Goal: Transaction & Acquisition: Book appointment/travel/reservation

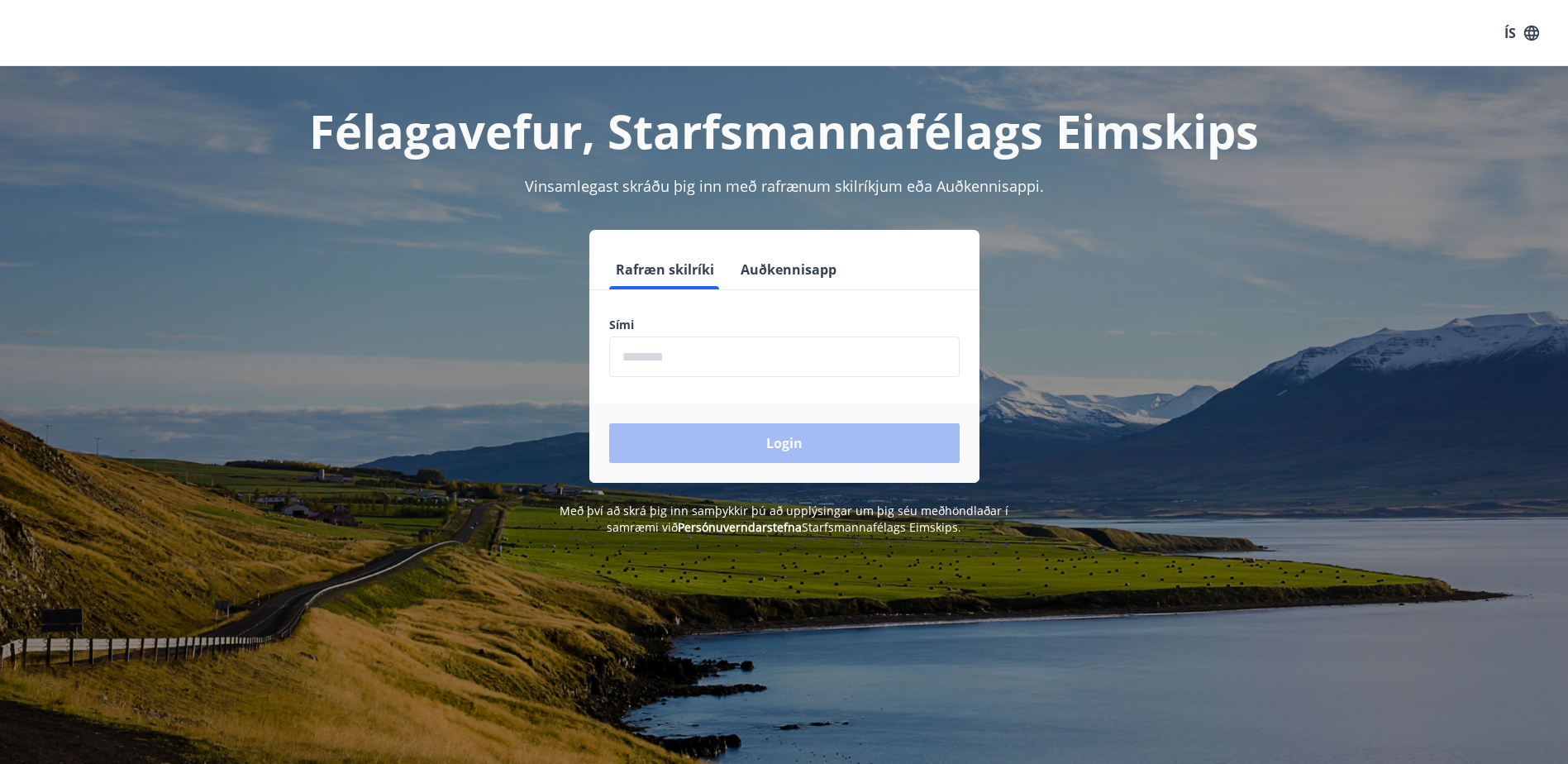
click at [819, 357] on input "phone" at bounding box center [784, 357] width 350 height 41
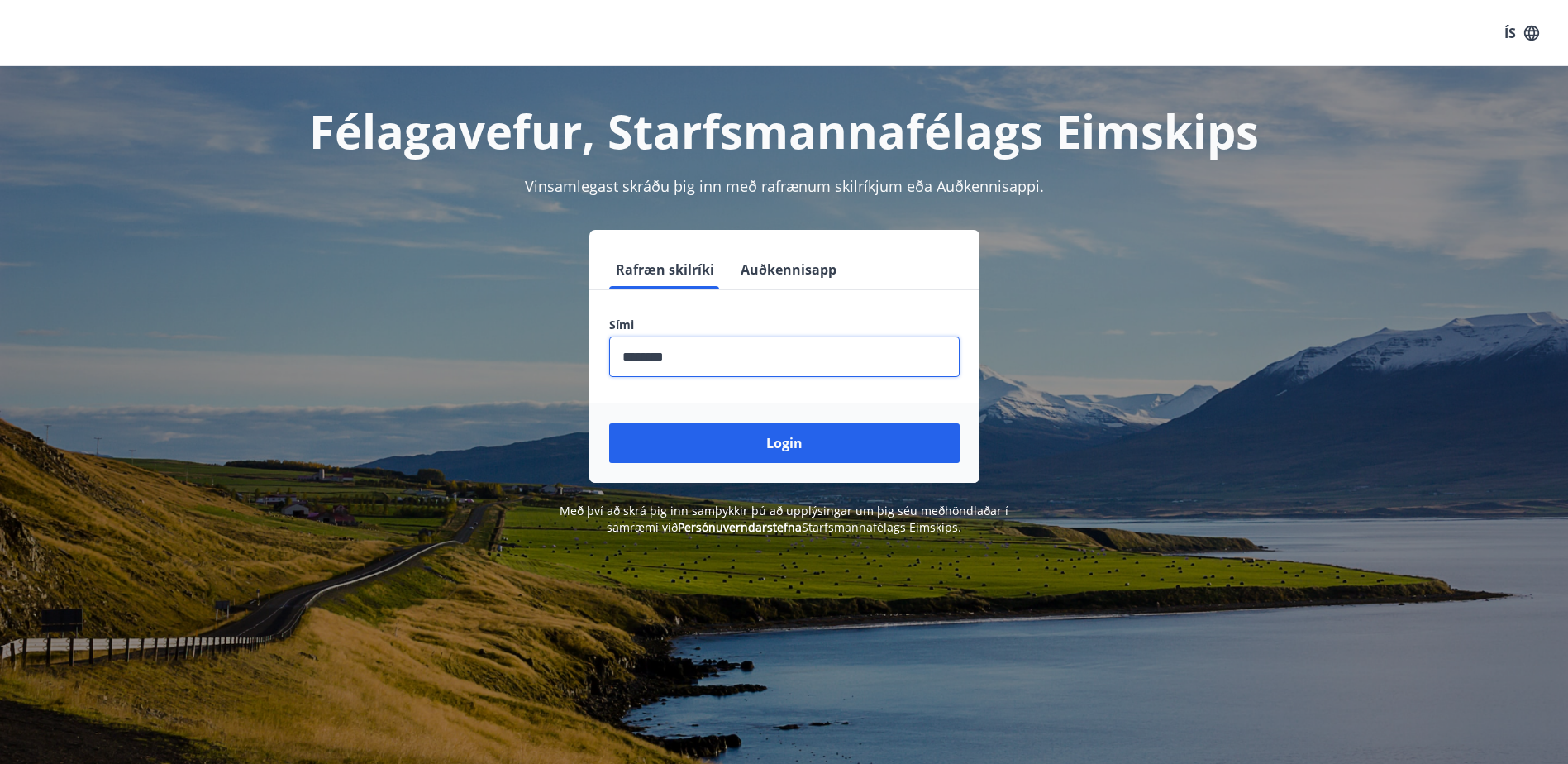
type input "********"
click at [609, 423] on button "Login" at bounding box center [784, 443] width 350 height 40
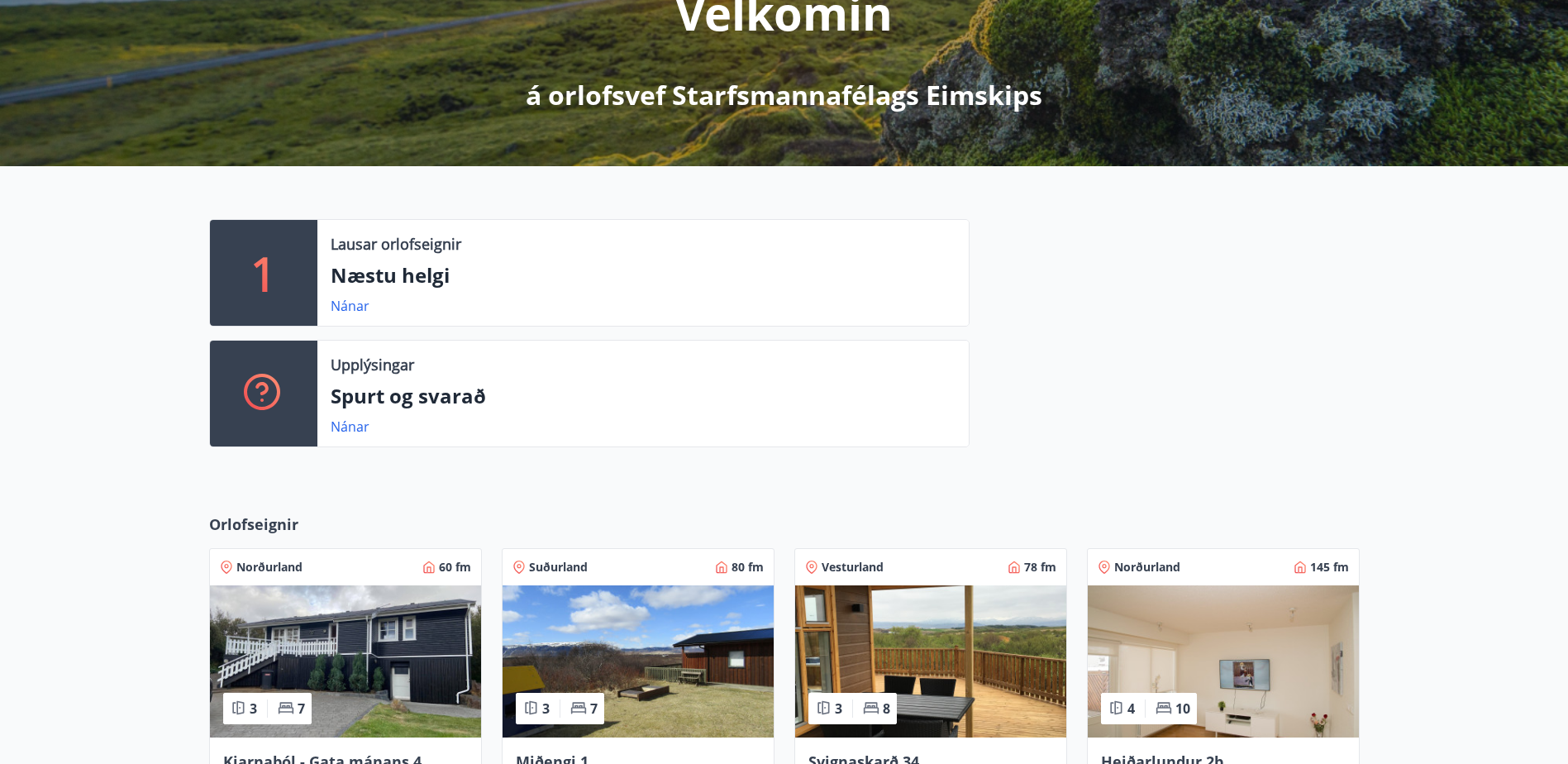
scroll to position [248, 0]
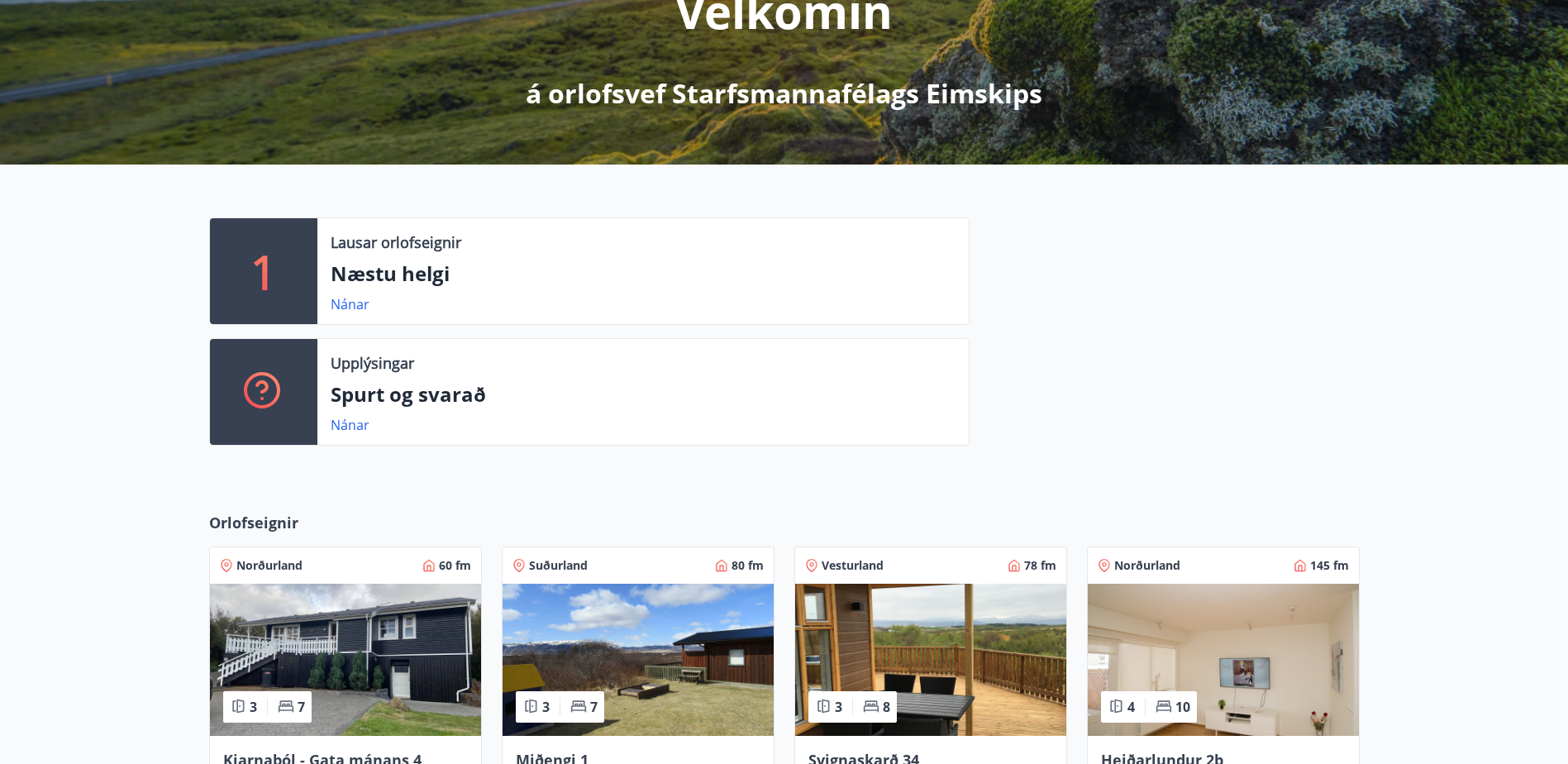
click at [352, 313] on div "Nánar" at bounding box center [356, 304] width 52 height 20
click at [349, 304] on link "Nánar" at bounding box center [349, 304] width 39 height 18
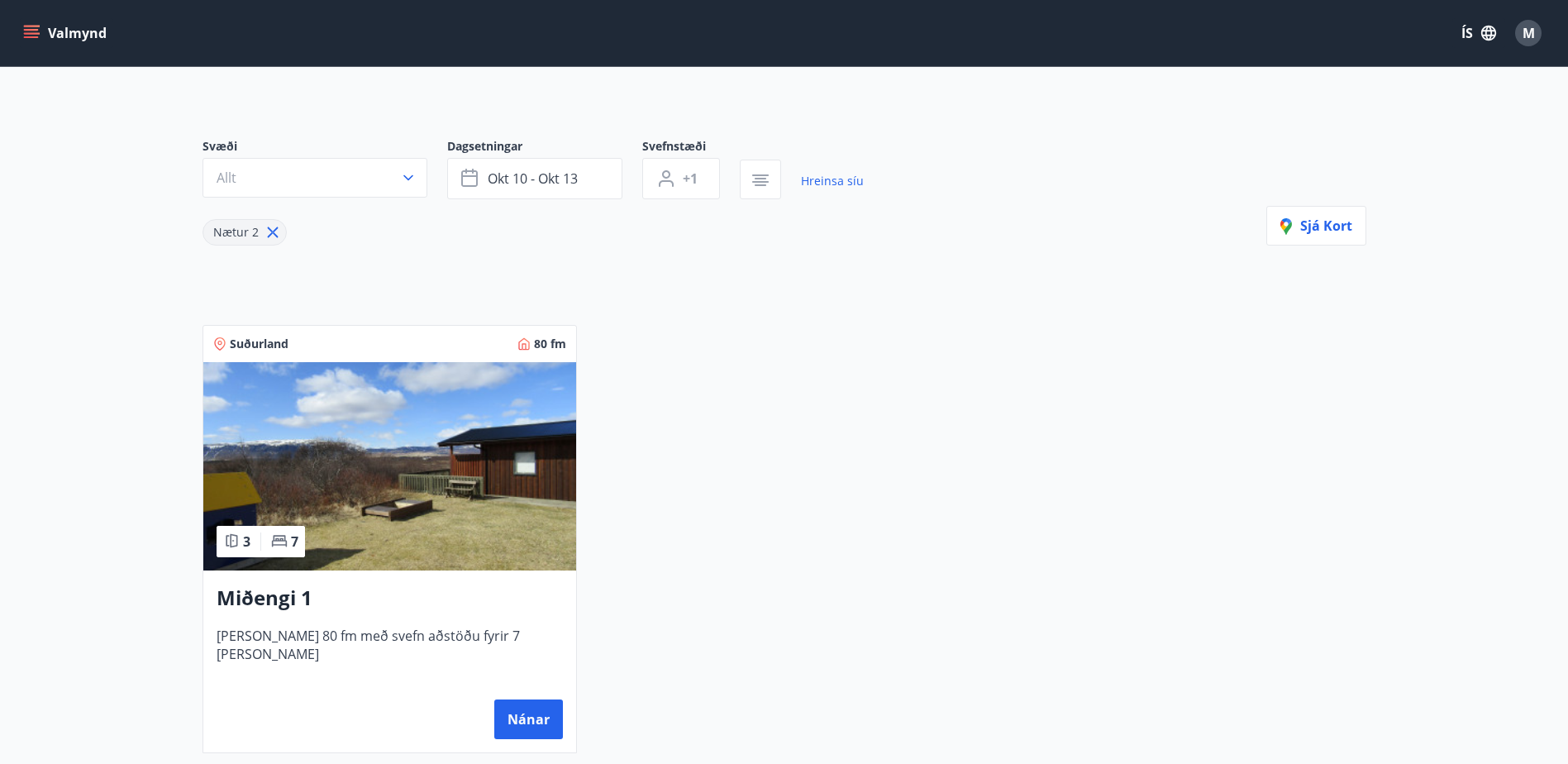
scroll to position [54, 0]
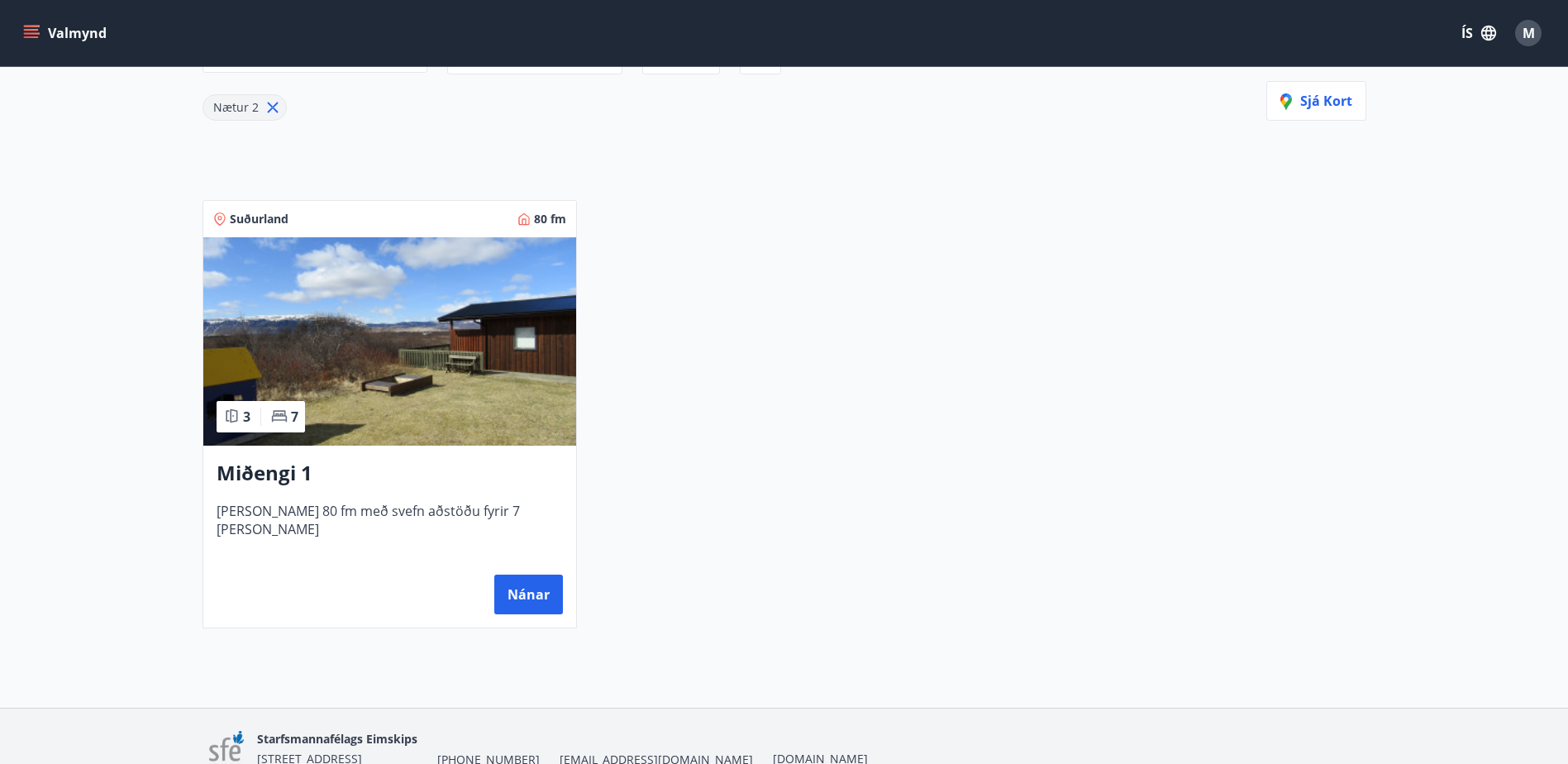
click at [560, 407] on img at bounding box center [390, 341] width 373 height 208
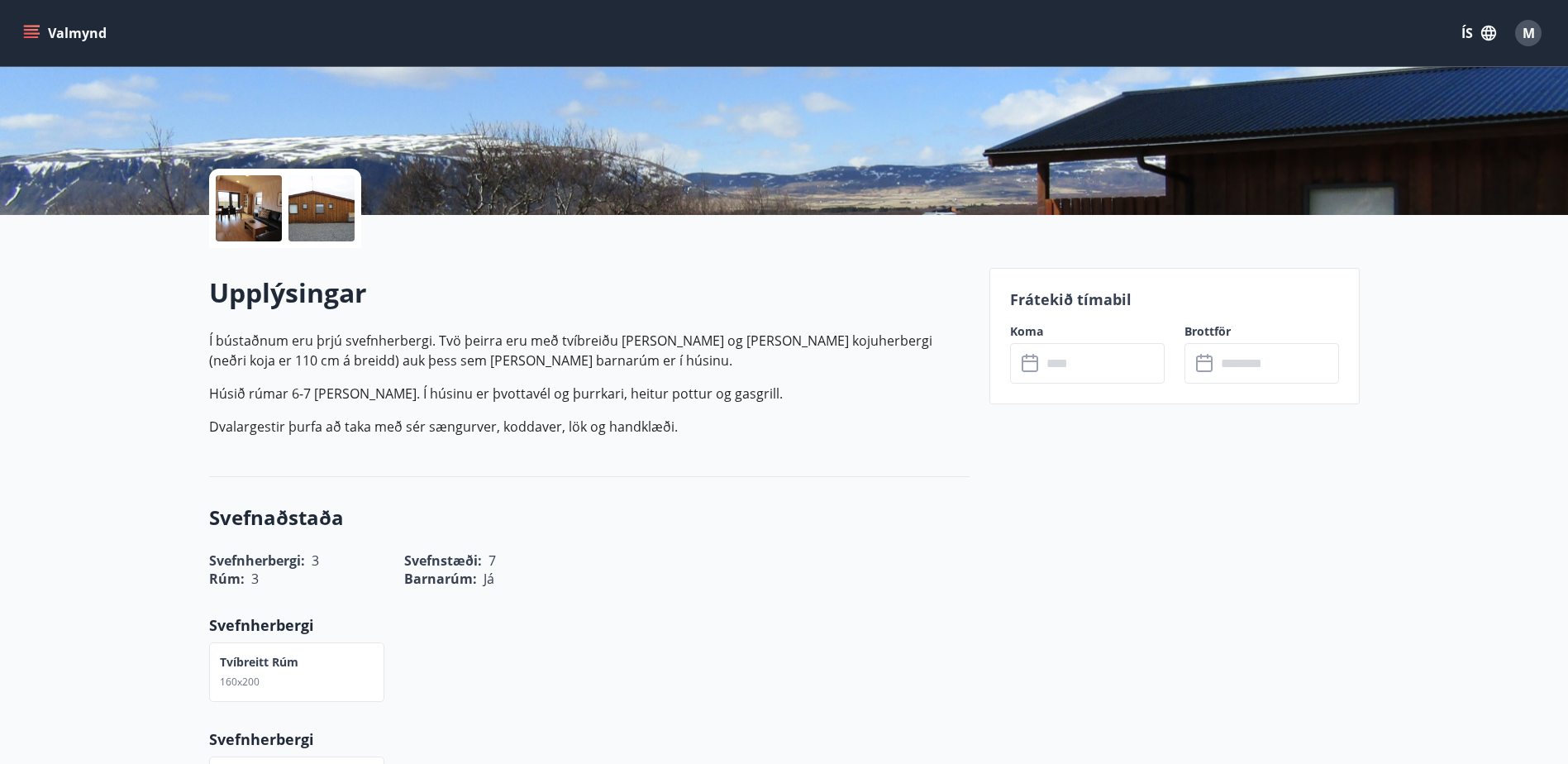
scroll to position [331, 0]
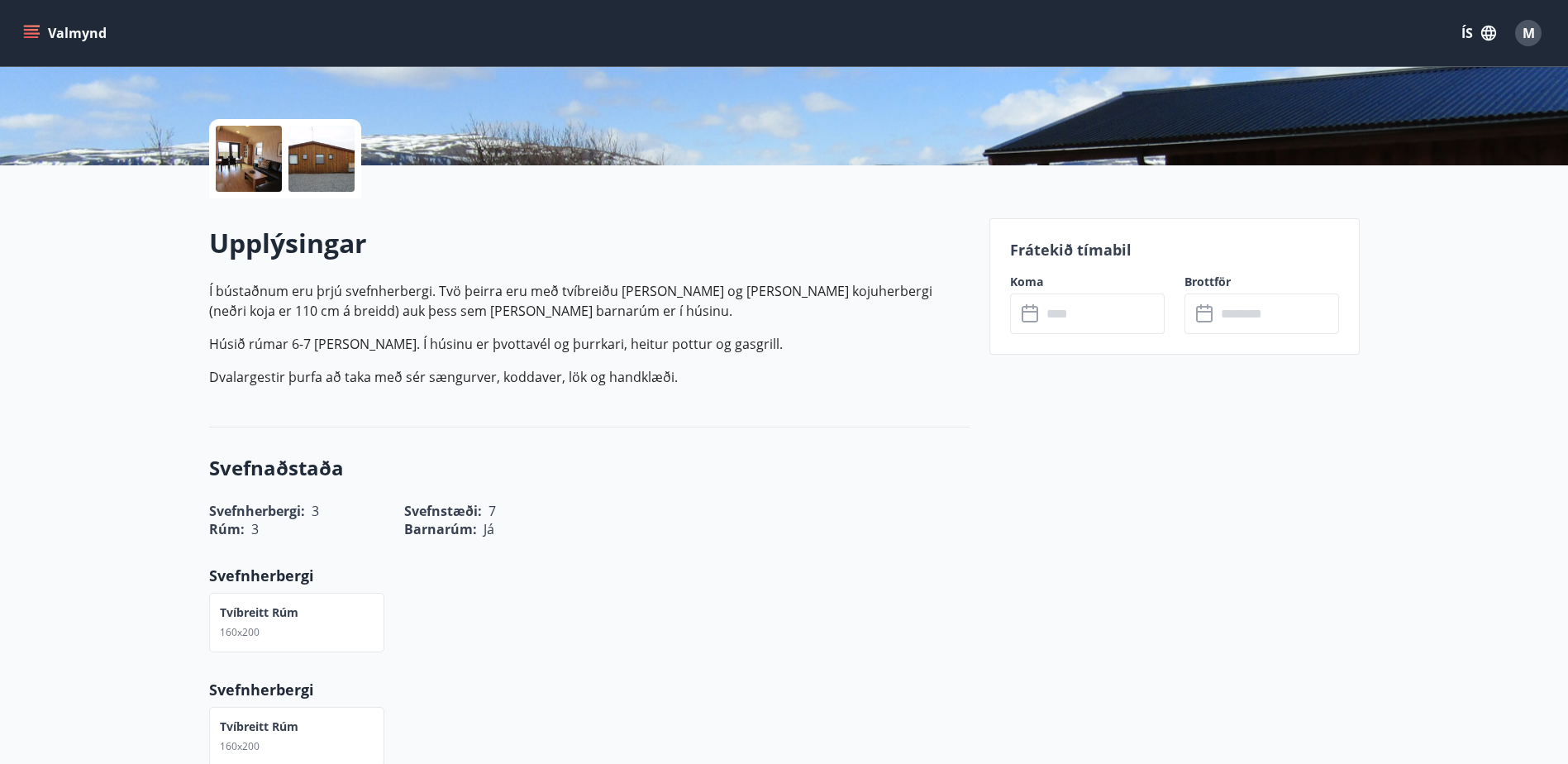
click at [236, 161] on div at bounding box center [249, 159] width 66 height 66
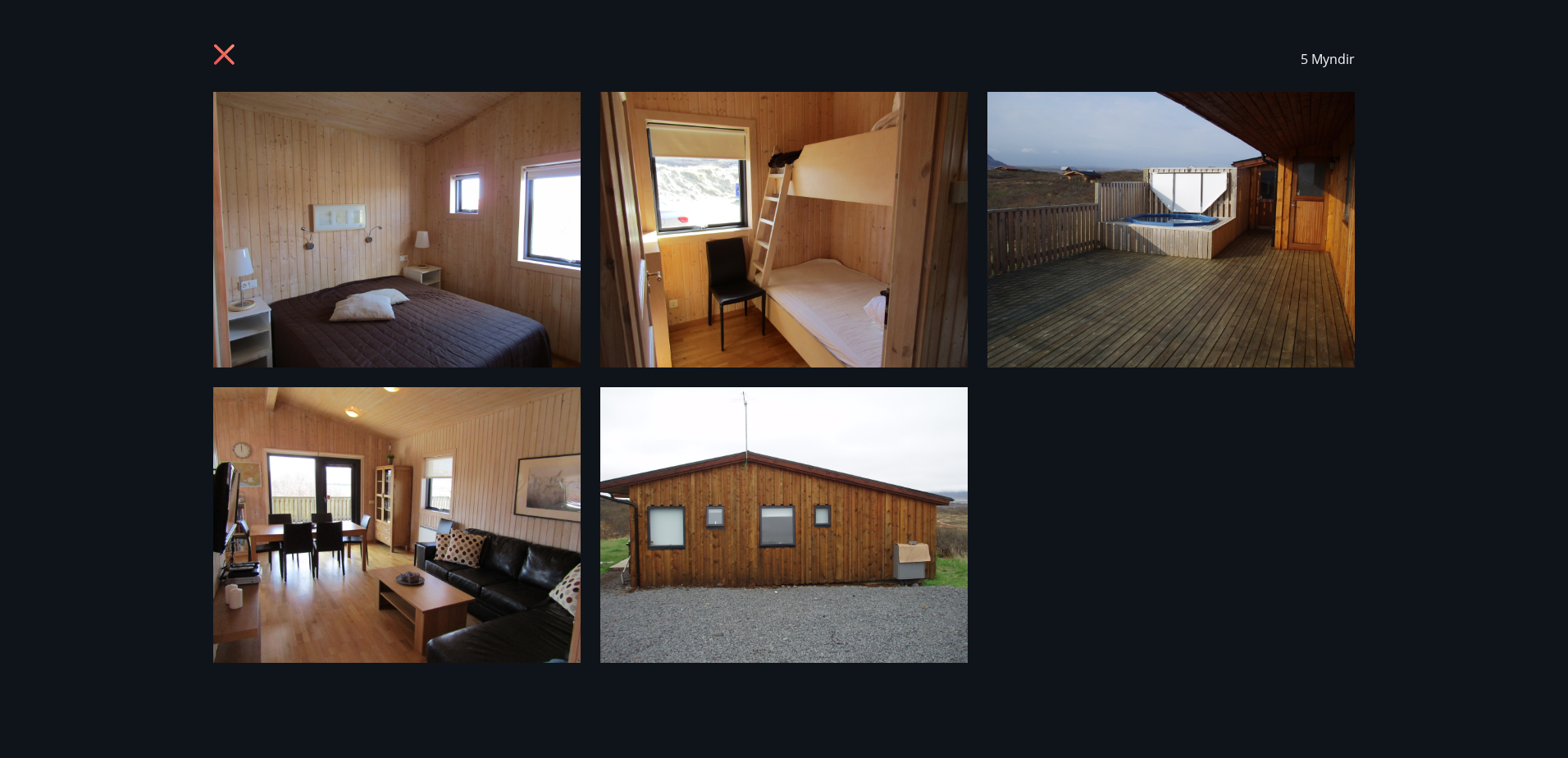
click at [218, 57] on icon at bounding box center [226, 57] width 27 height 27
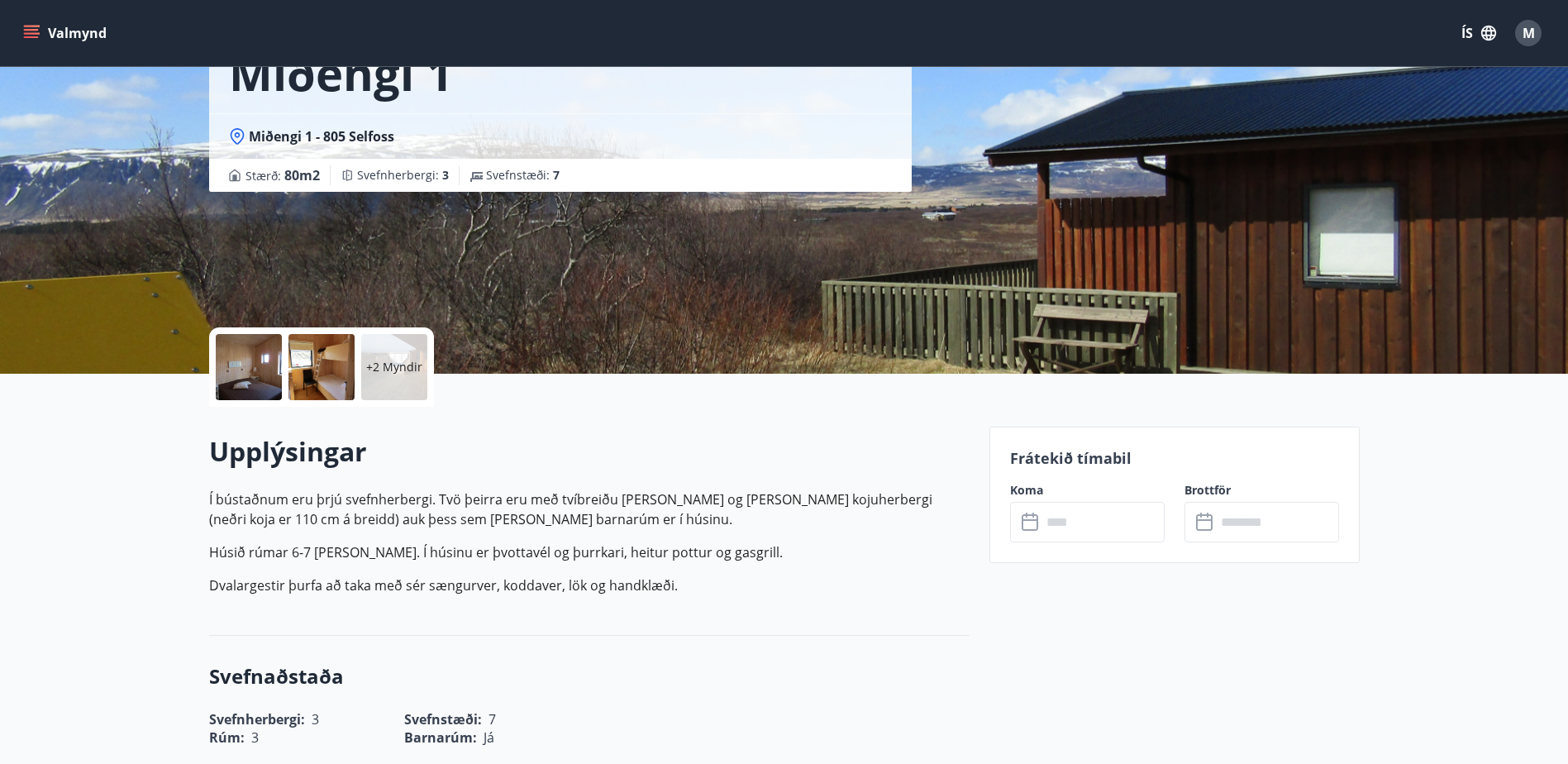
scroll to position [0, 0]
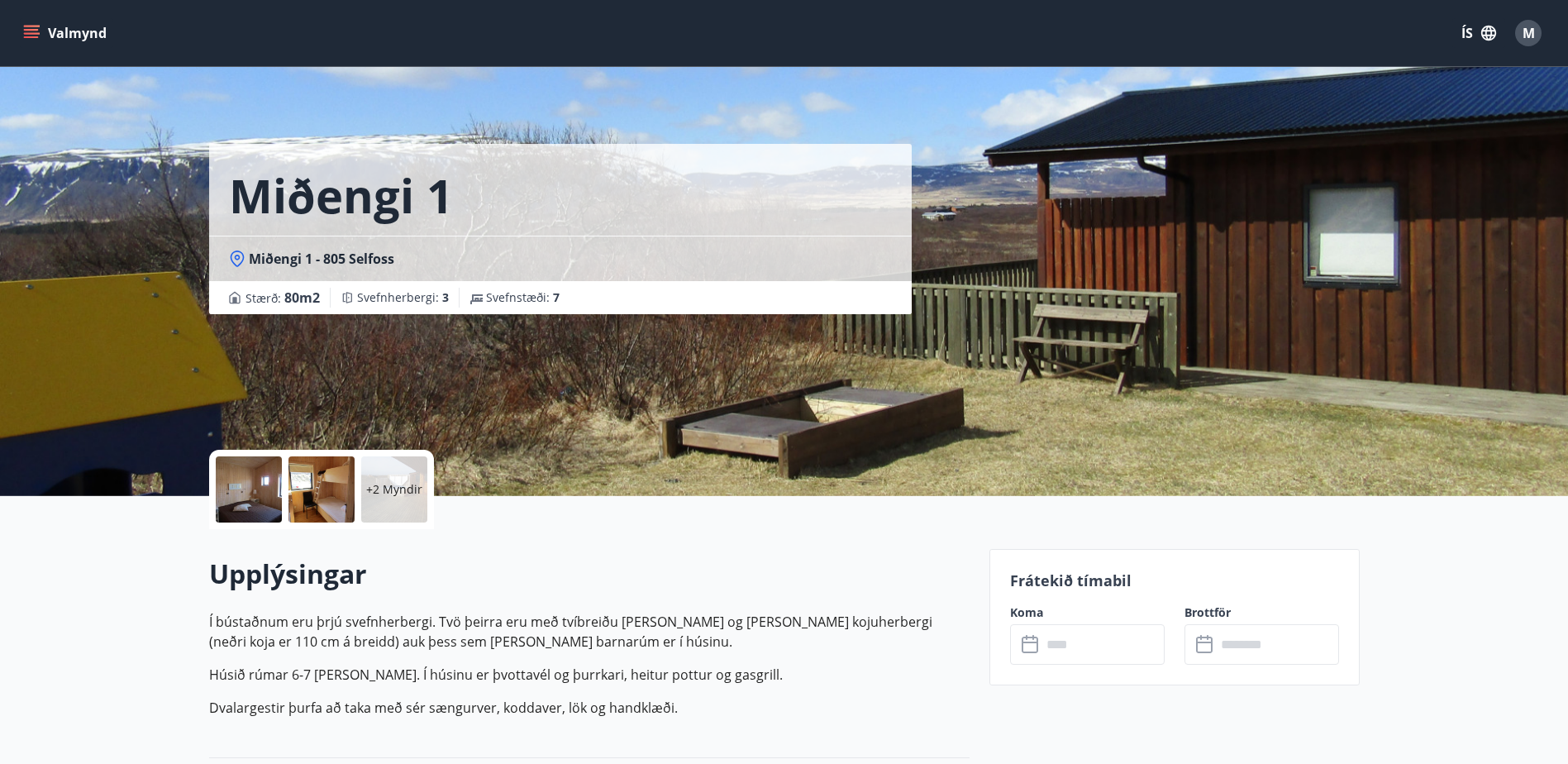
click at [49, 34] on button "Valmynd" at bounding box center [66, 33] width 93 height 29
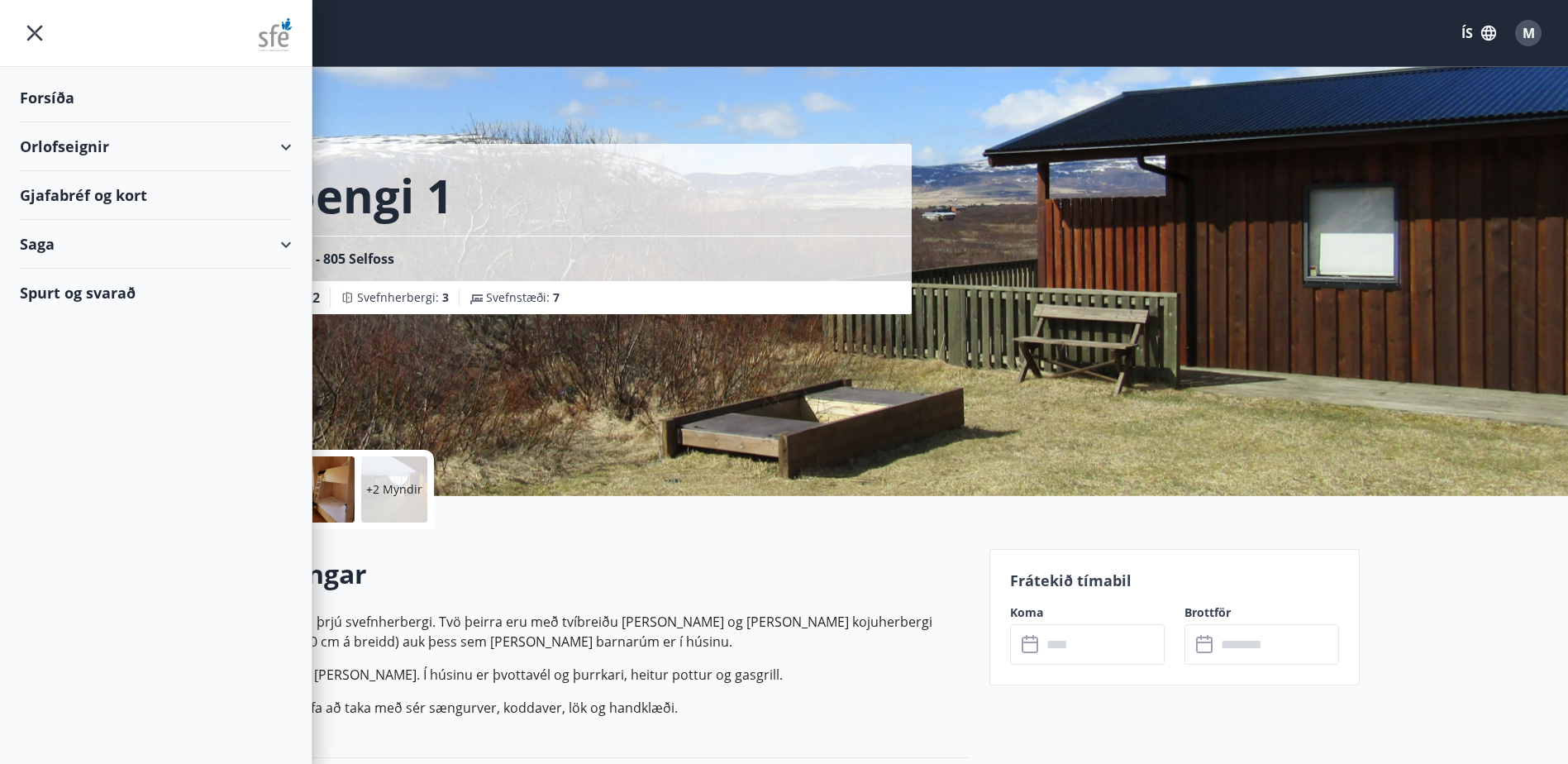
click at [88, 150] on div "Orlofseignir" at bounding box center [155, 147] width 272 height 49
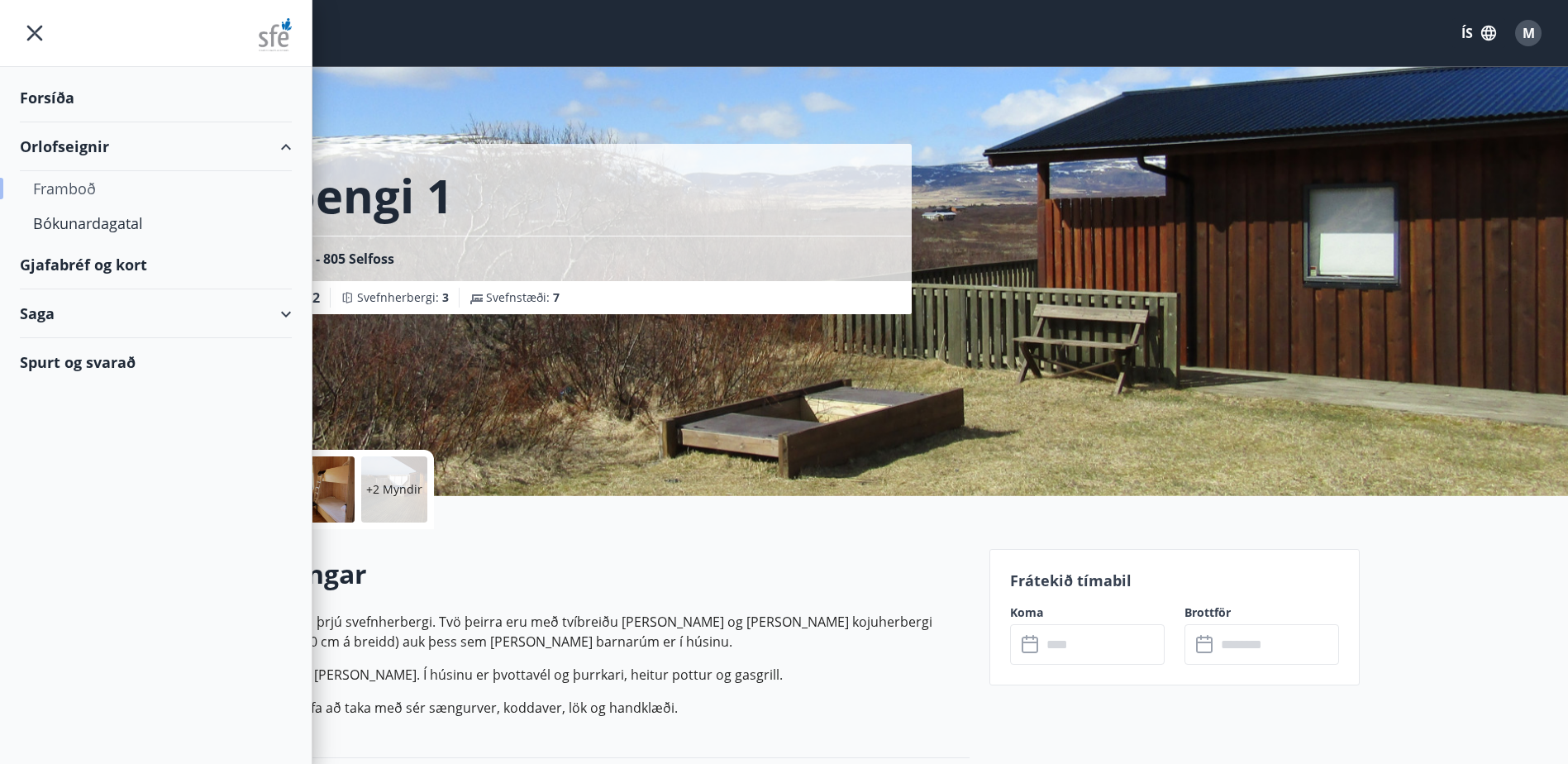
click at [99, 180] on li "Orlofseignir Framboð Bókunardagatal" at bounding box center [155, 181] width 312 height 118
click at [75, 188] on div "Framboð" at bounding box center [155, 188] width 245 height 35
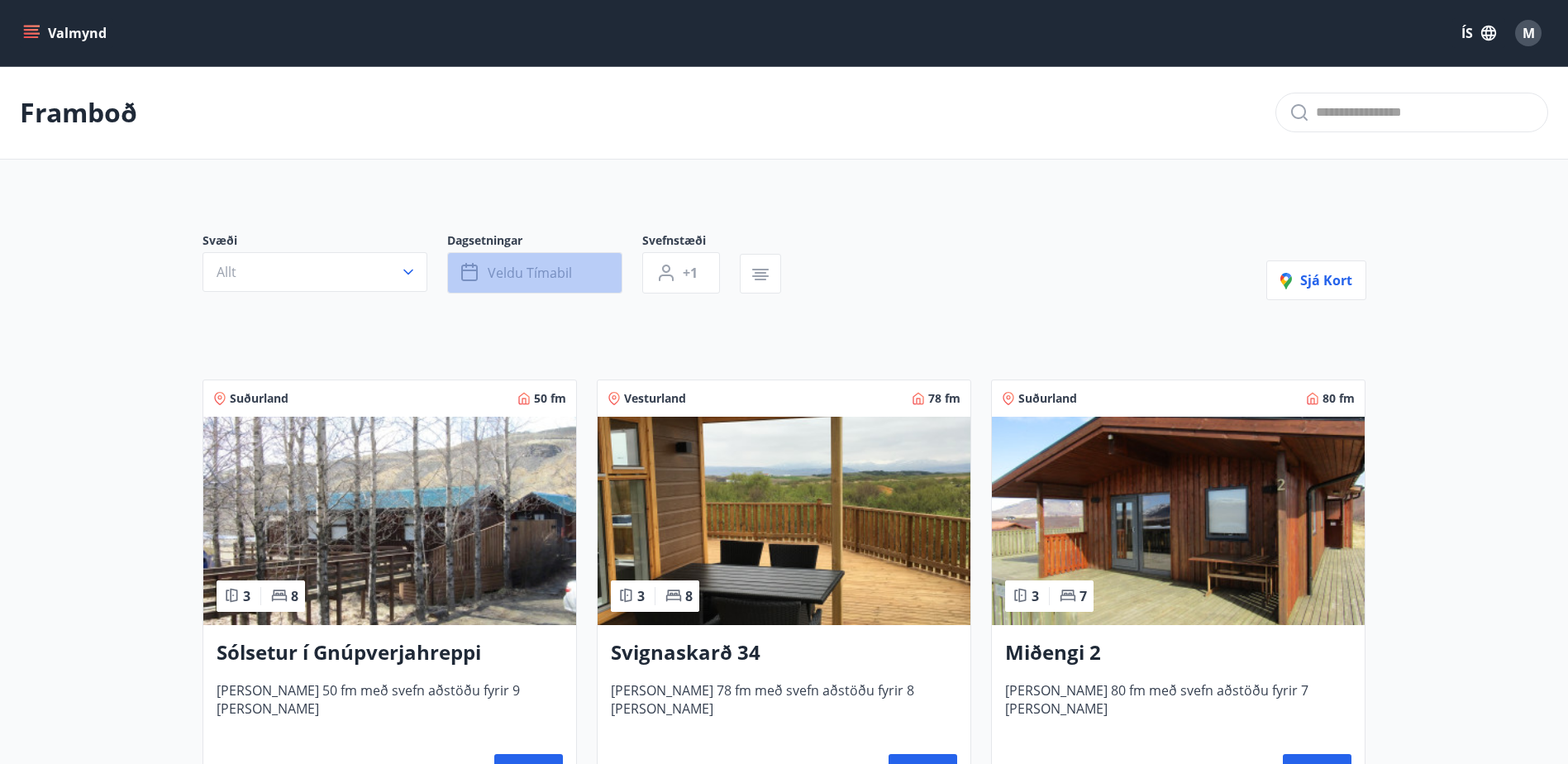
click at [529, 276] on span "Veldu tímabil" at bounding box center [530, 273] width 85 height 18
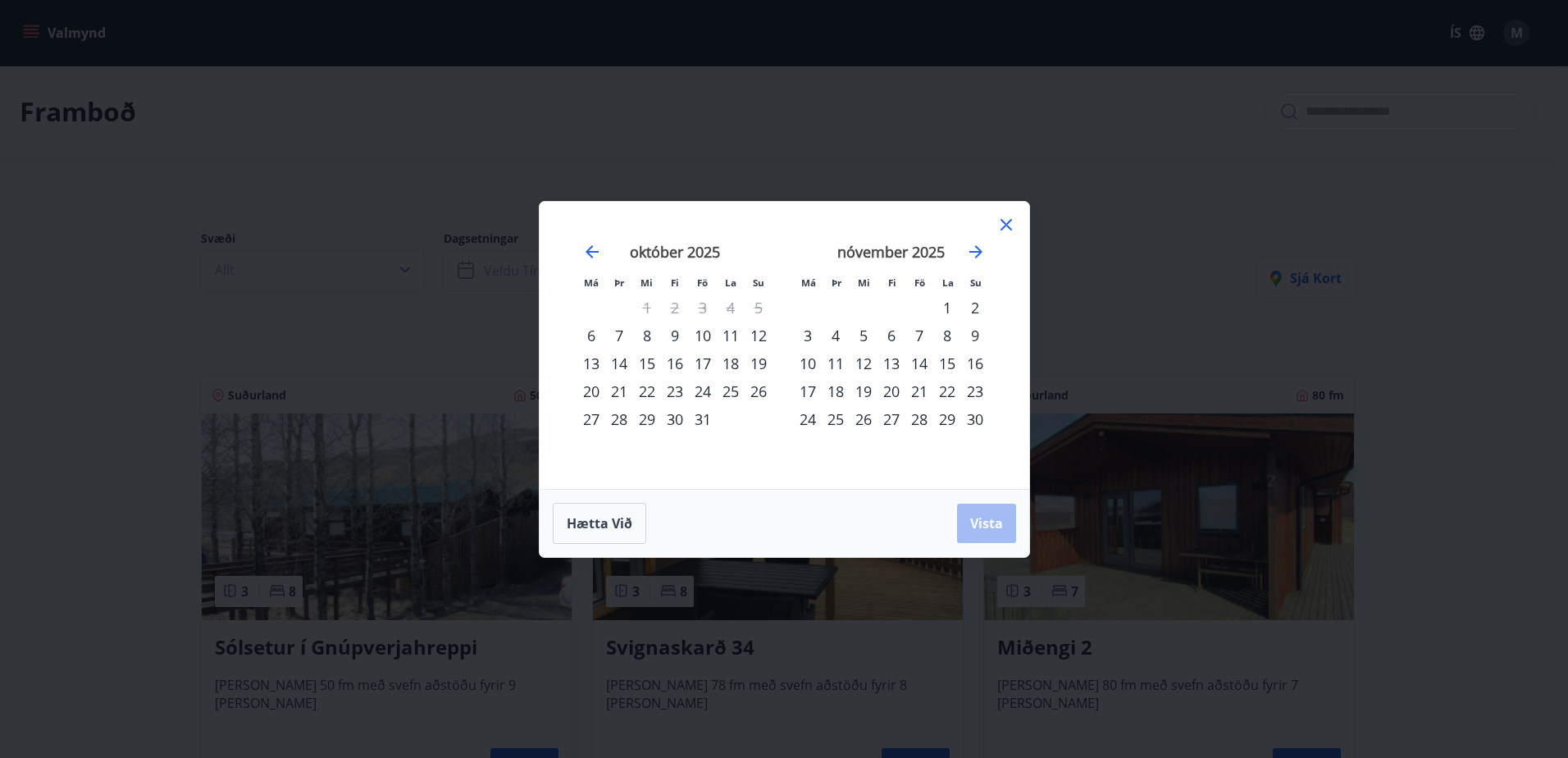
click at [669, 332] on div "9" at bounding box center [675, 335] width 28 height 28
click at [1004, 524] on button "Vista" at bounding box center [987, 523] width 59 height 39
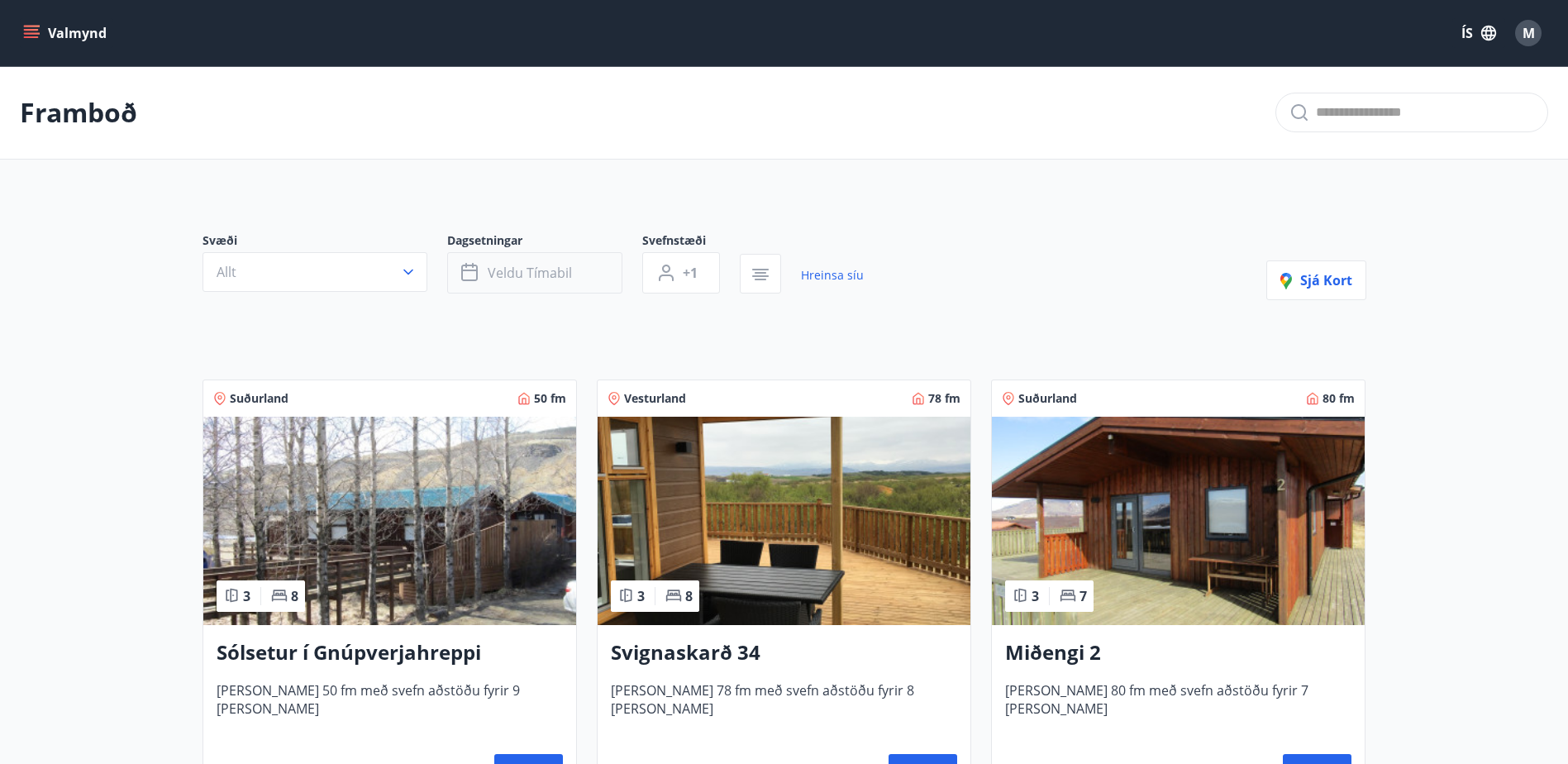
click at [502, 268] on span "Veldu tímabil" at bounding box center [530, 273] width 85 height 18
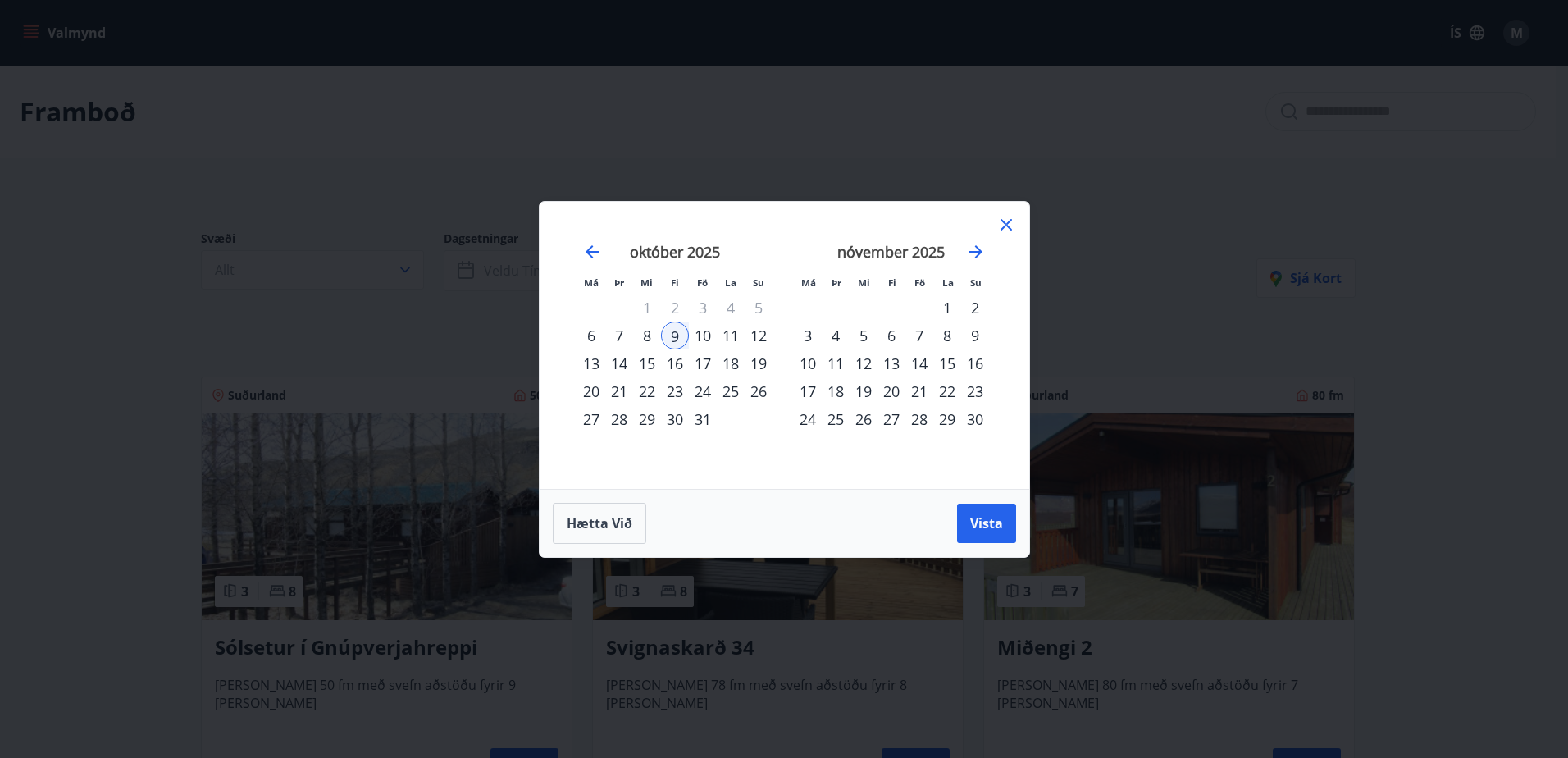
click at [680, 340] on div "9" at bounding box center [675, 335] width 28 height 28
click at [1017, 224] on div "Má Þr Mi Fi Fö La Su Má Þr Mi Fi Fö La Su [DATE] 1 2 3 4 5 6 7 8 9 10 11 12 13 …" at bounding box center [784, 345] width 490 height 287
click at [1005, 226] on icon at bounding box center [1005, 224] width 11 height 11
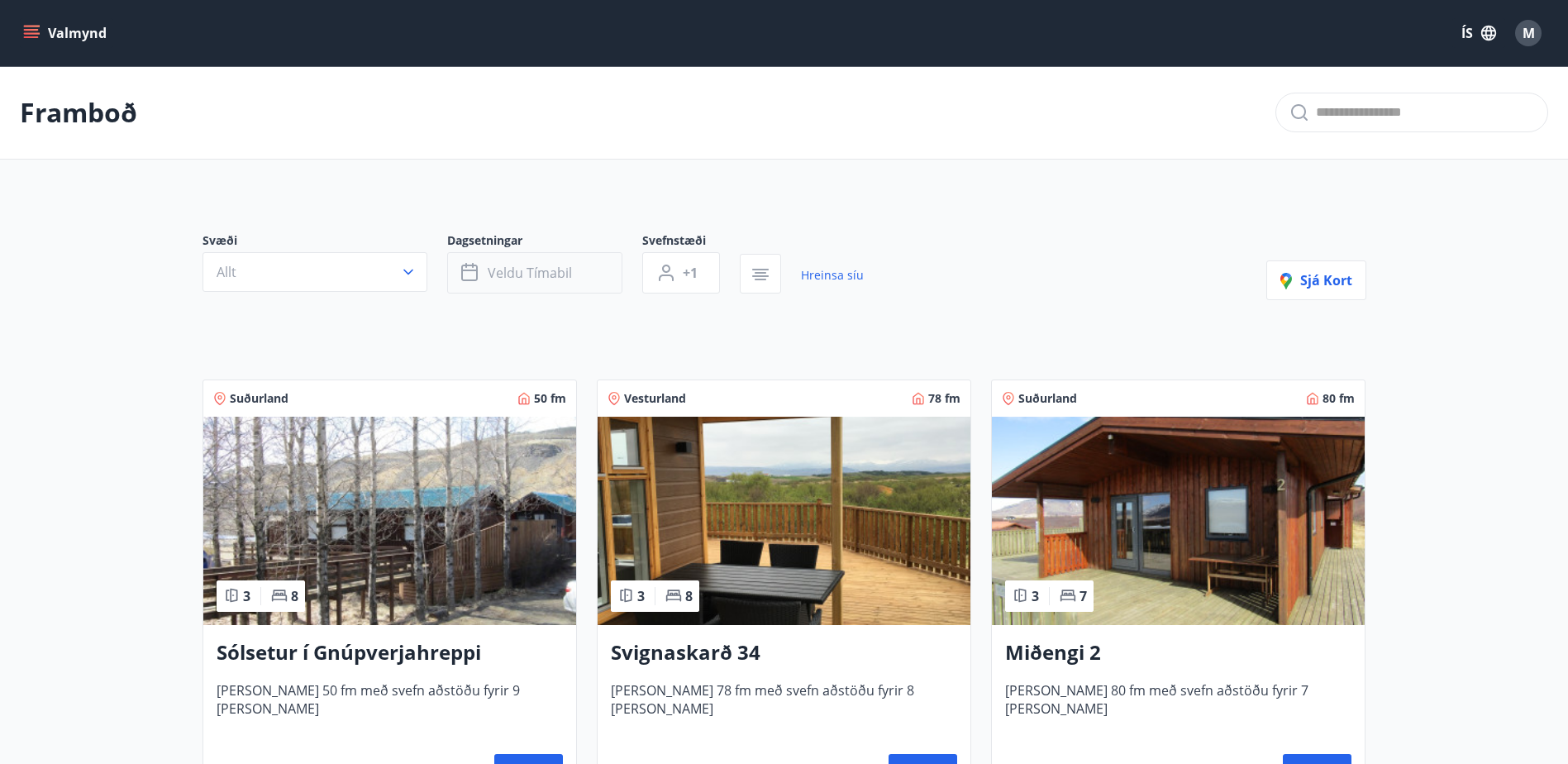
click at [513, 265] on span "Veldu tímabil" at bounding box center [530, 273] width 85 height 18
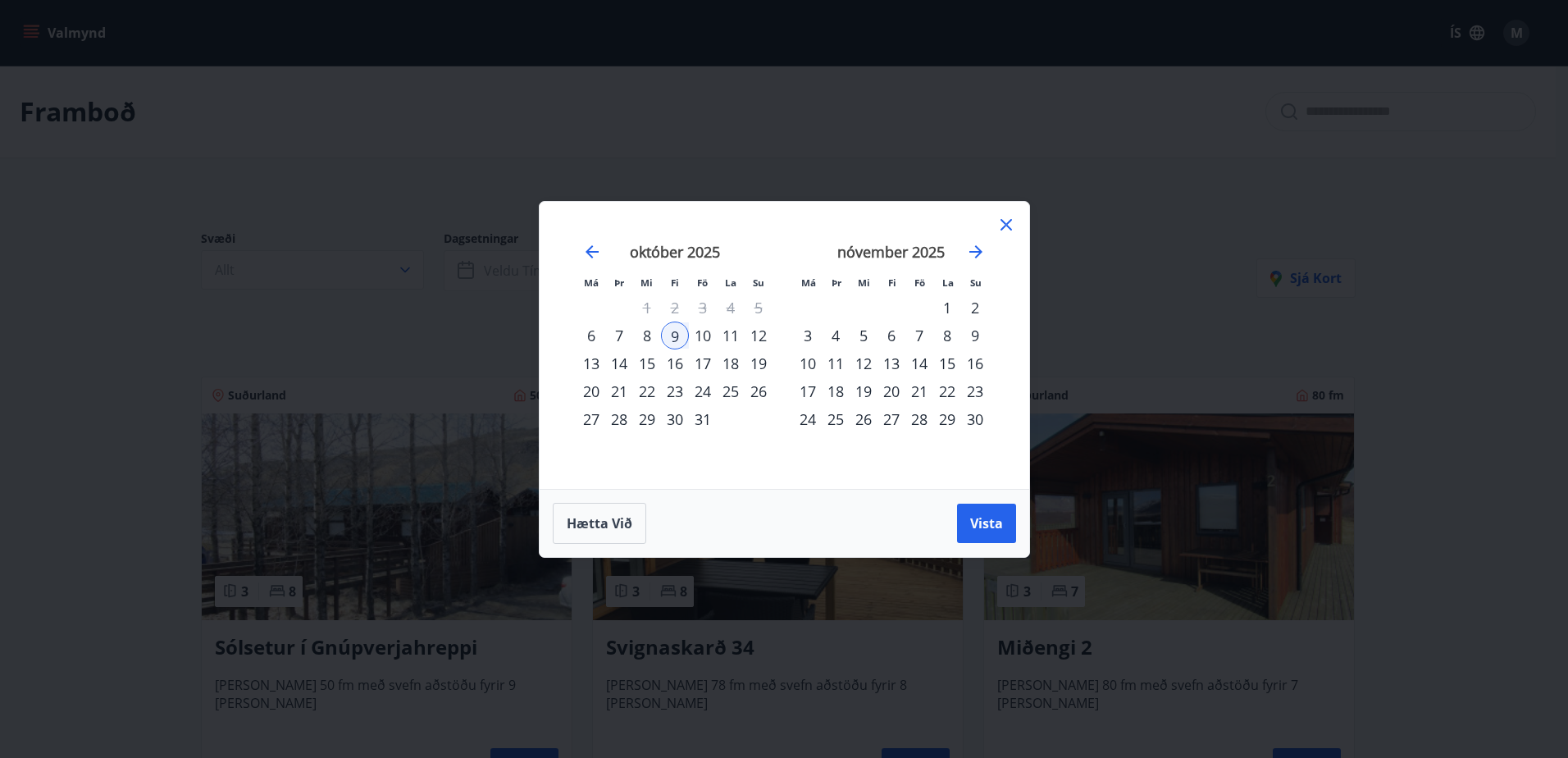
drag, startPoint x: 682, startPoint y: 337, endPoint x: 759, endPoint y: 340, distance: 77.1
click at [683, 337] on div "9" at bounding box center [675, 335] width 28 height 28
click at [756, 339] on div "12" at bounding box center [759, 335] width 28 height 28
click at [999, 531] on span "Vista" at bounding box center [987, 523] width 33 height 18
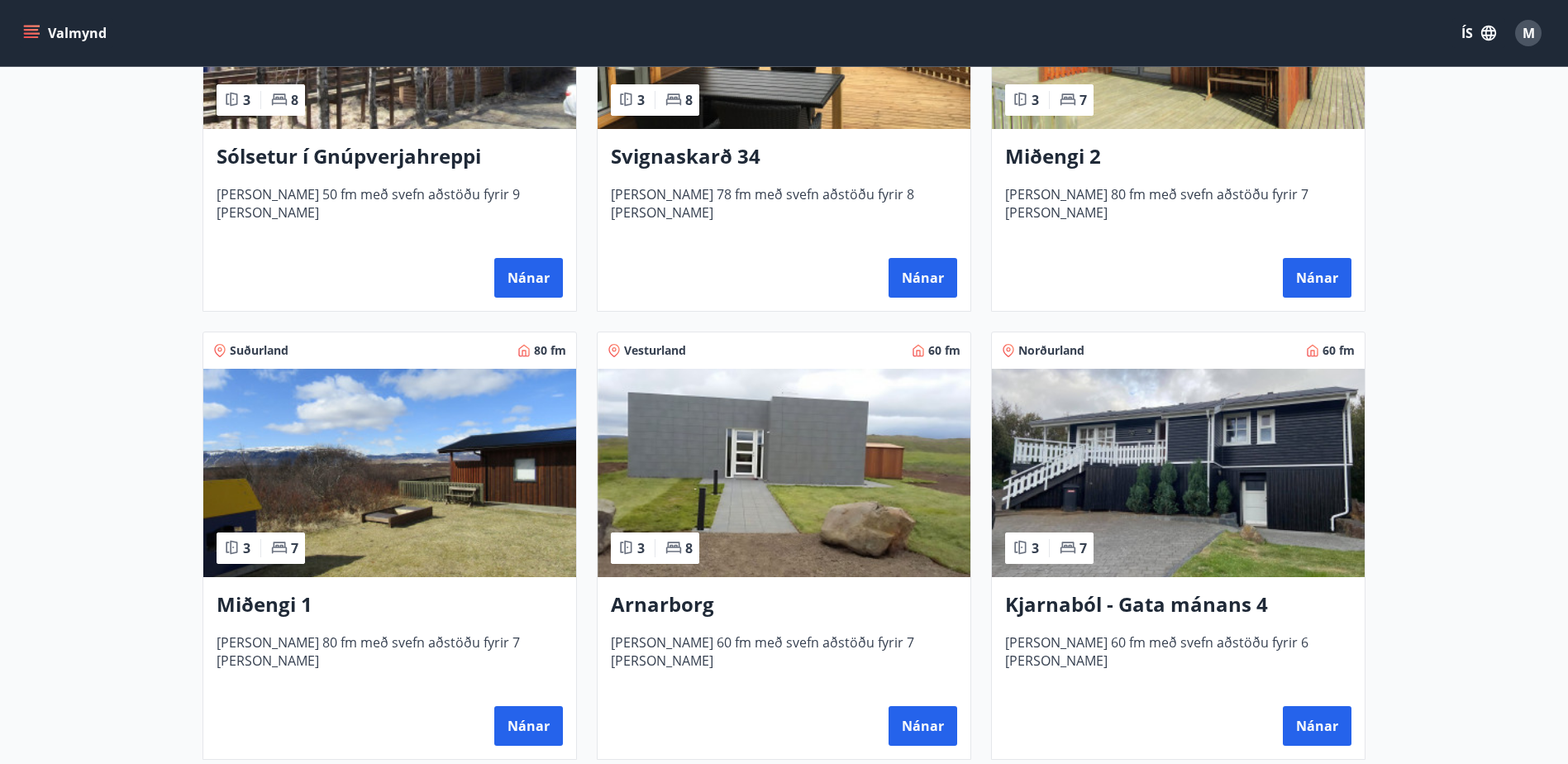
scroll to position [578, 0]
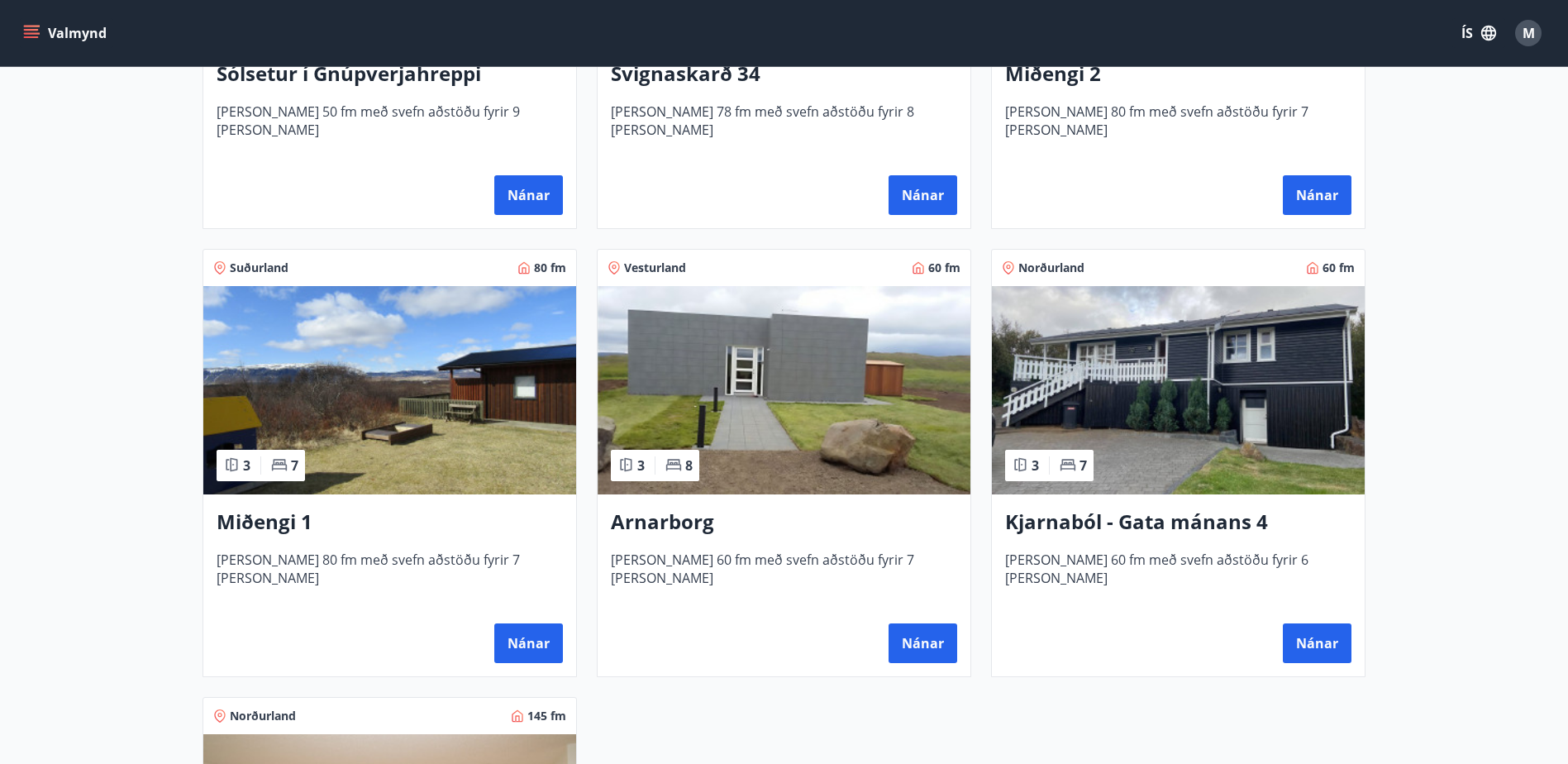
click at [1144, 376] on img at bounding box center [1178, 389] width 373 height 208
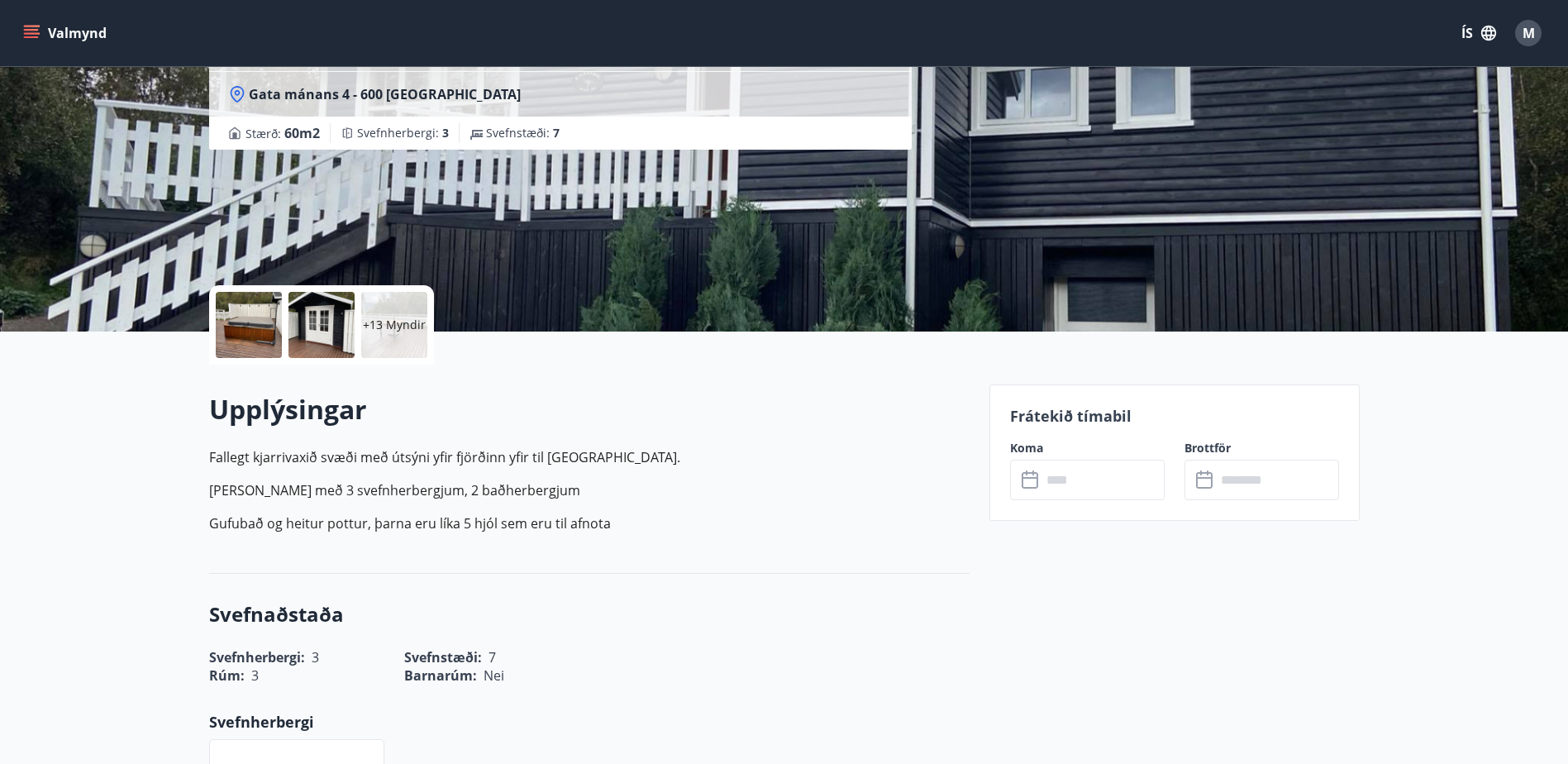
scroll to position [331, 0]
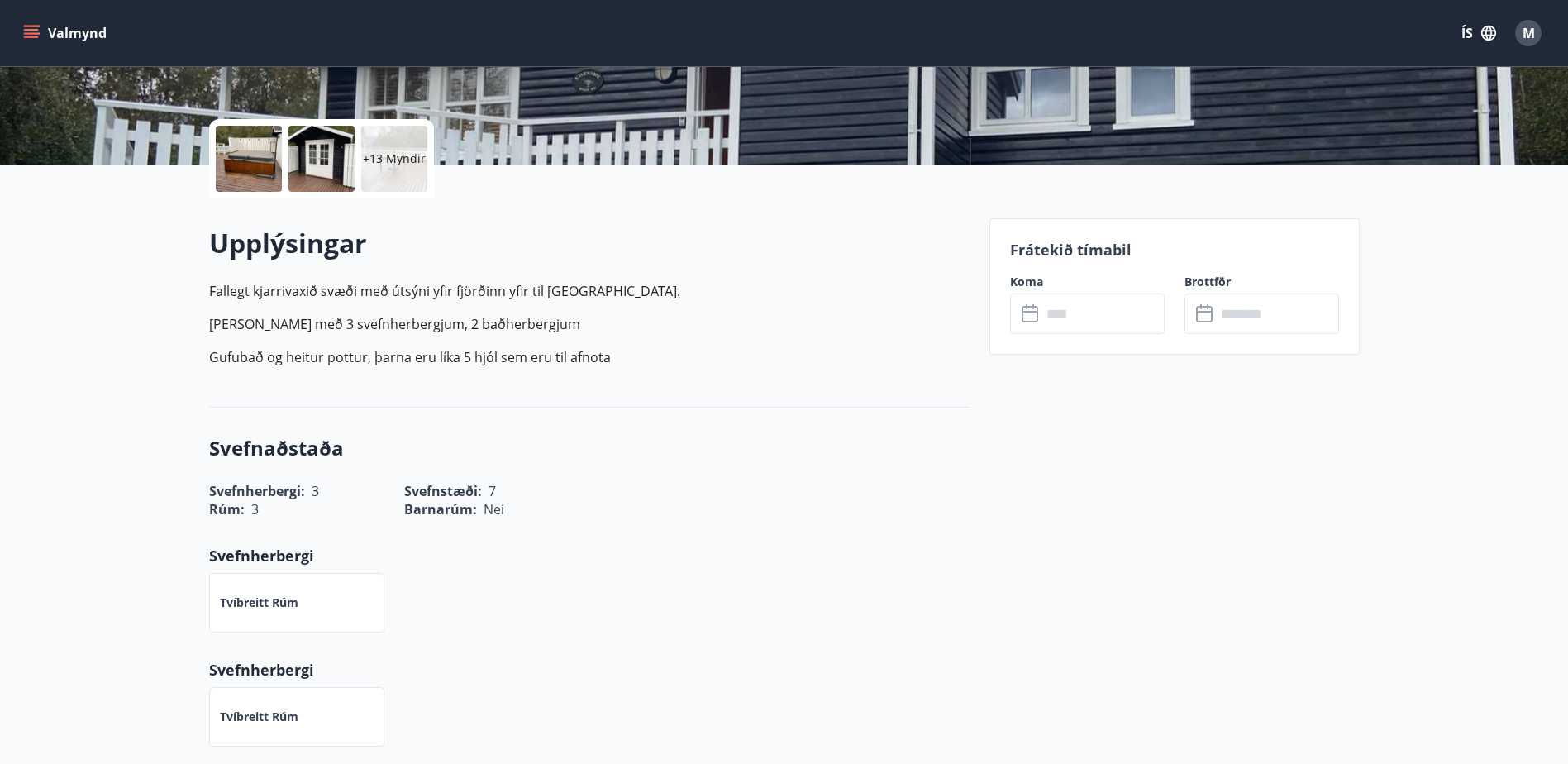
click at [1091, 247] on p "Frátekið tímabil" at bounding box center [1174, 249] width 329 height 22
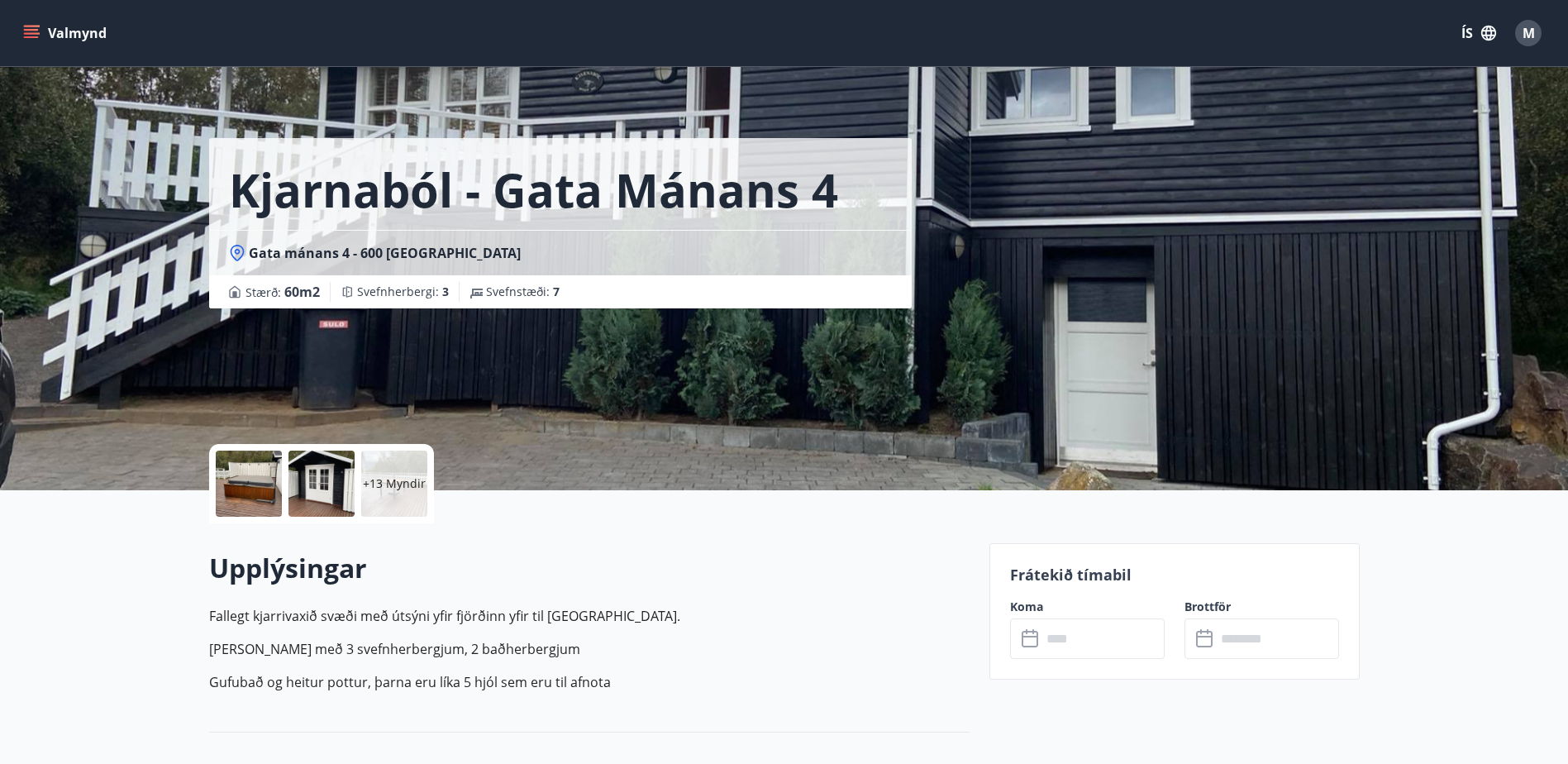
scroll to position [0, 0]
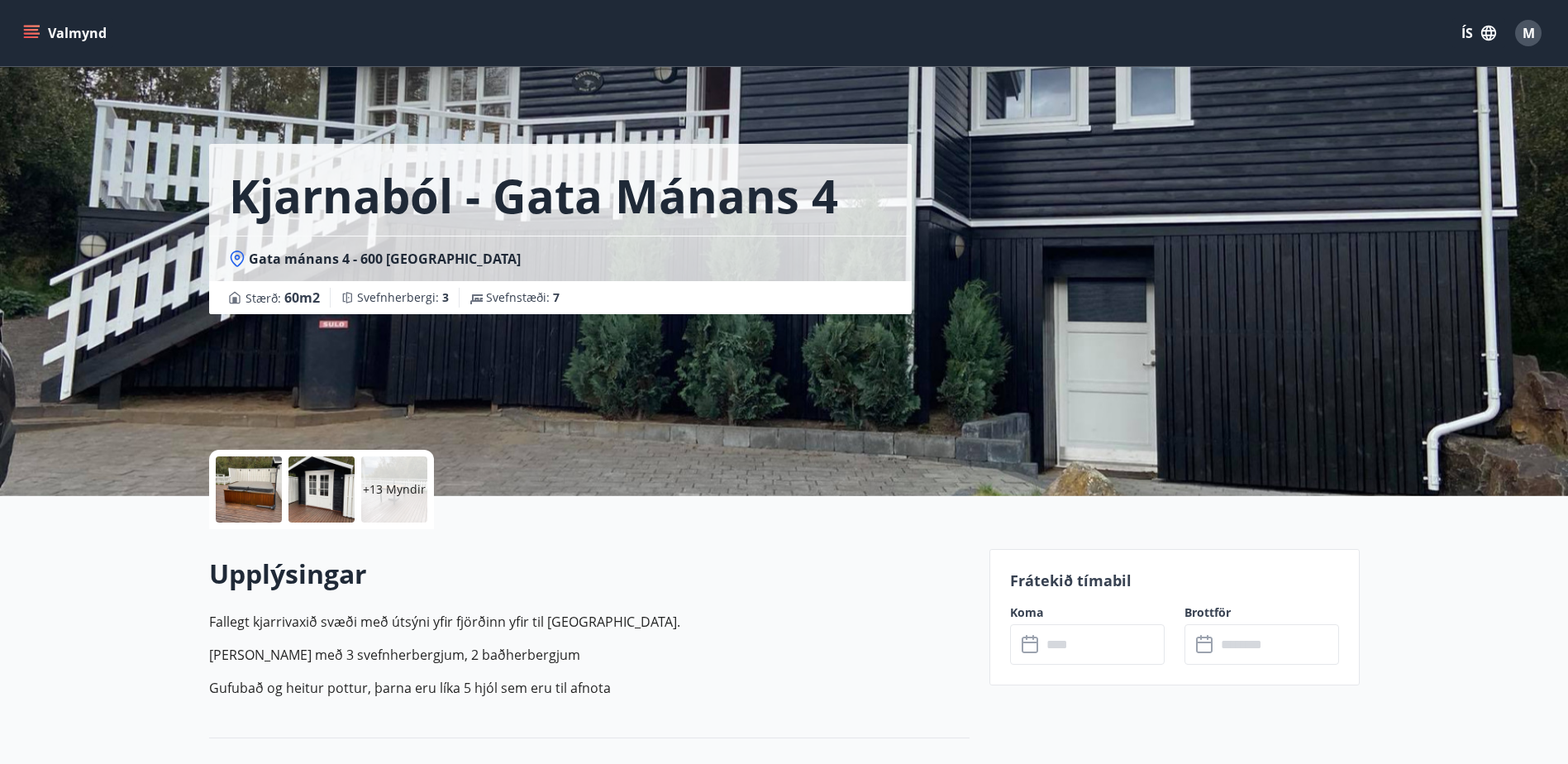
click at [1035, 580] on p "Frátekið tímabil" at bounding box center [1174, 580] width 329 height 22
click at [1114, 649] on input "text" at bounding box center [1103, 644] width 123 height 41
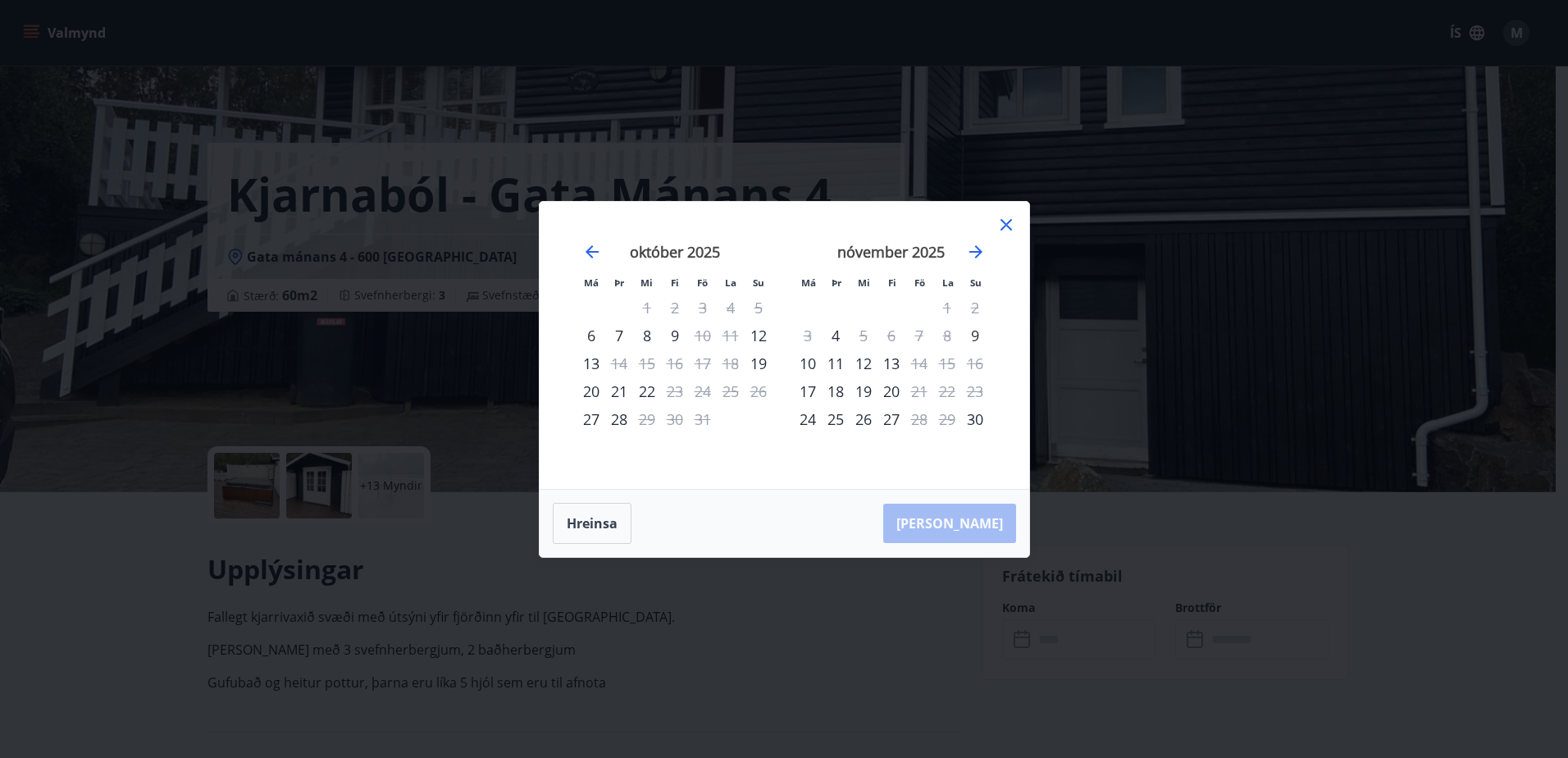
click at [1002, 229] on icon at bounding box center [1005, 224] width 11 height 11
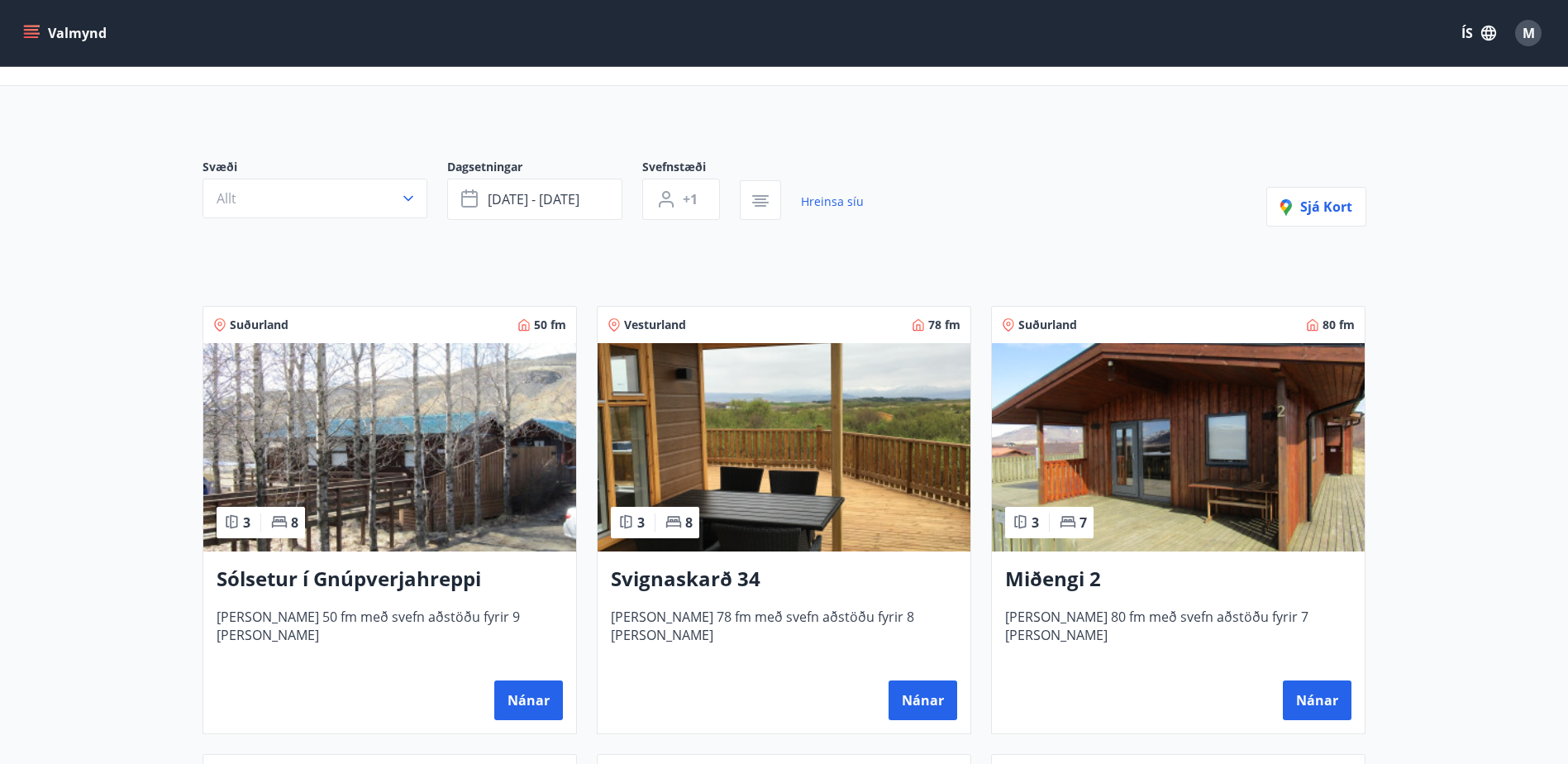
scroll to position [167, 0]
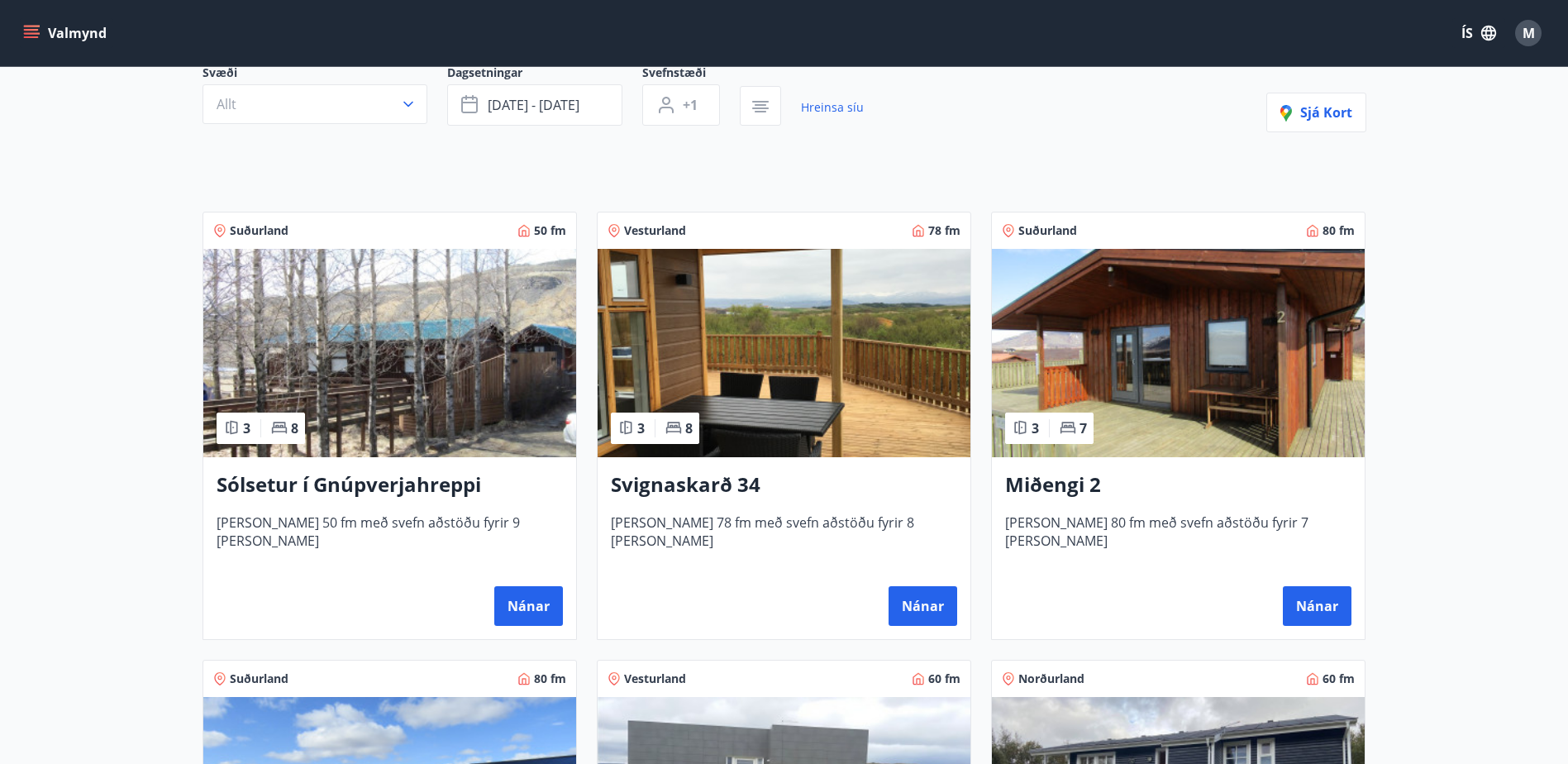
click at [888, 362] on img at bounding box center [784, 352] width 373 height 208
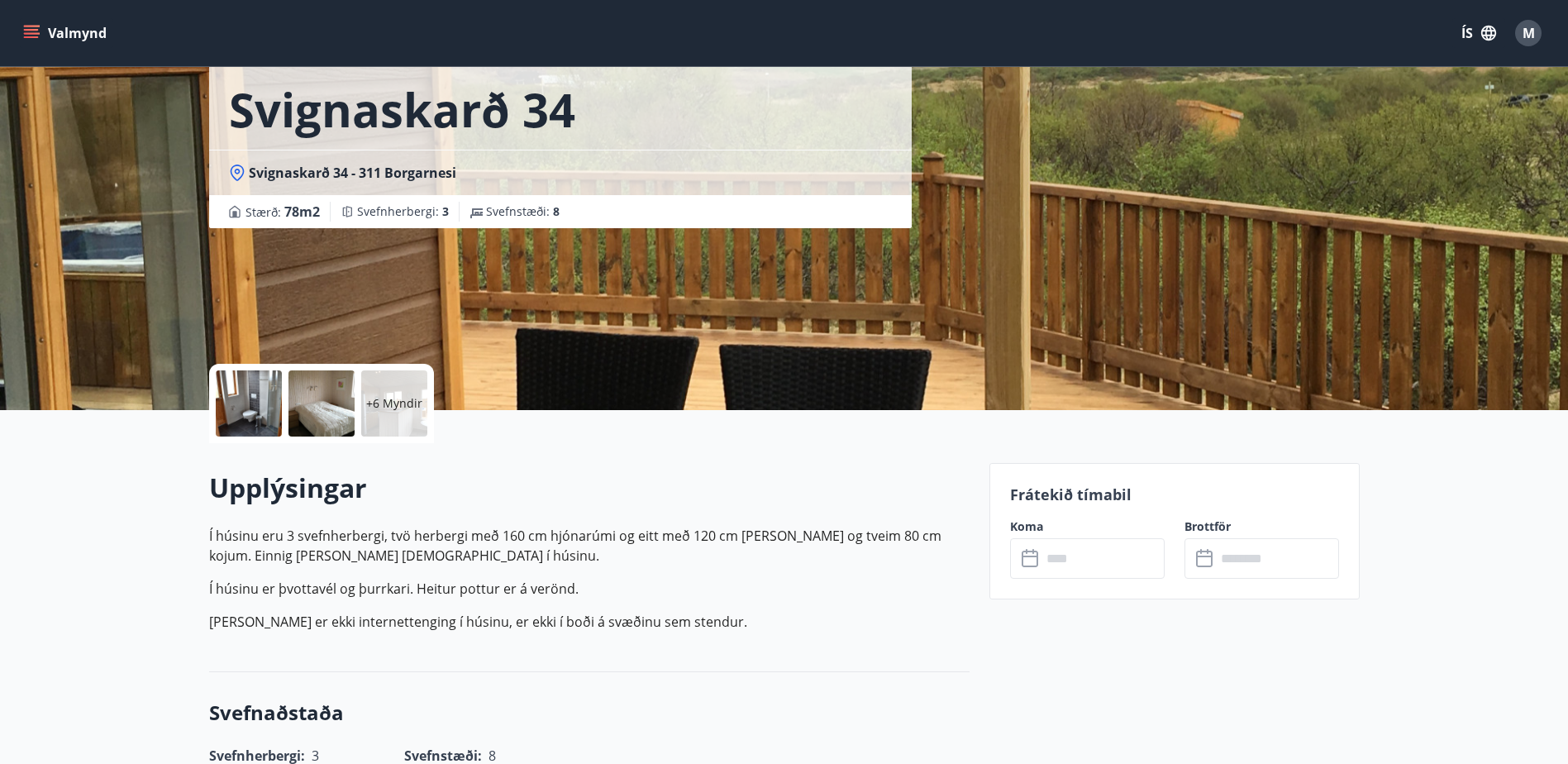
scroll to position [166, 0]
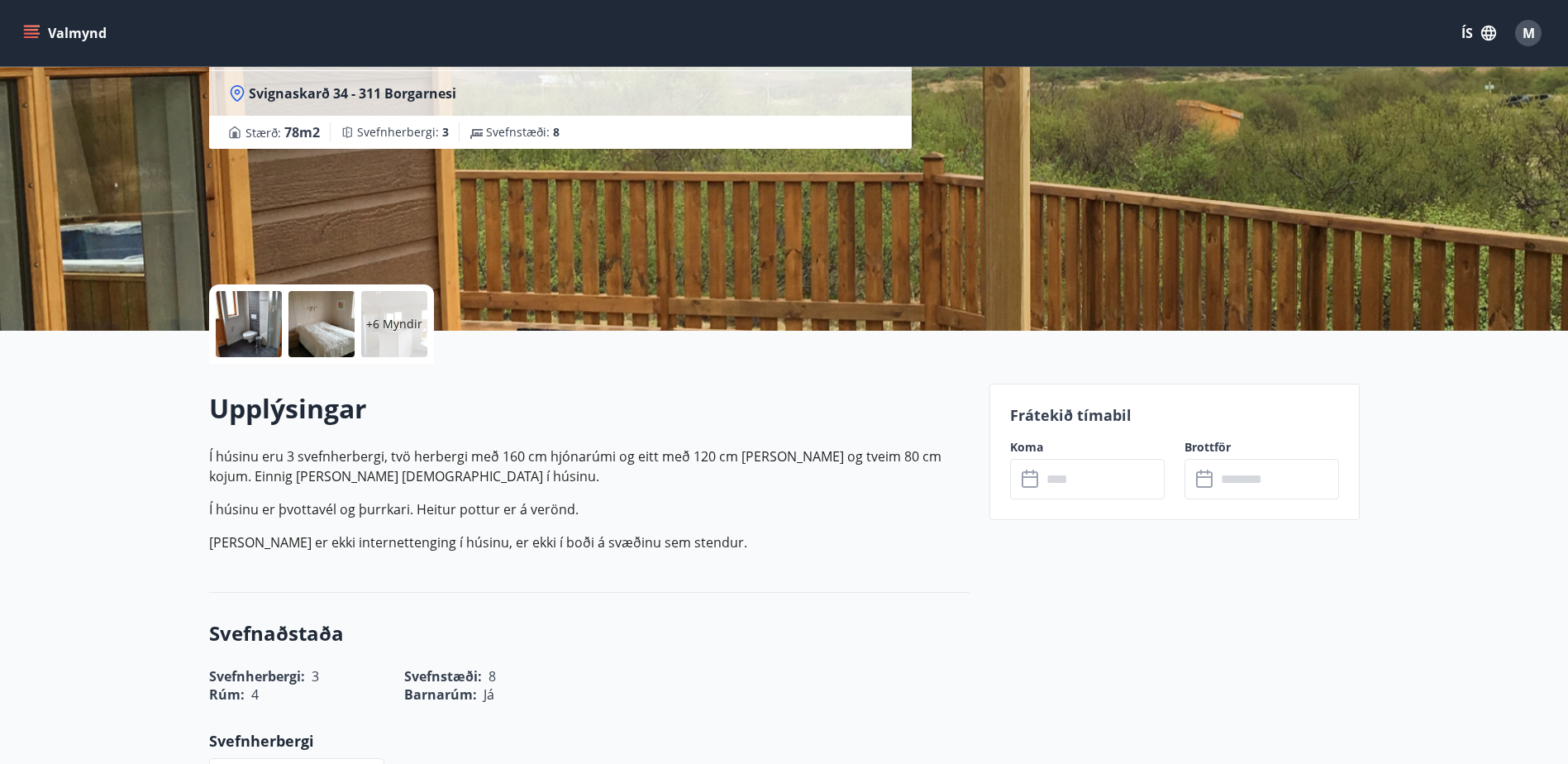
click at [1108, 406] on p "Frátekið tímabil" at bounding box center [1174, 414] width 329 height 22
click at [1025, 478] on icon at bounding box center [1031, 479] width 20 height 20
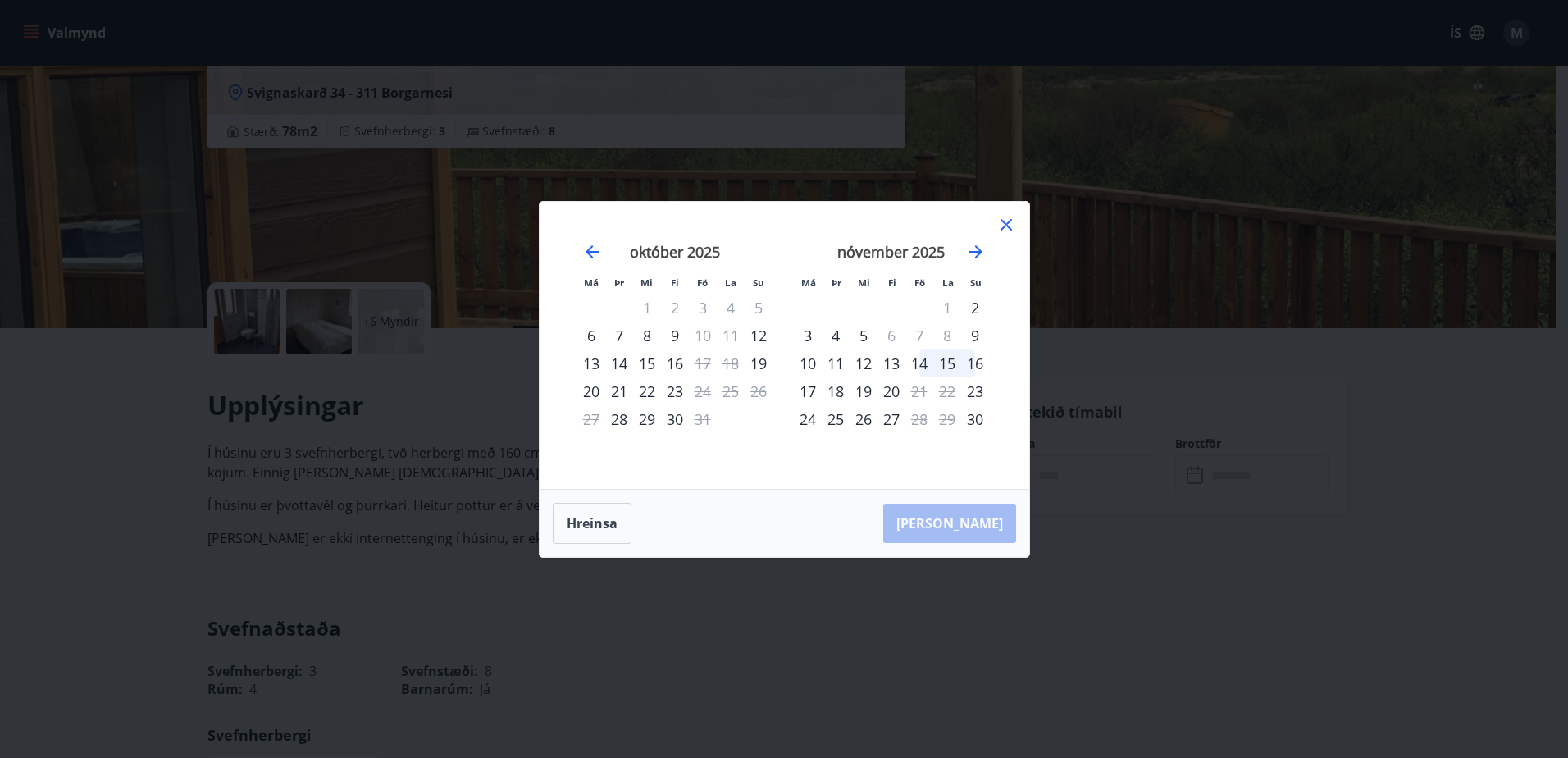
click at [1009, 230] on icon at bounding box center [1006, 224] width 20 height 20
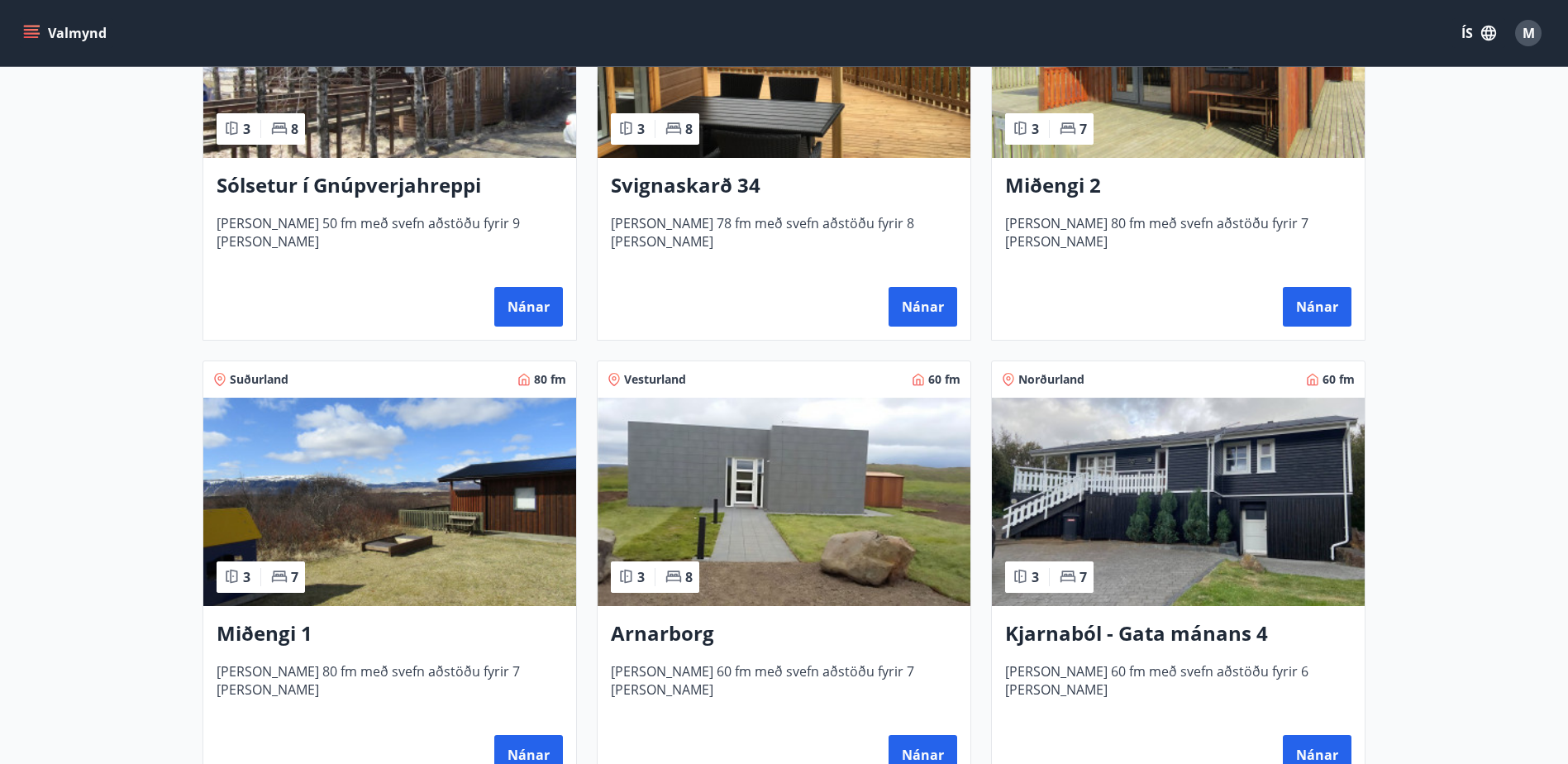
scroll to position [496, 0]
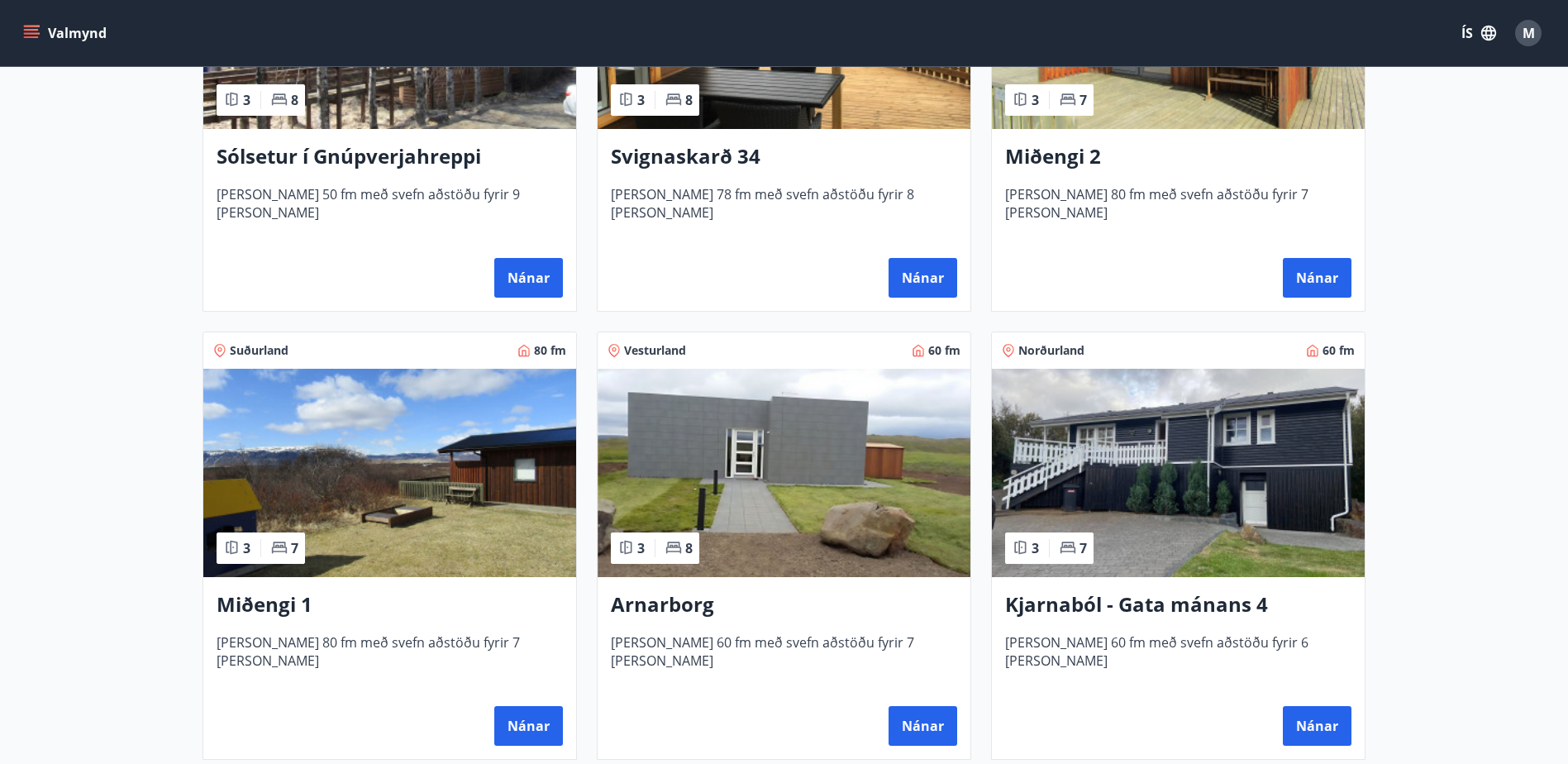
click at [812, 455] on img at bounding box center [784, 472] width 373 height 208
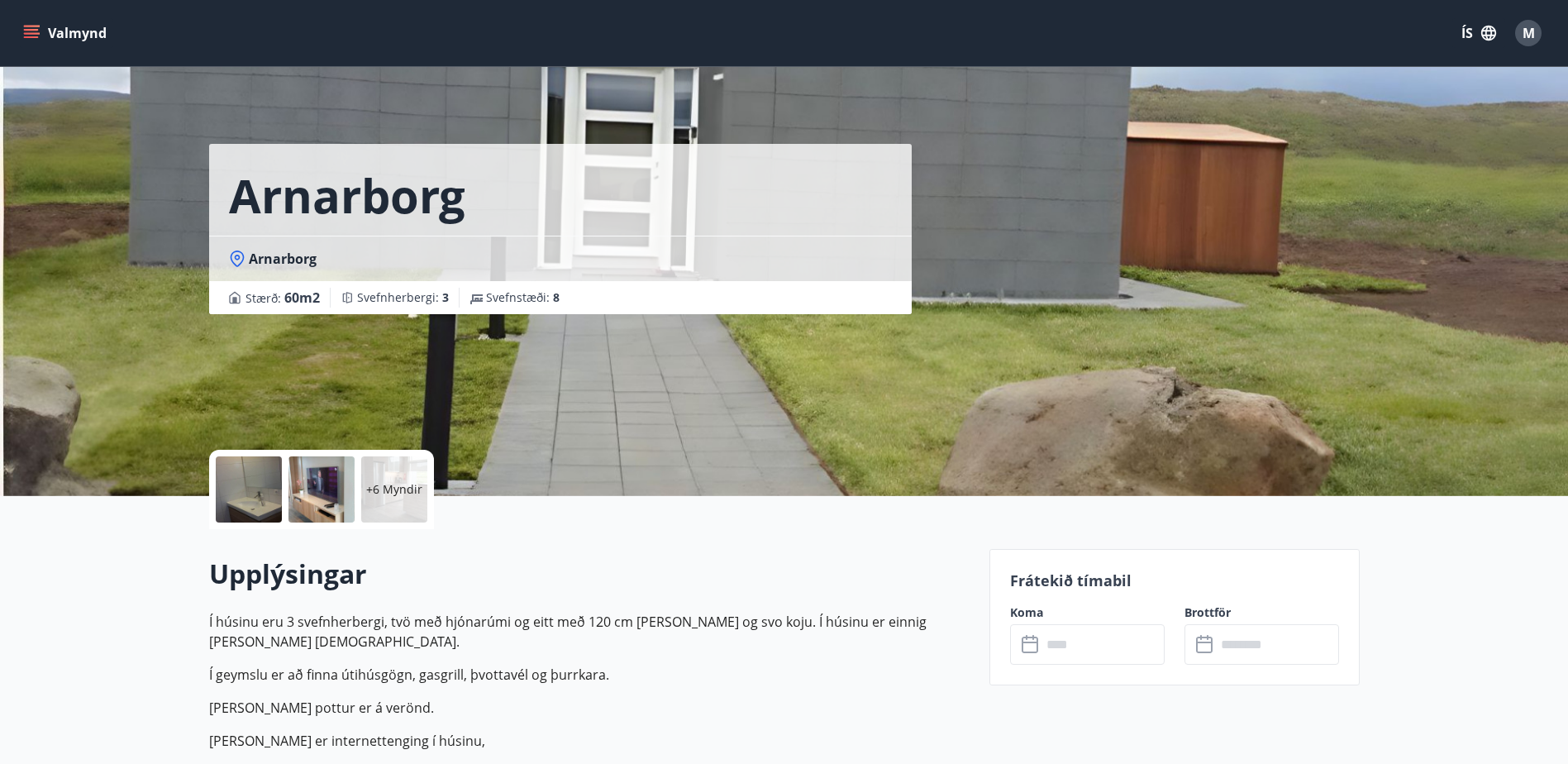
click at [1107, 577] on p "Frátekið tímabil" at bounding box center [1174, 580] width 329 height 22
click at [1088, 581] on p "Frátekið tímabil" at bounding box center [1174, 580] width 329 height 22
click at [1013, 584] on p "Frátekið tímabil" at bounding box center [1174, 580] width 329 height 22
click at [1037, 579] on p "Frátekið tímabil" at bounding box center [1174, 580] width 329 height 22
drag, startPoint x: 1037, startPoint y: 579, endPoint x: 1035, endPoint y: 647, distance: 68.0
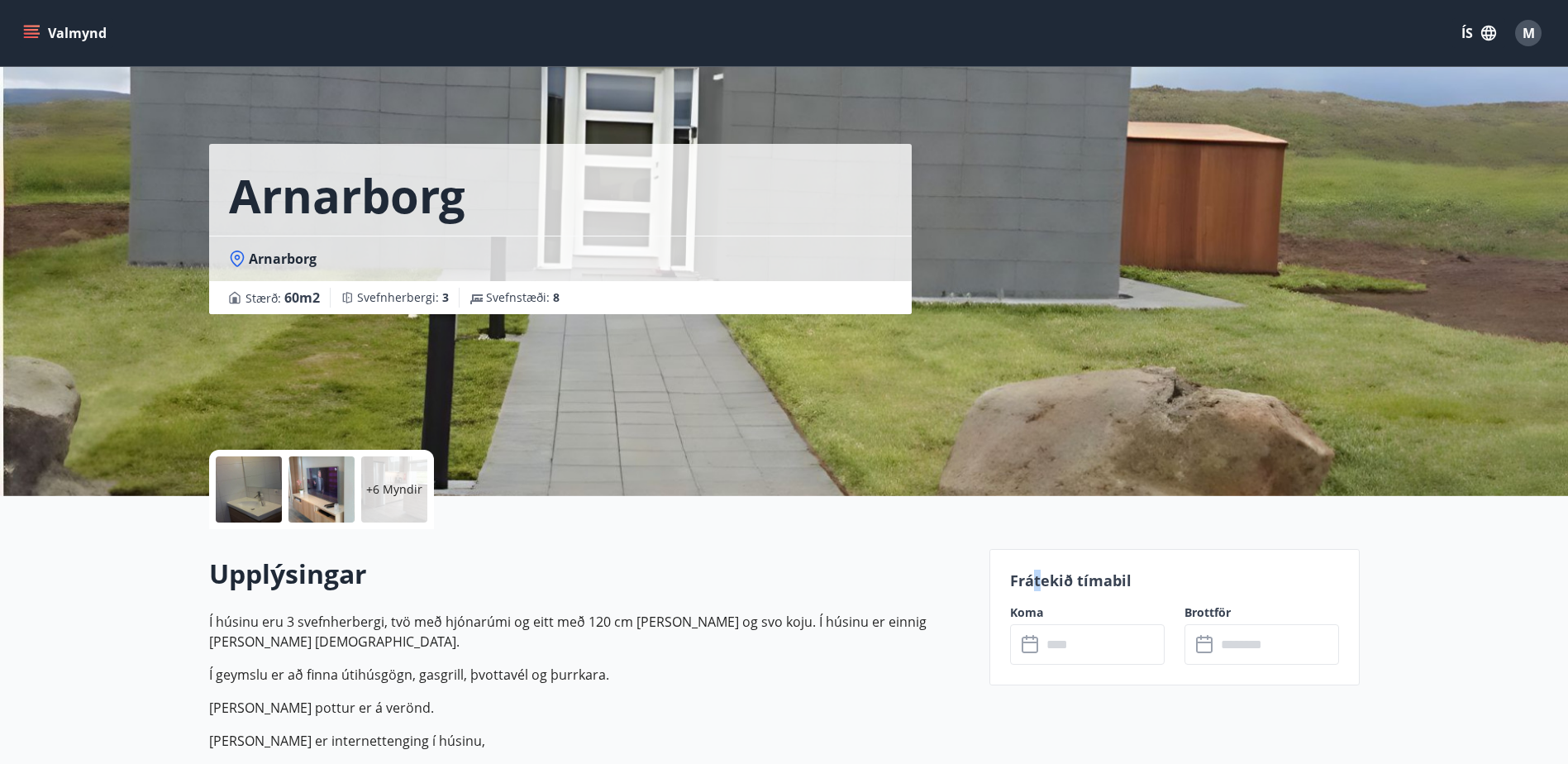
click at [1035, 647] on icon at bounding box center [1031, 645] width 20 height 20
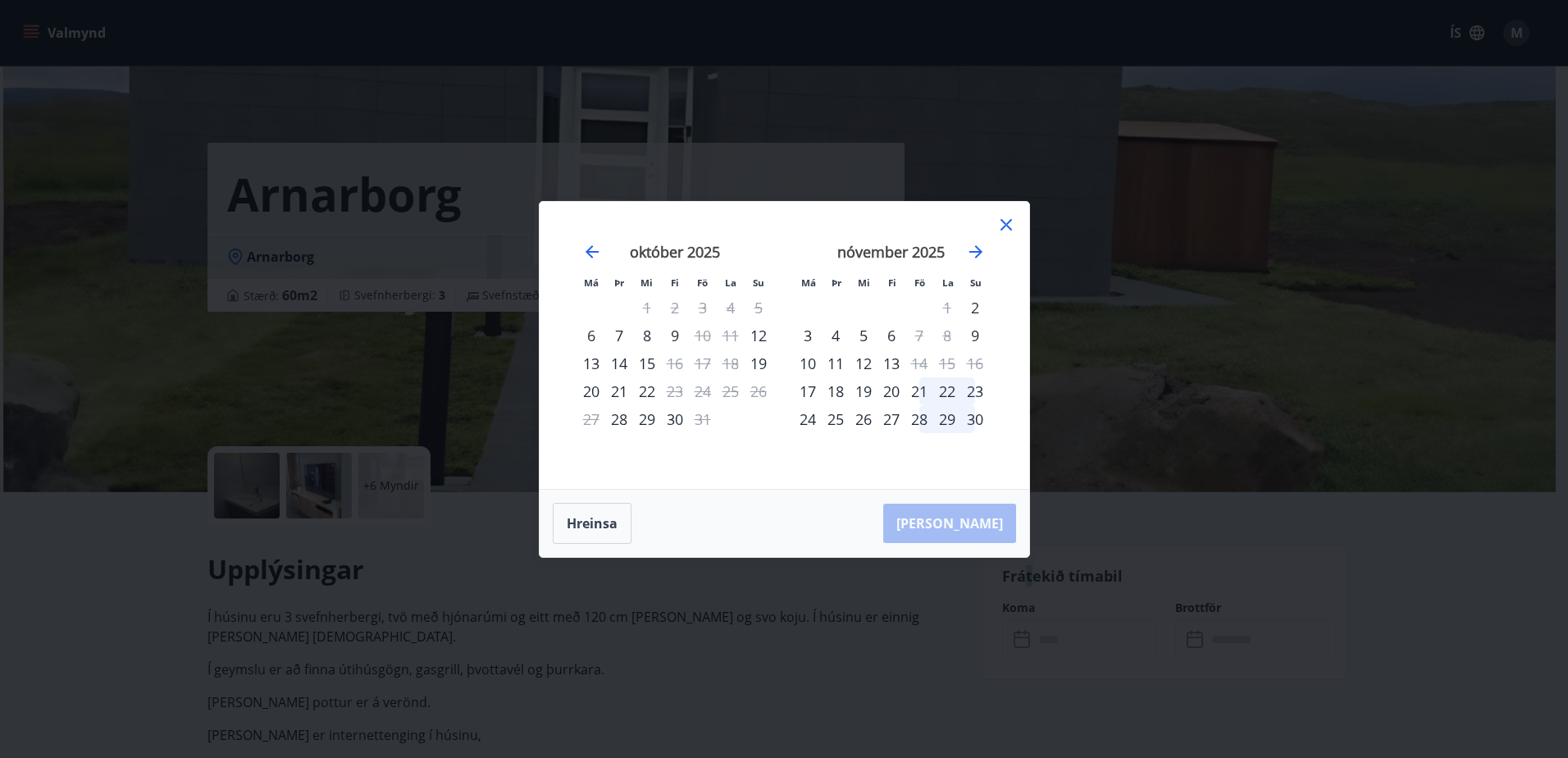
click at [1004, 218] on icon at bounding box center [1006, 224] width 20 height 20
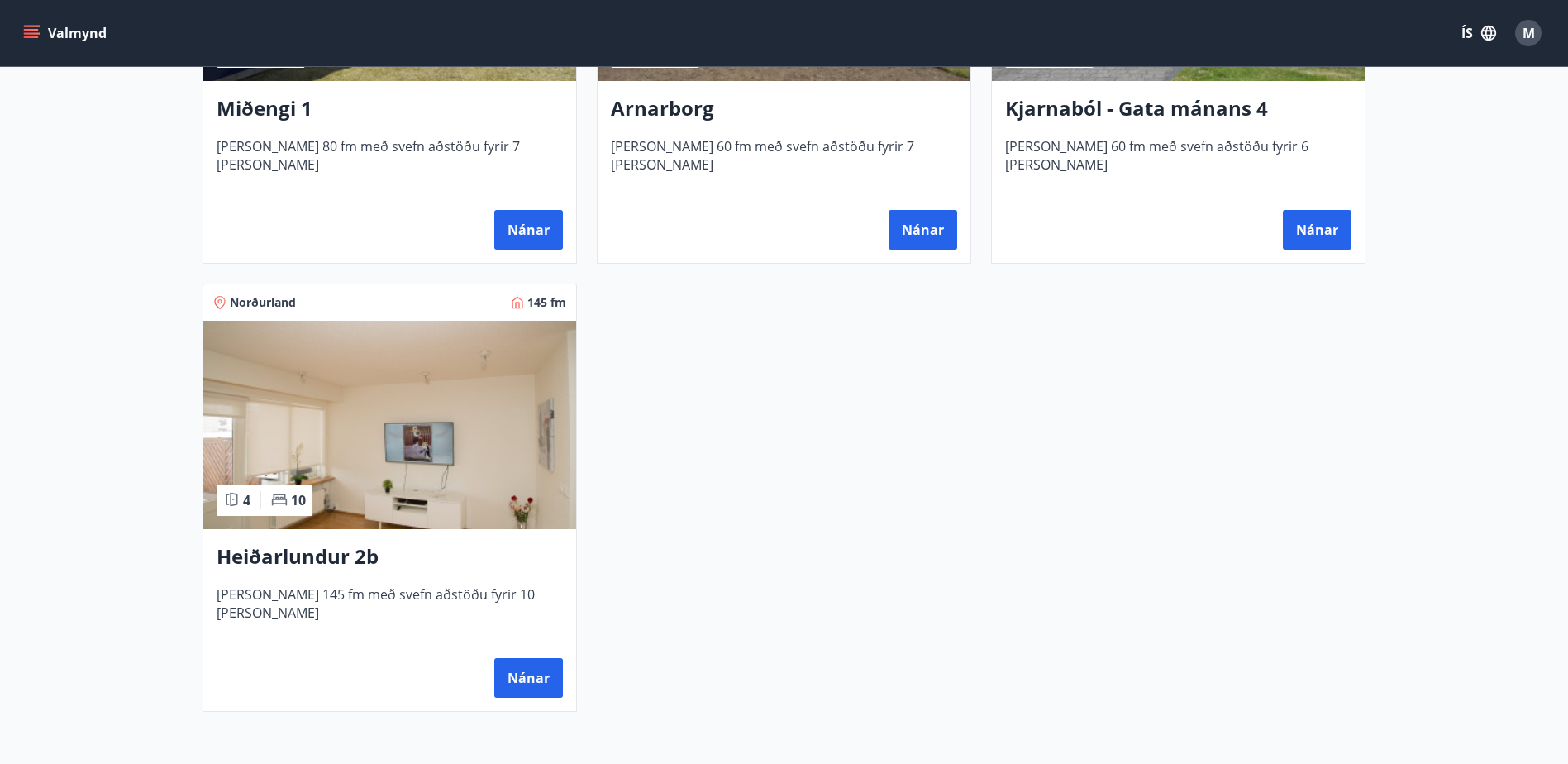
click at [286, 393] on img at bounding box center [390, 425] width 373 height 208
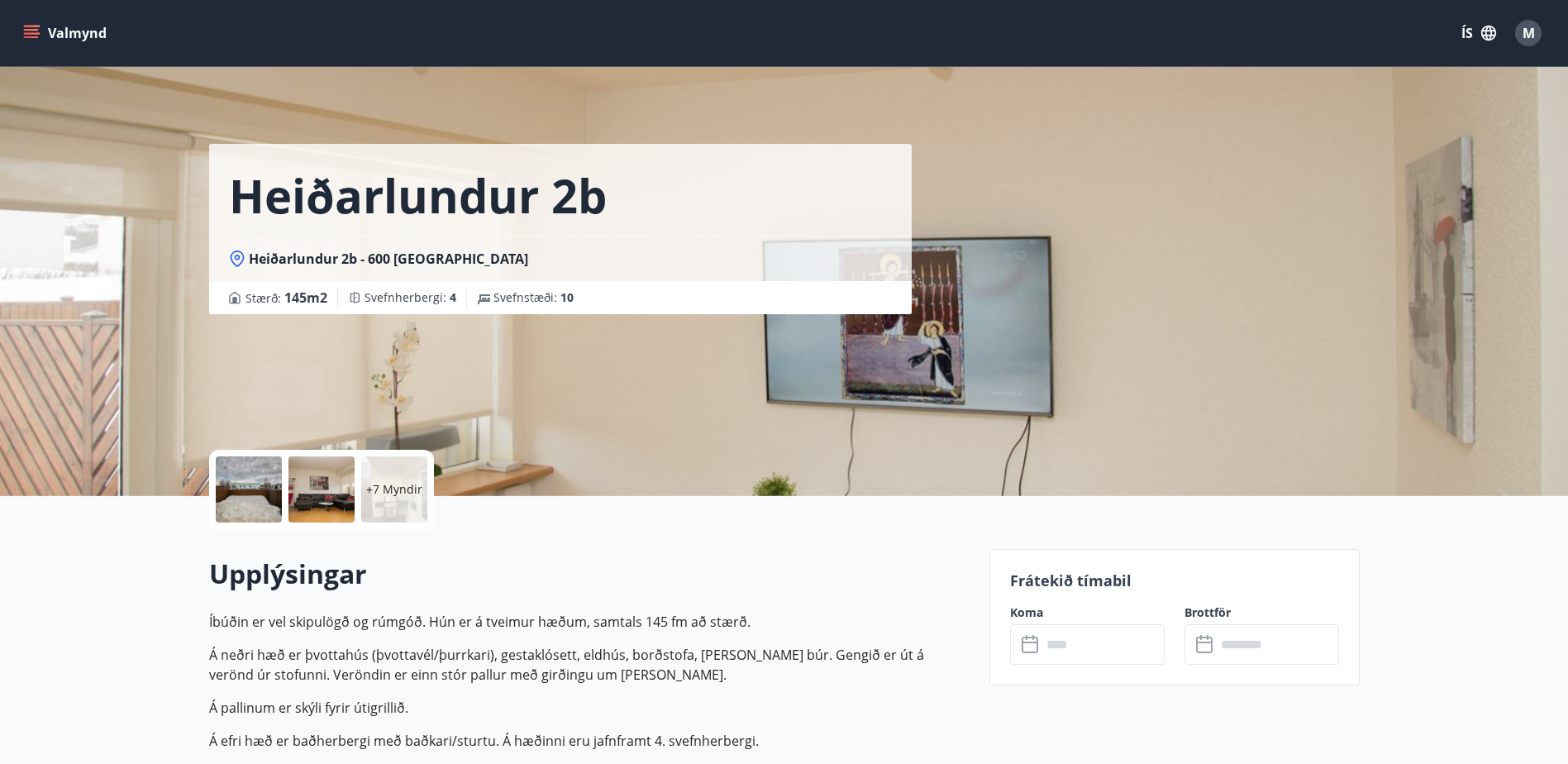
click at [1028, 585] on p "Frátekið tímabil" at bounding box center [1174, 580] width 329 height 22
click at [1032, 578] on p "Frátekið tímabil" at bounding box center [1174, 580] width 329 height 22
click at [1026, 639] on icon at bounding box center [1027, 638] width 2 height 5
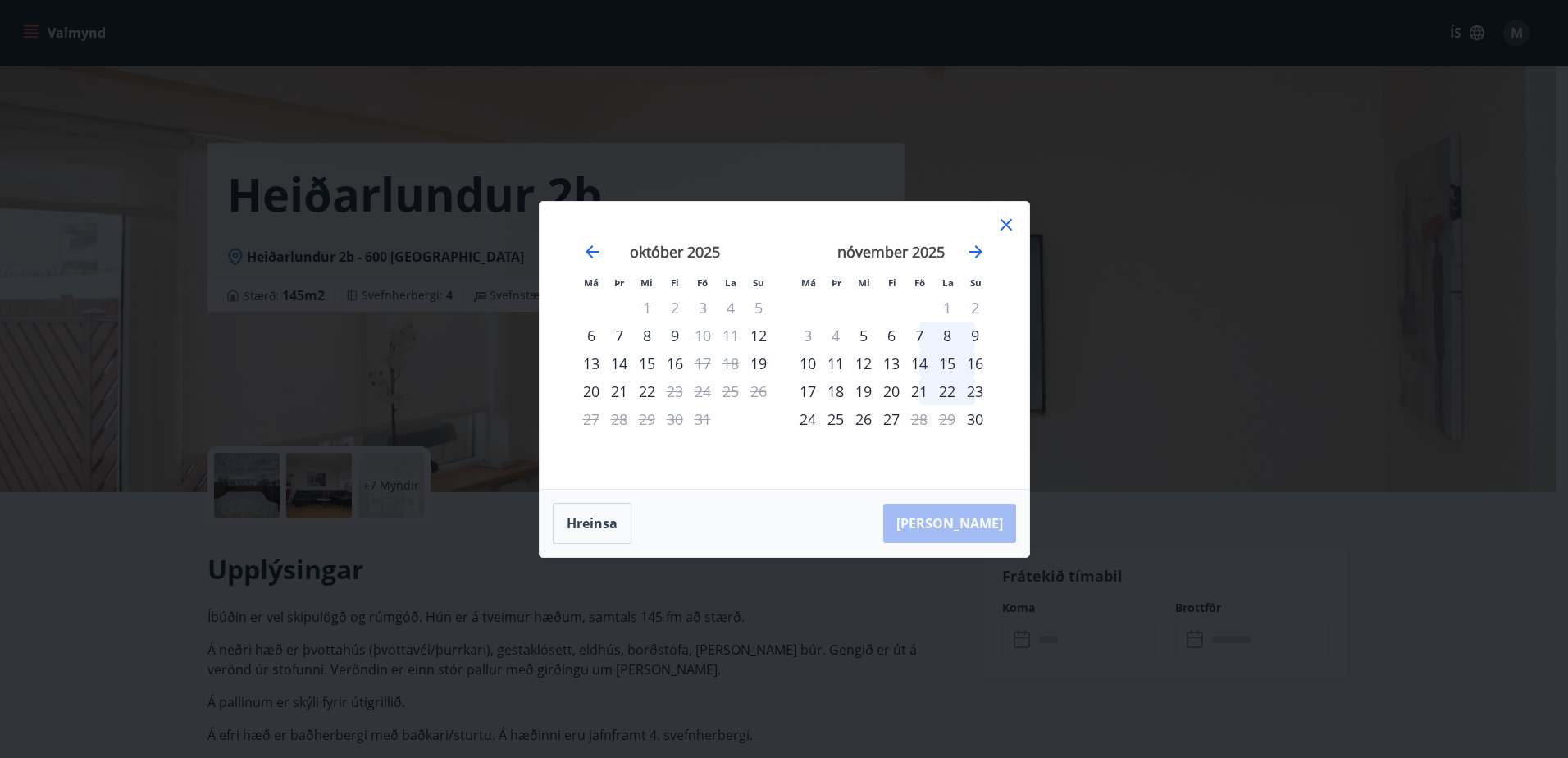
click at [1005, 221] on icon at bounding box center [1006, 224] width 20 height 20
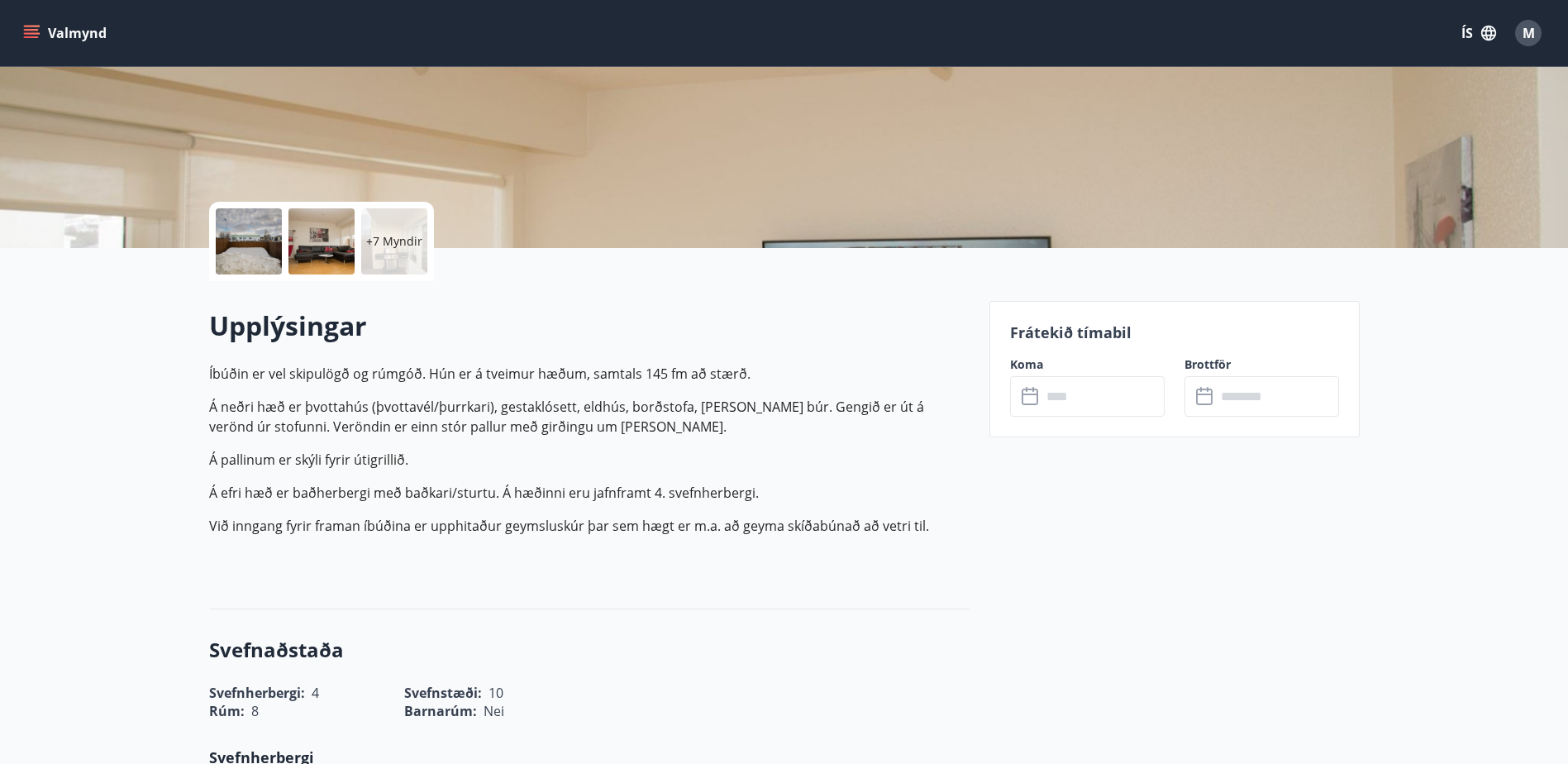
scroll to position [578, 0]
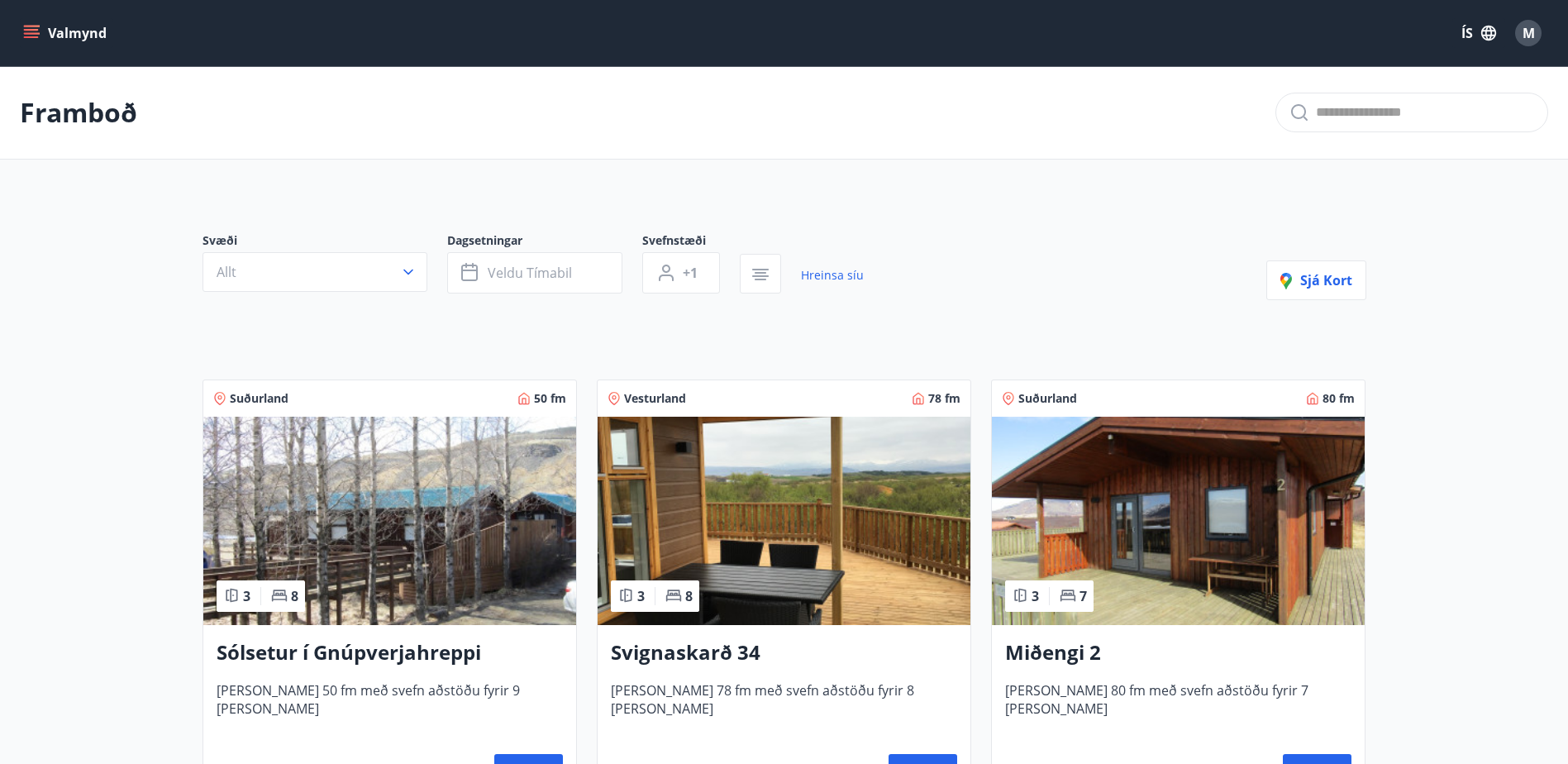
drag, startPoint x: 1051, startPoint y: 247, endPoint x: 1003, endPoint y: 218, distance: 56.1
click at [1051, 243] on div "Svæði Allt Dagsetningar Veldu tímabil Svefnstæði +1 Hreinsa síu Sjá kort" at bounding box center [784, 266] width 1164 height 68
click at [388, 268] on button "Allt" at bounding box center [315, 272] width 225 height 40
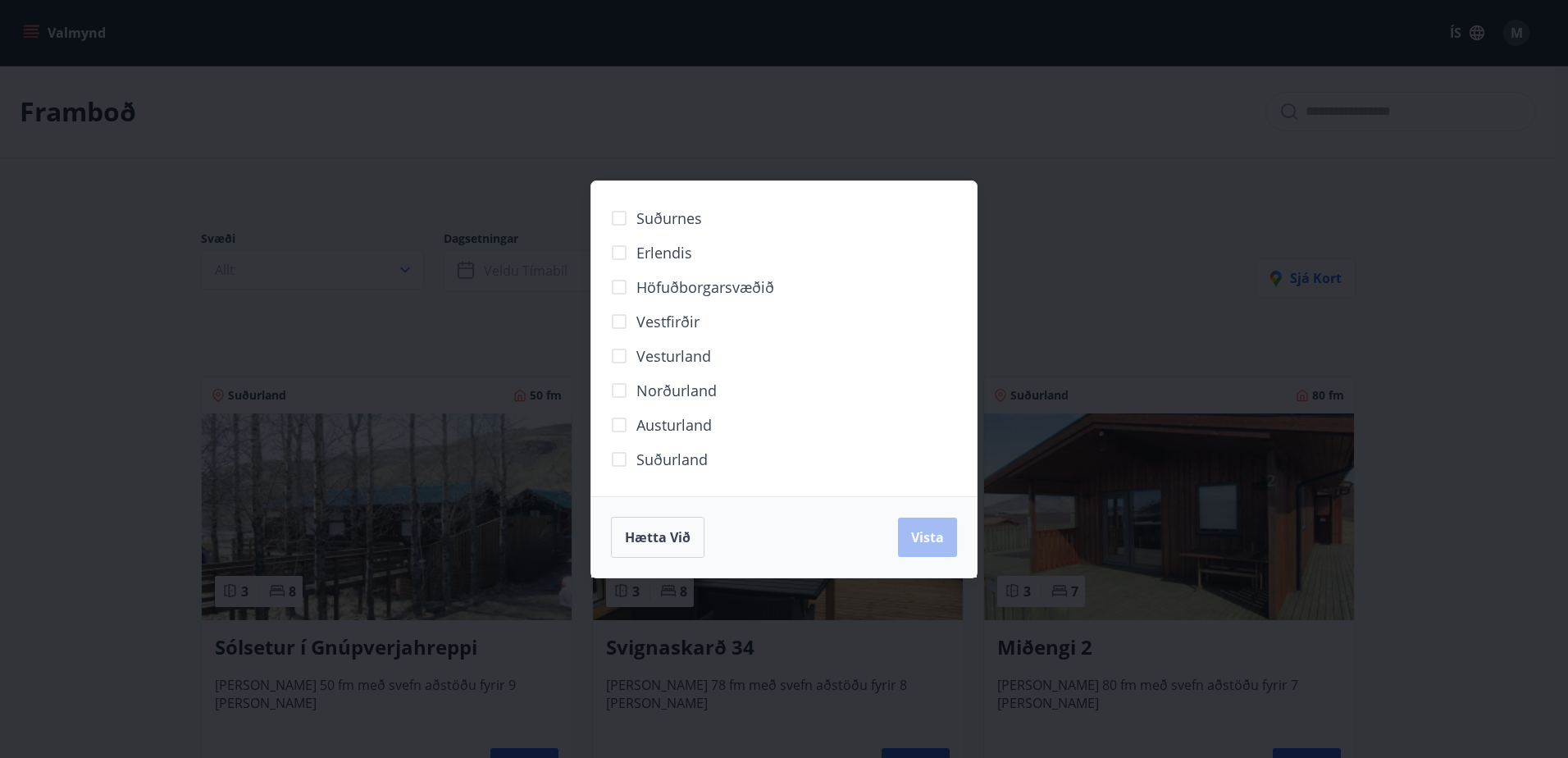
click at [942, 540] on div "Hætta við Vista" at bounding box center [784, 537] width 346 height 41
click at [662, 526] on button "Hætta við" at bounding box center [658, 537] width 93 height 41
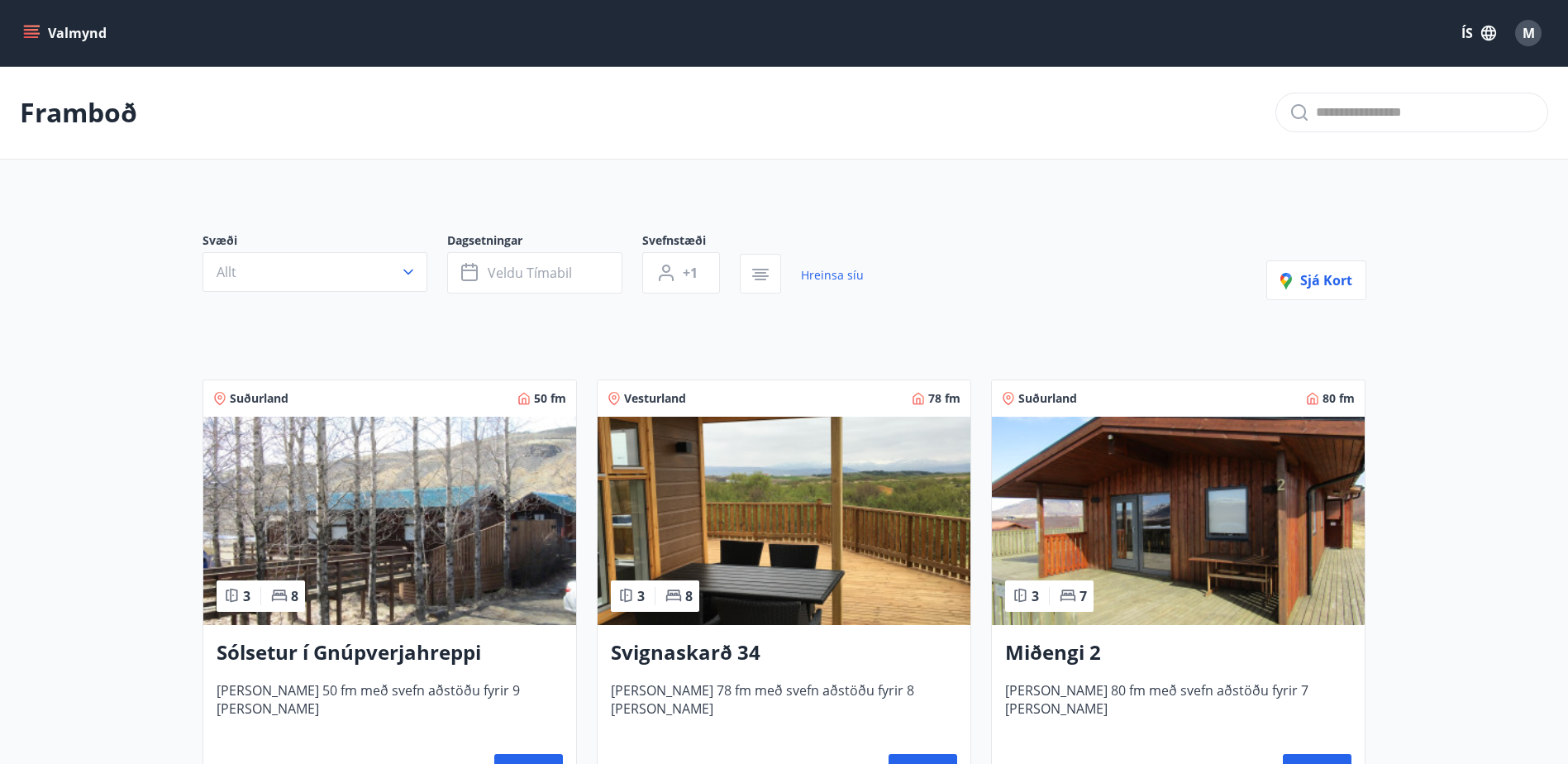
drag, startPoint x: 1127, startPoint y: 223, endPoint x: 1118, endPoint y: 218, distance: 10.3
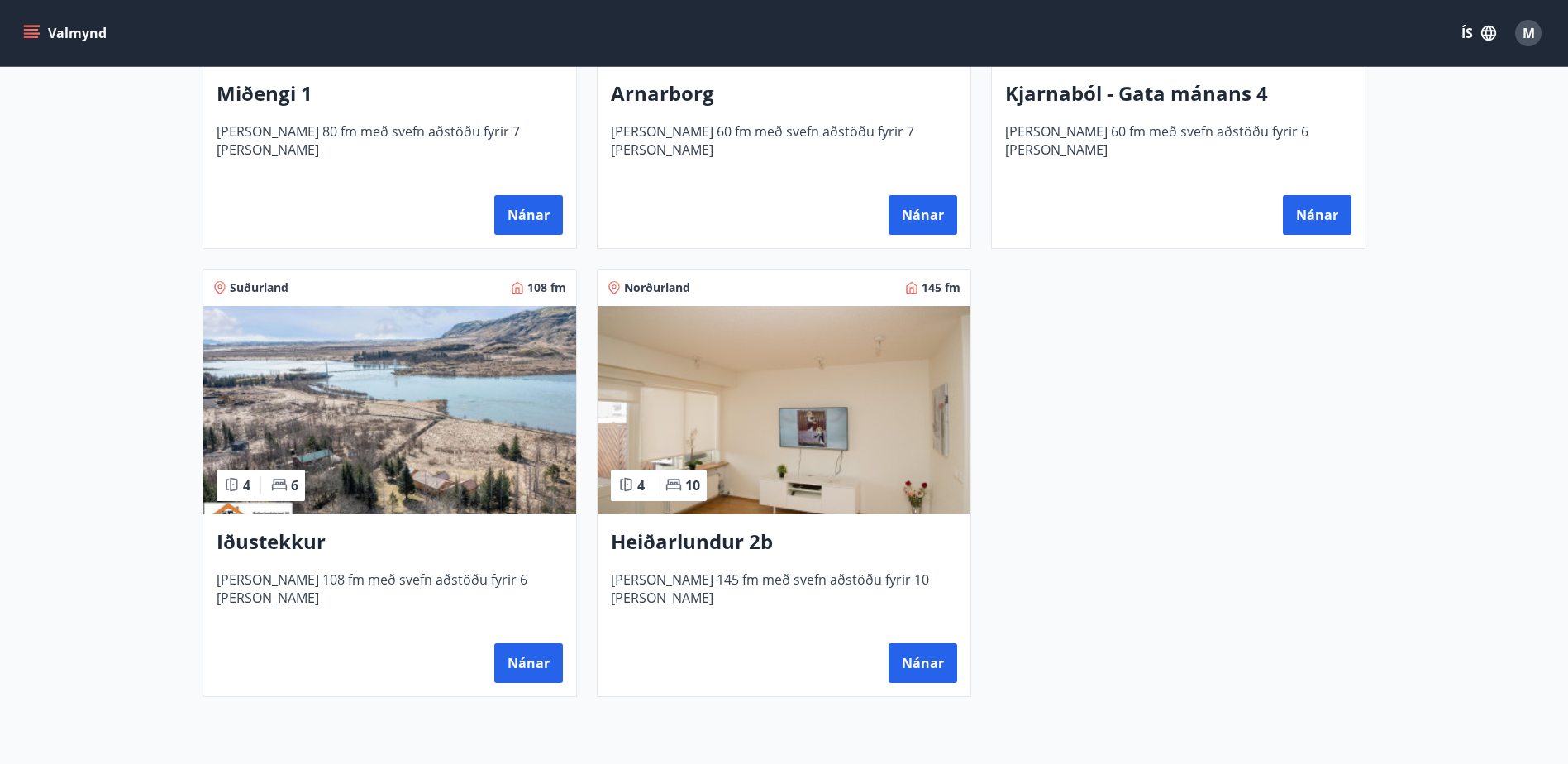
scroll to position [1158, 0]
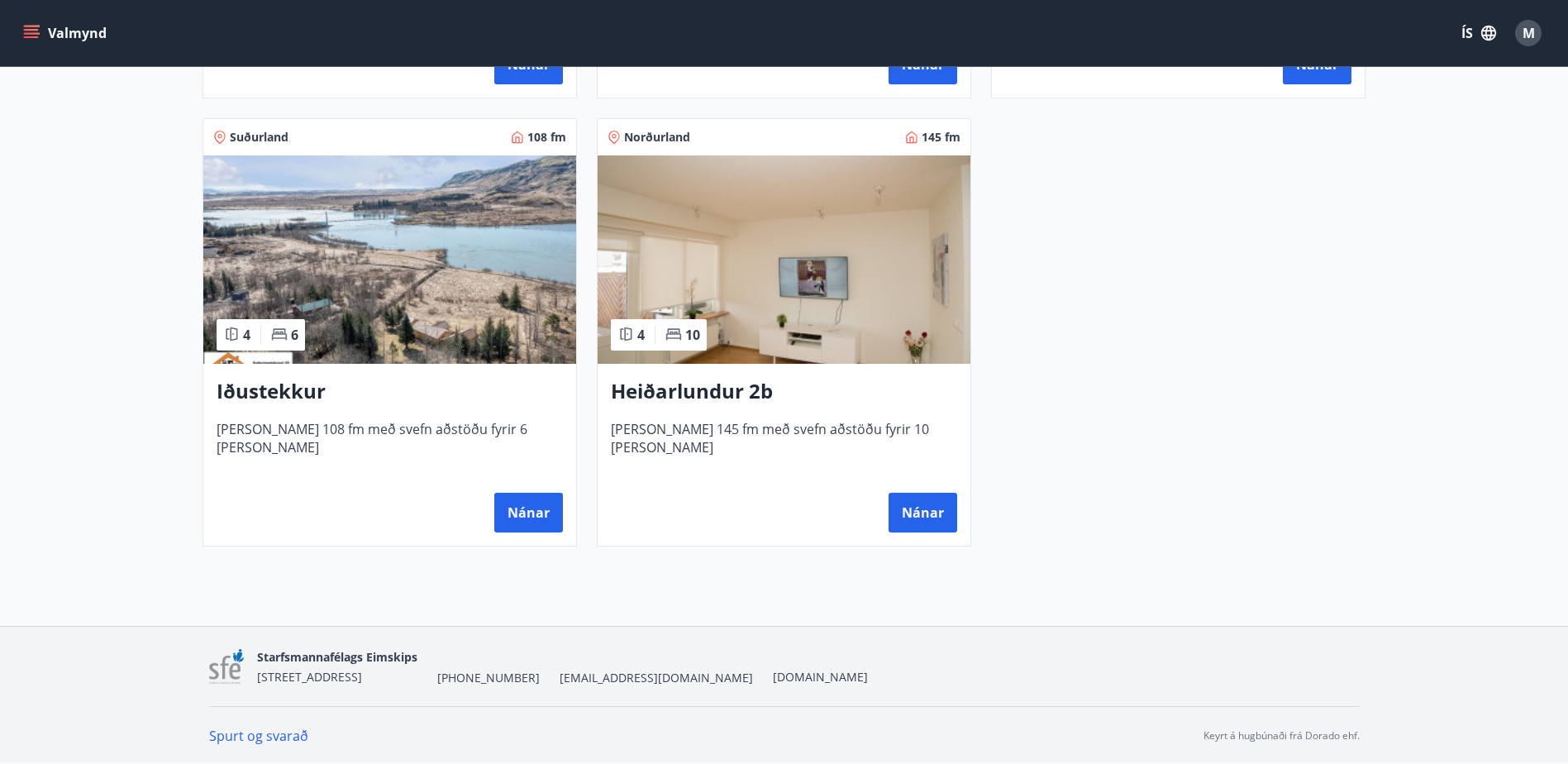
click at [234, 389] on h3 "Iðustekkur" at bounding box center [389, 392] width 346 height 29
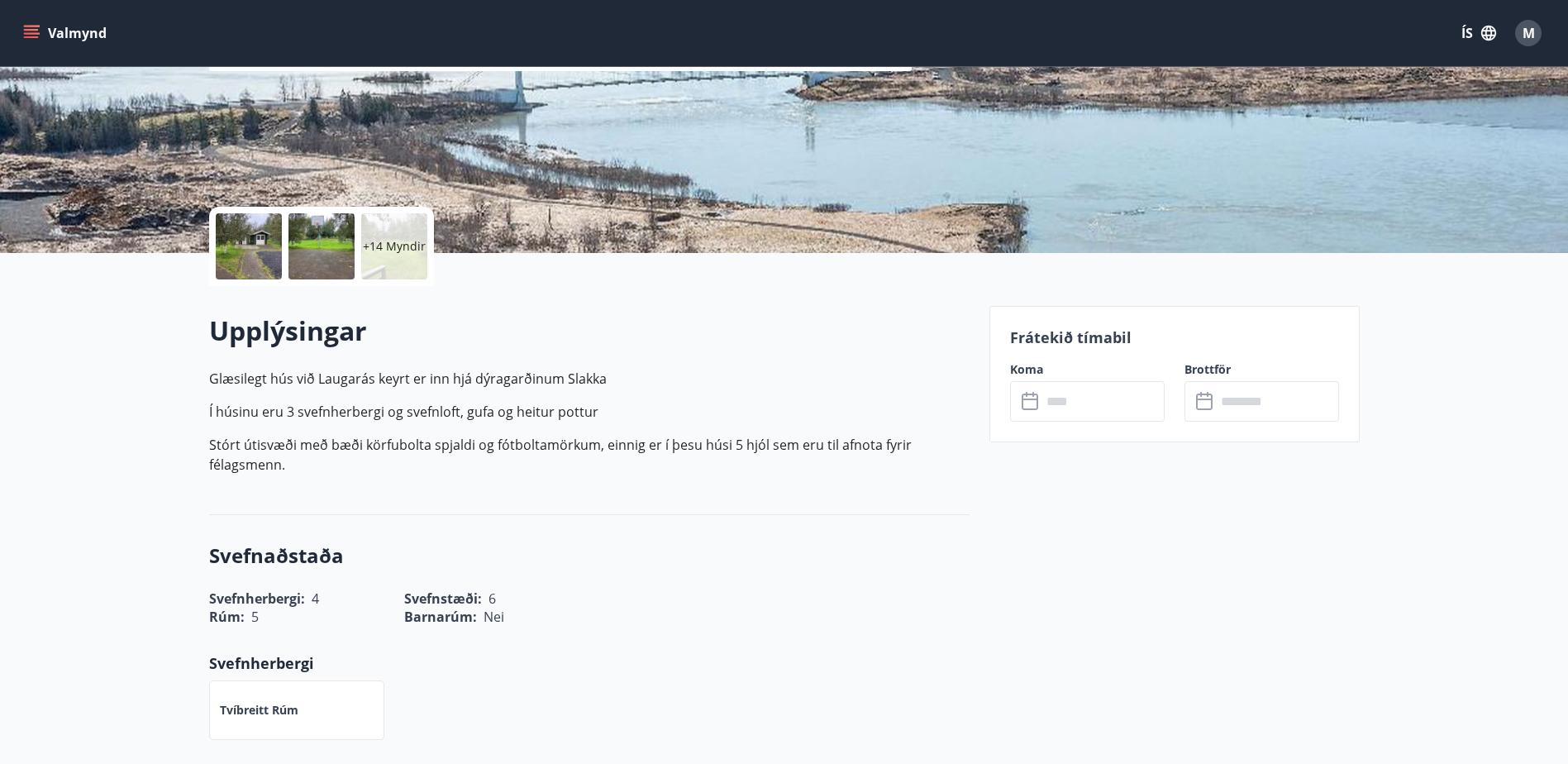
scroll to position [248, 0]
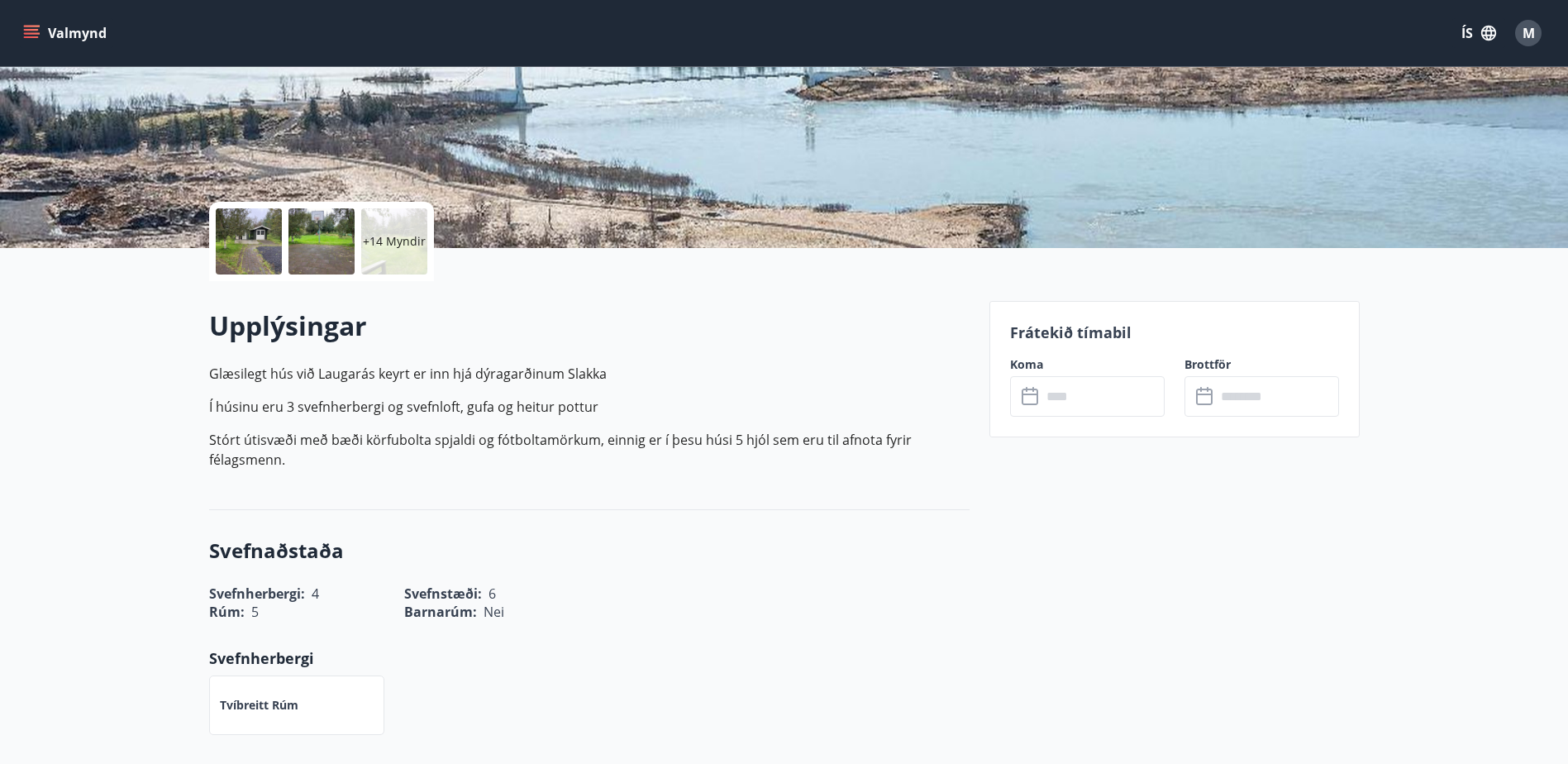
click at [1023, 369] on label "Koma" at bounding box center [1086, 364] width 154 height 16
click at [1031, 366] on label "Koma" at bounding box center [1086, 364] width 154 height 16
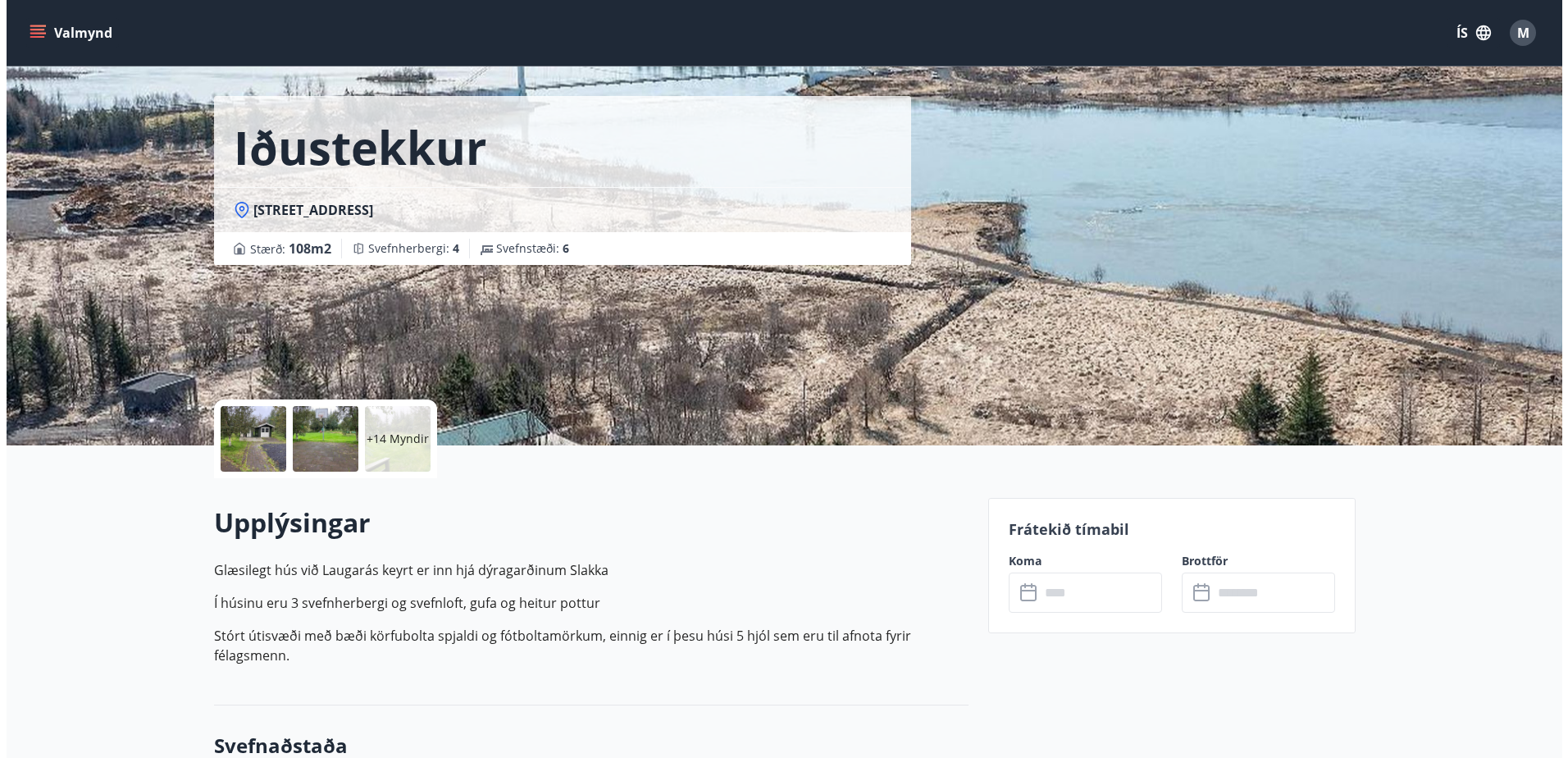
scroll to position [0, 0]
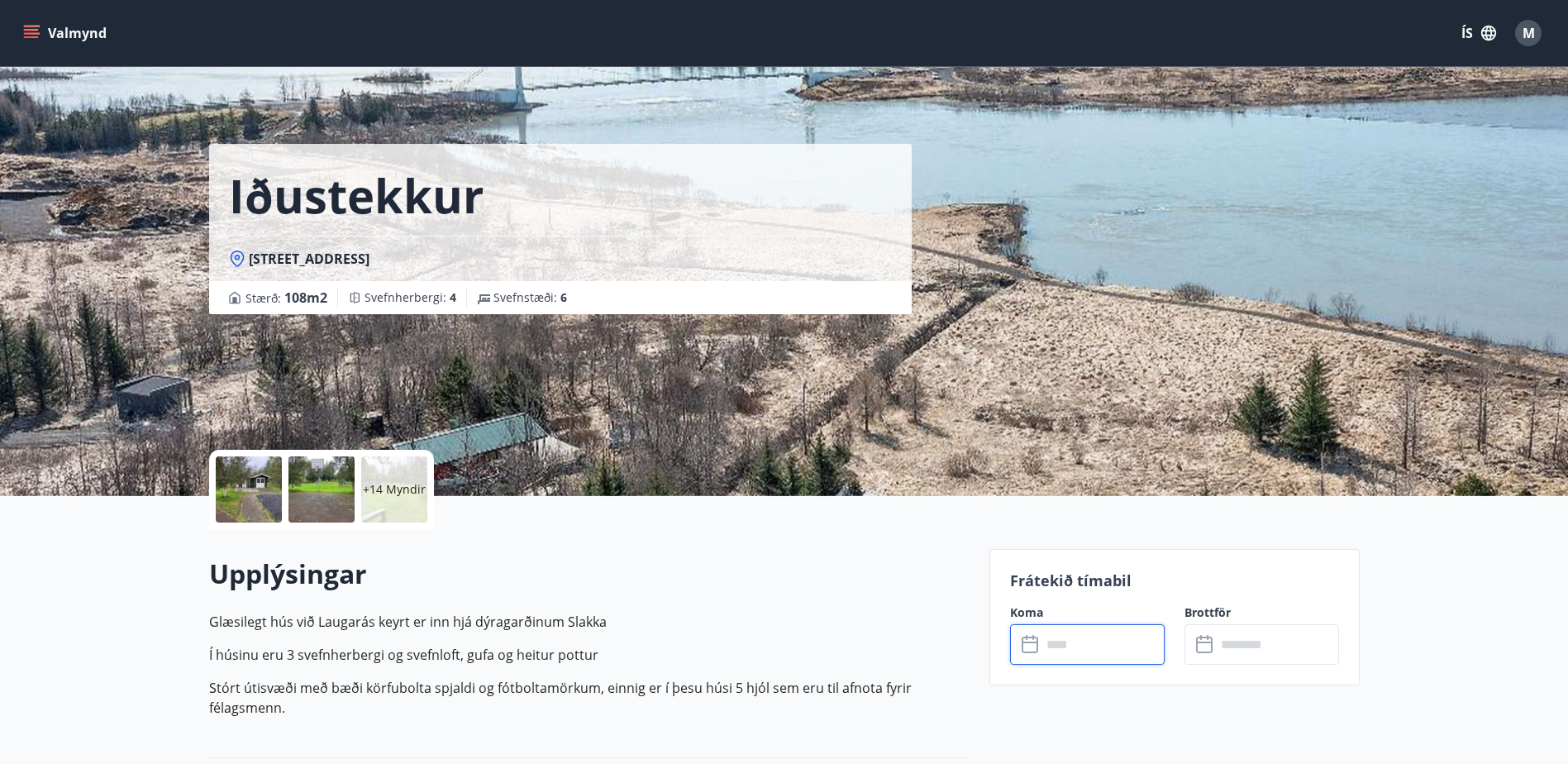
click at [1087, 653] on input "text" at bounding box center [1103, 644] width 123 height 41
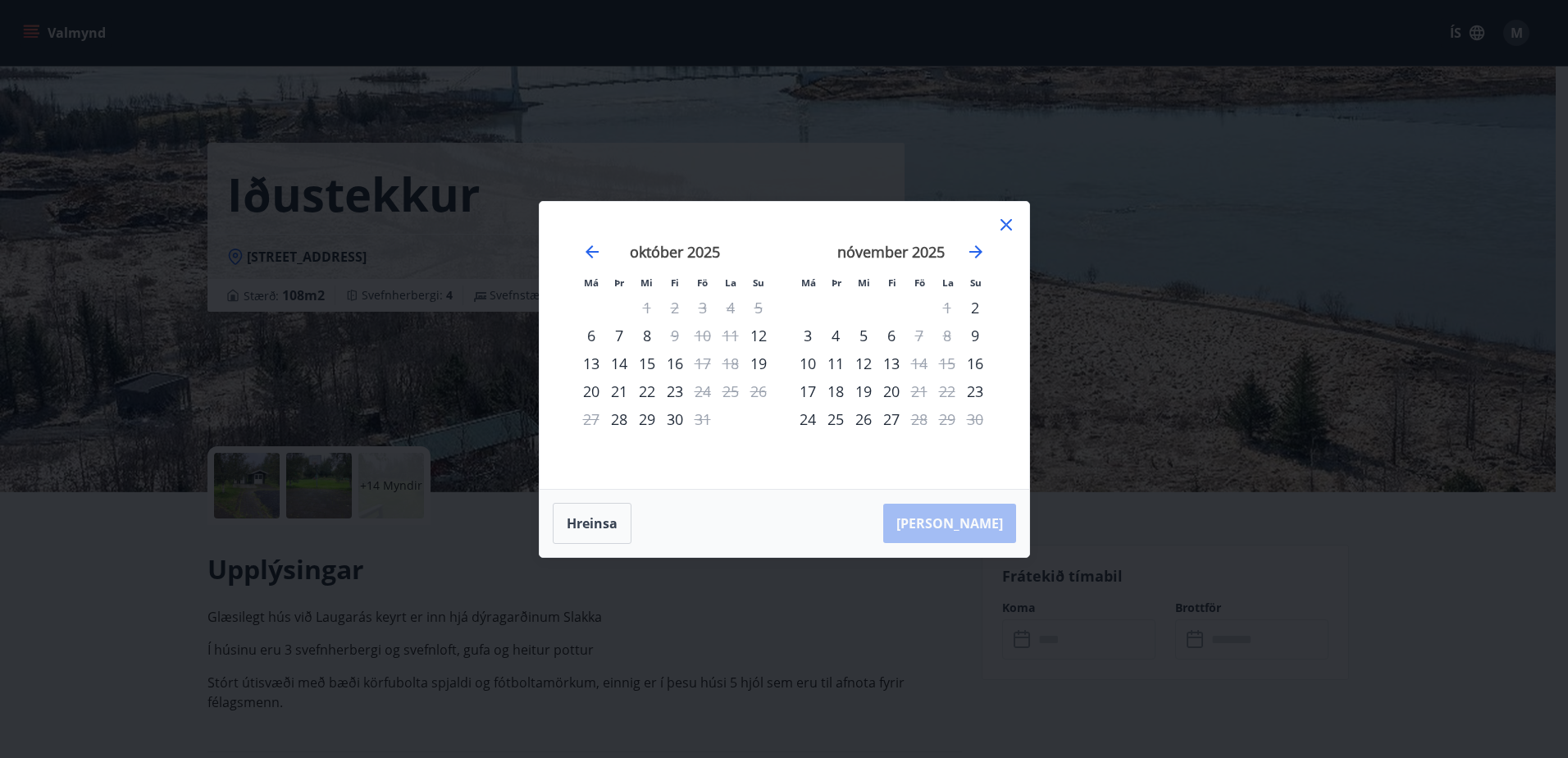
drag, startPoint x: 695, startPoint y: 462, endPoint x: 474, endPoint y: 473, distance: 221.3
click at [474, 473] on div "Má Þr Mi Fi Fö La Su Má Þr Mi Fi Fö La Su [DATE] 1 2 3 4 5 6 7 8 9 10 11 12 13 …" at bounding box center [784, 379] width 1568 height 758
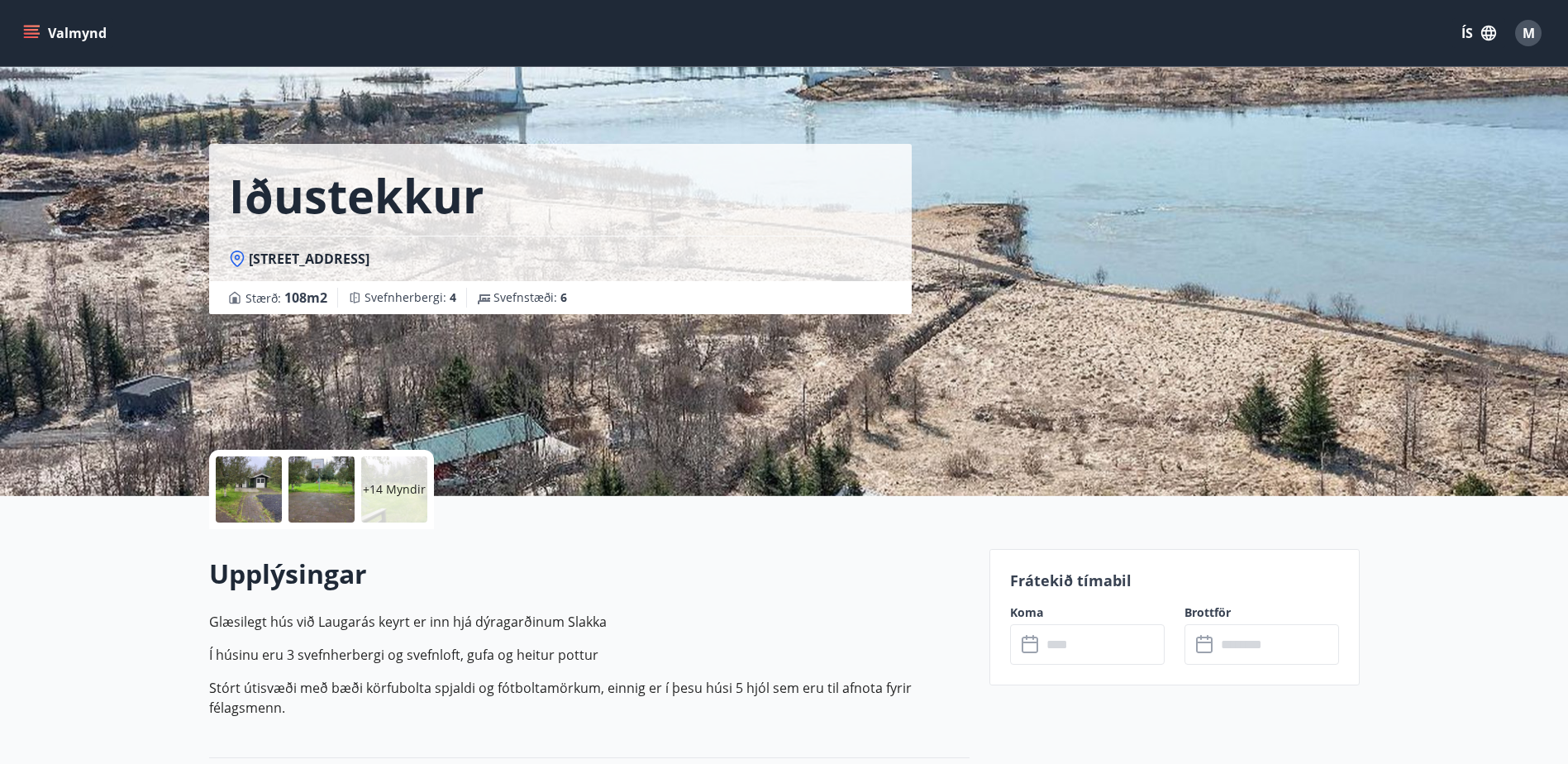
click at [241, 488] on div at bounding box center [249, 489] width 66 height 66
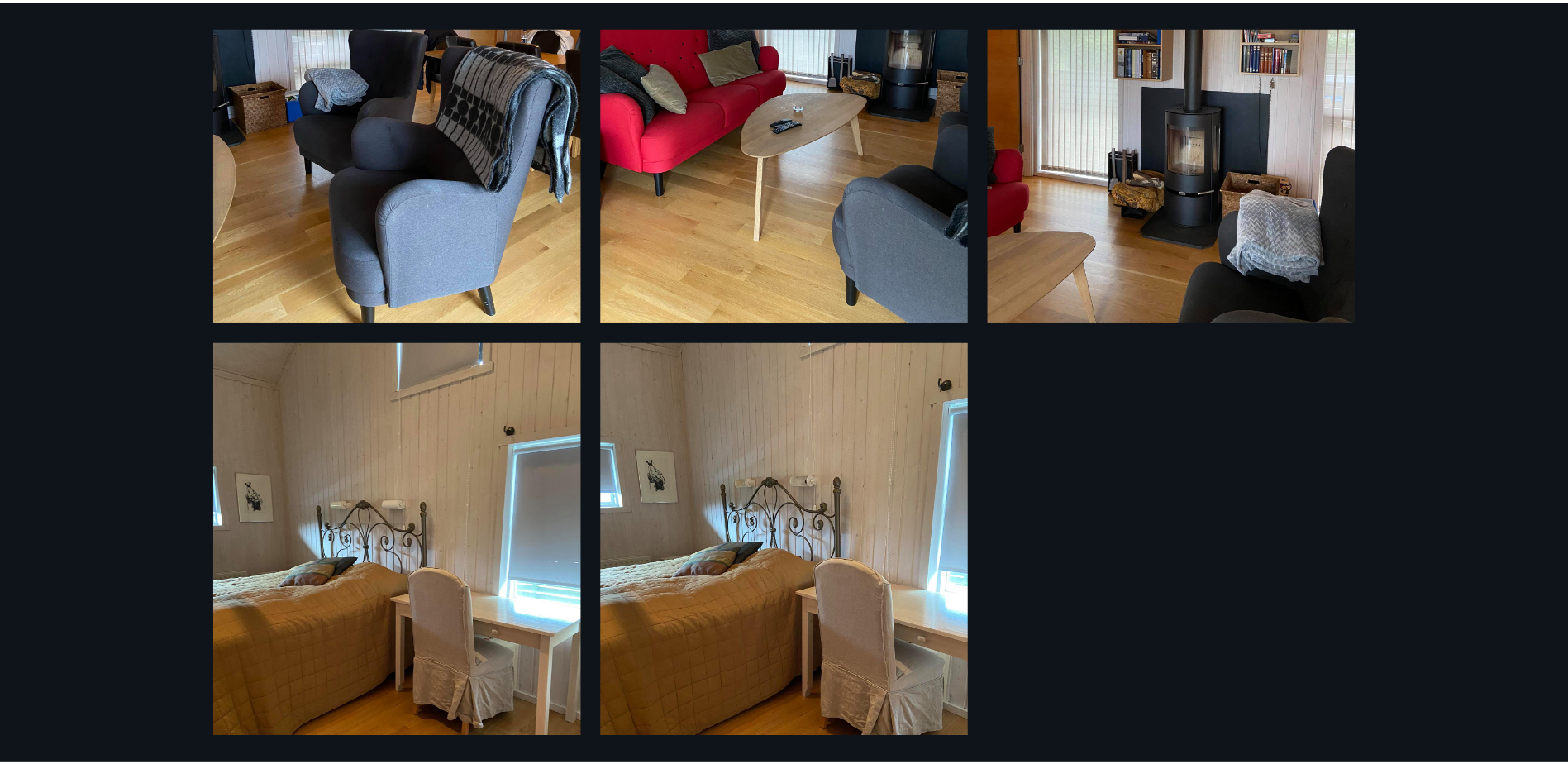
scroll to position [2934, 0]
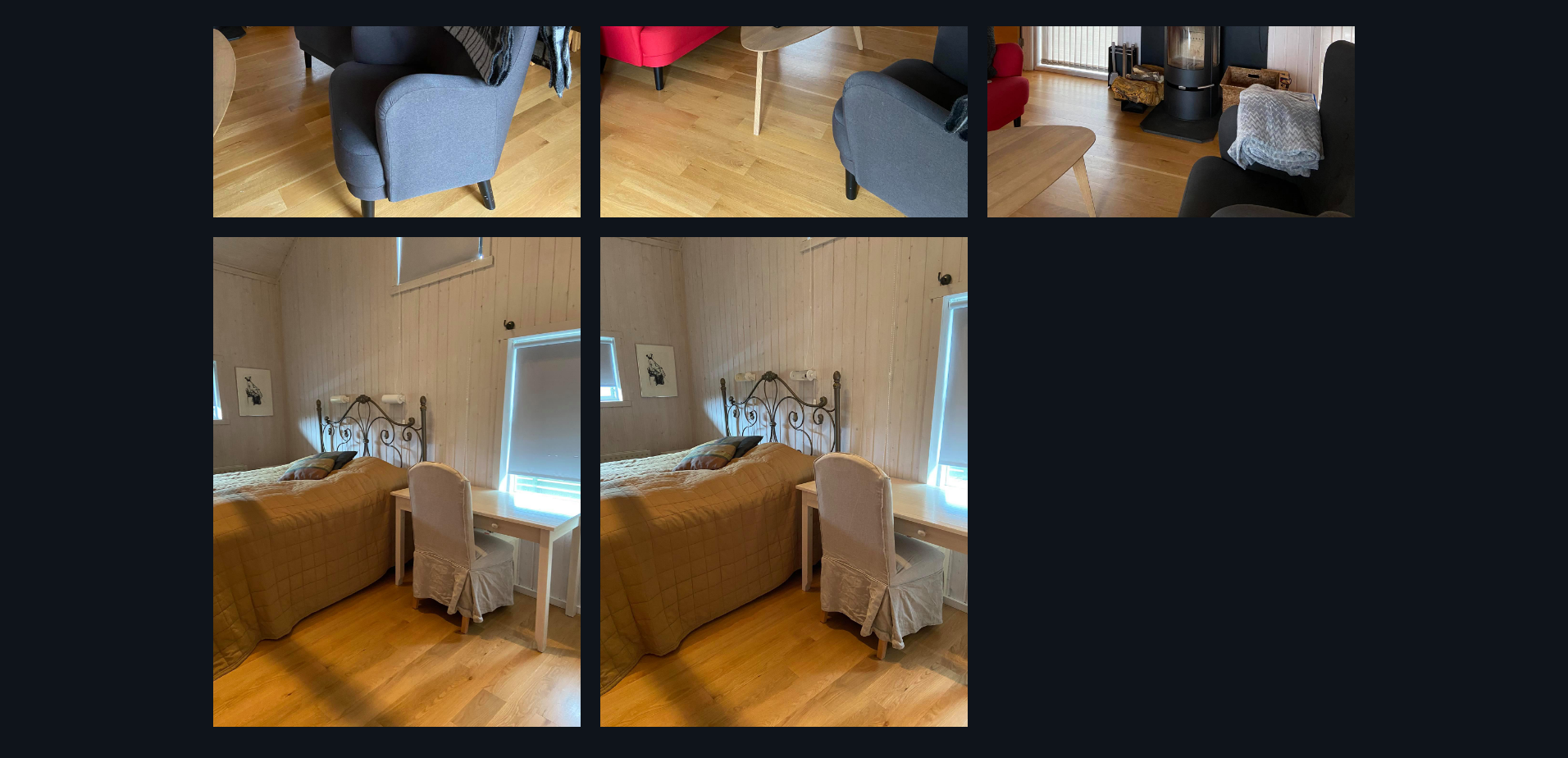
click at [114, 95] on div "20 Myndir" at bounding box center [784, 379] width 1568 height 758
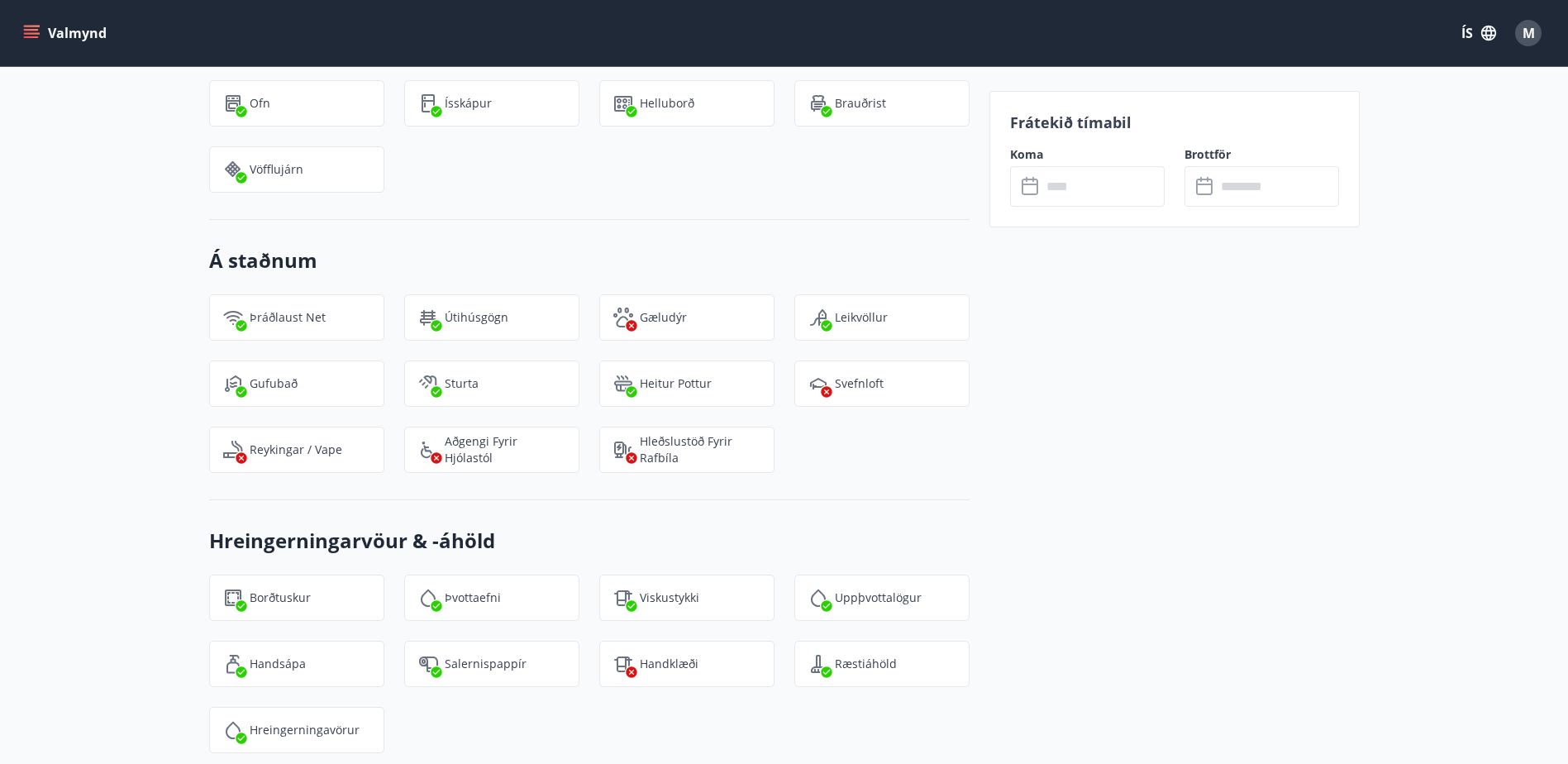
scroll to position [1902, 0]
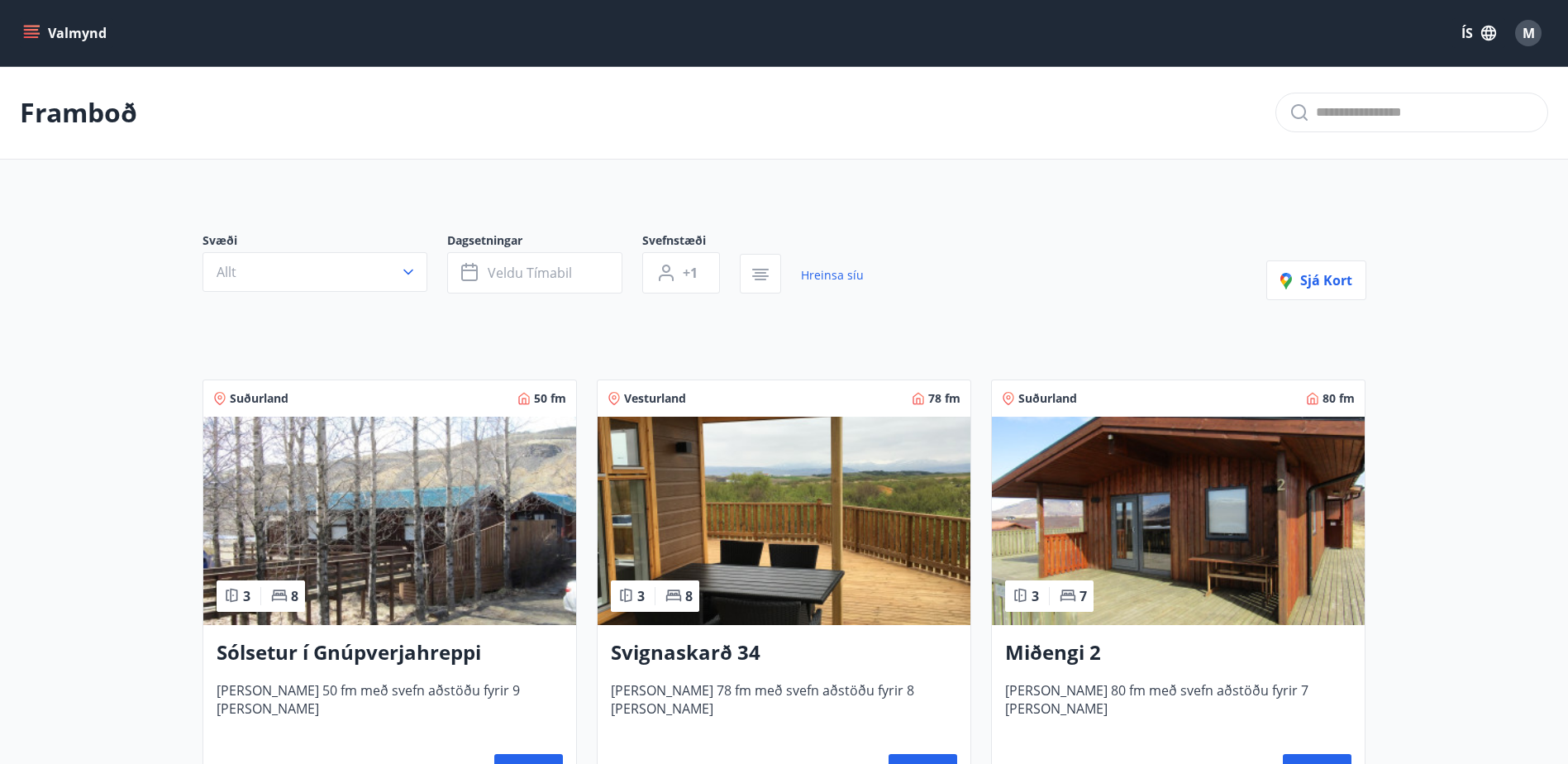
click at [63, 118] on p "Framboð" at bounding box center [79, 112] width 117 height 36
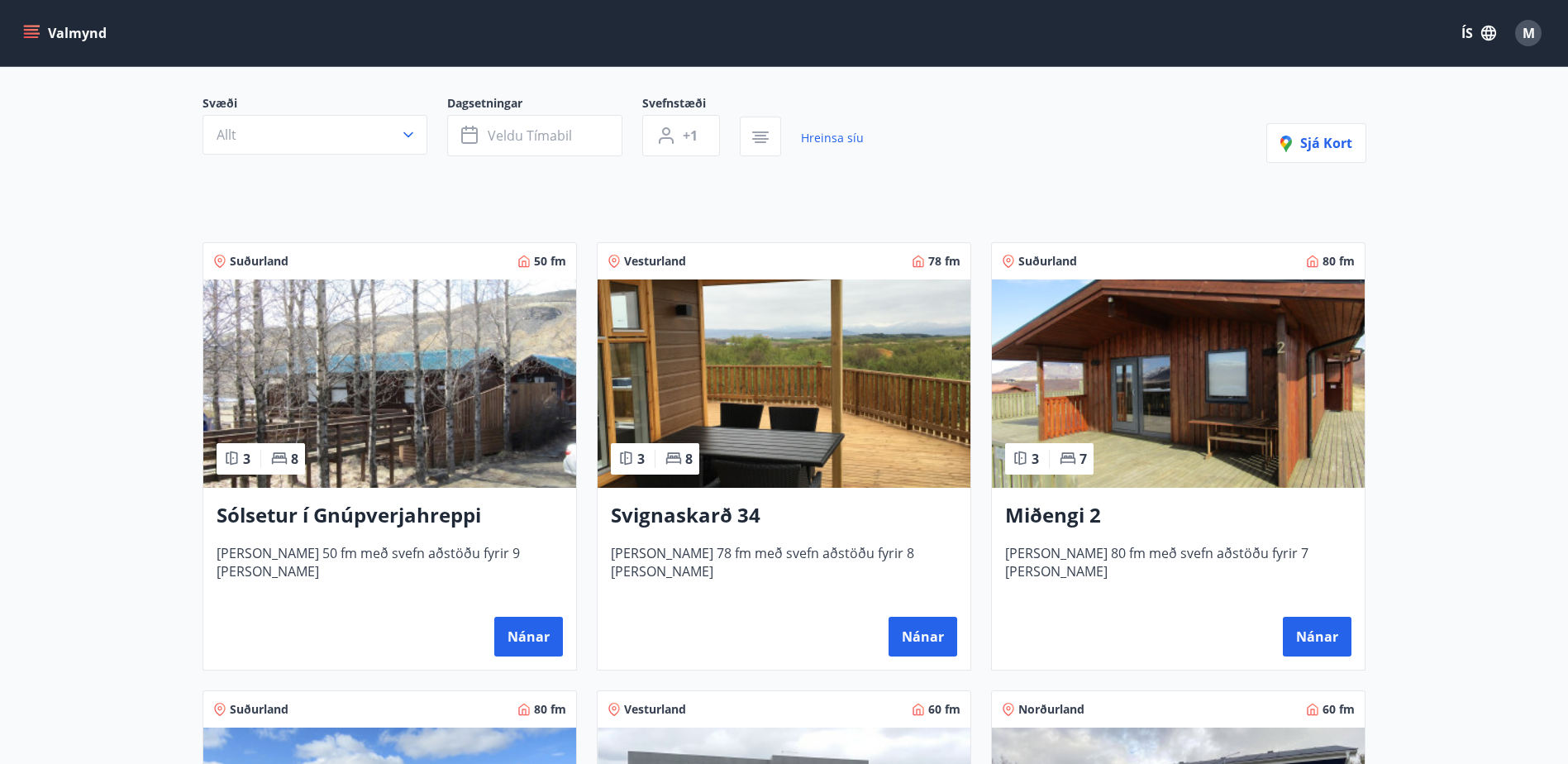
scroll to position [166, 0]
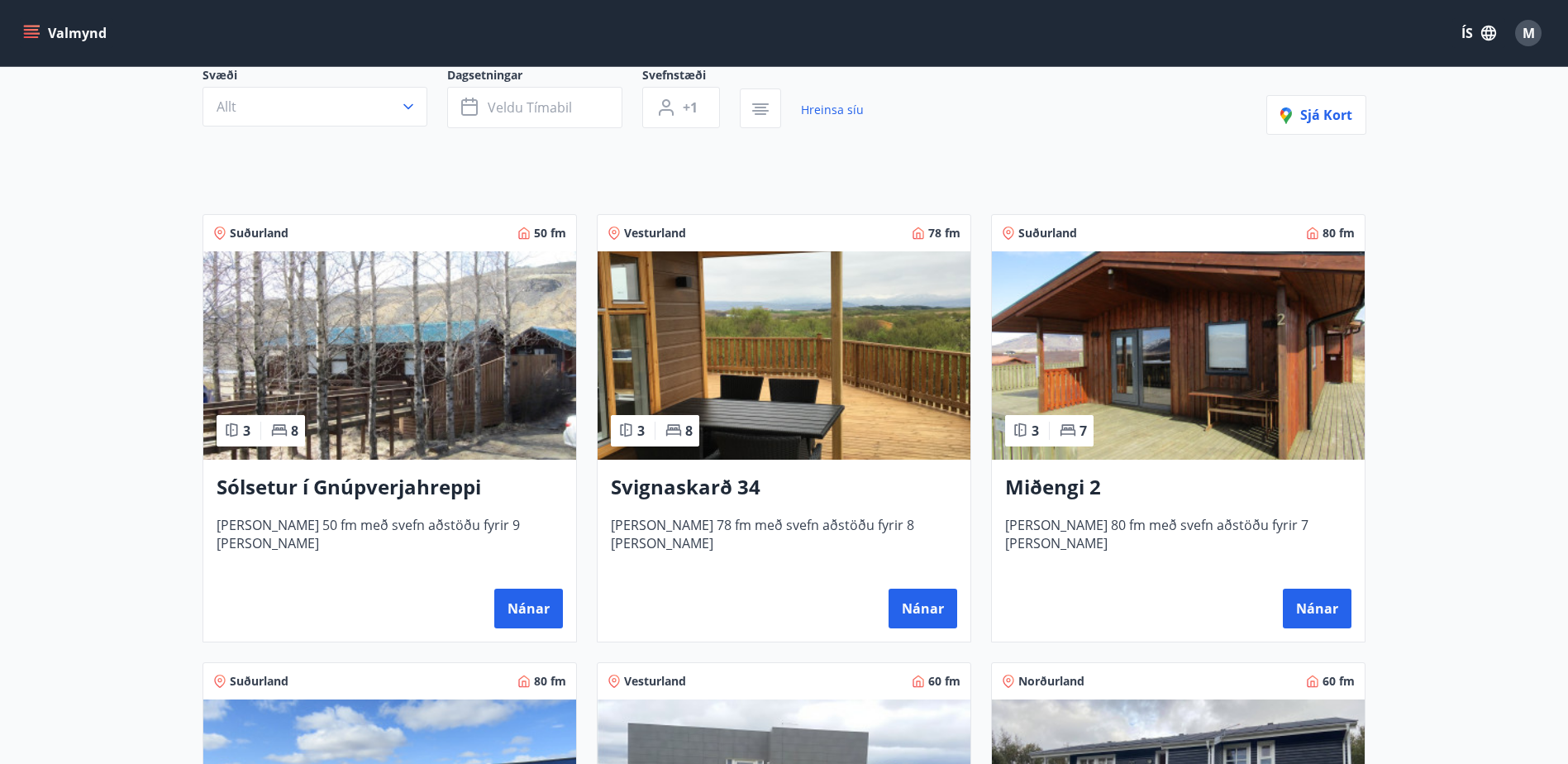
click at [425, 480] on h3 "Sólsetur í Gnúpverjahreppi" at bounding box center [389, 488] width 346 height 29
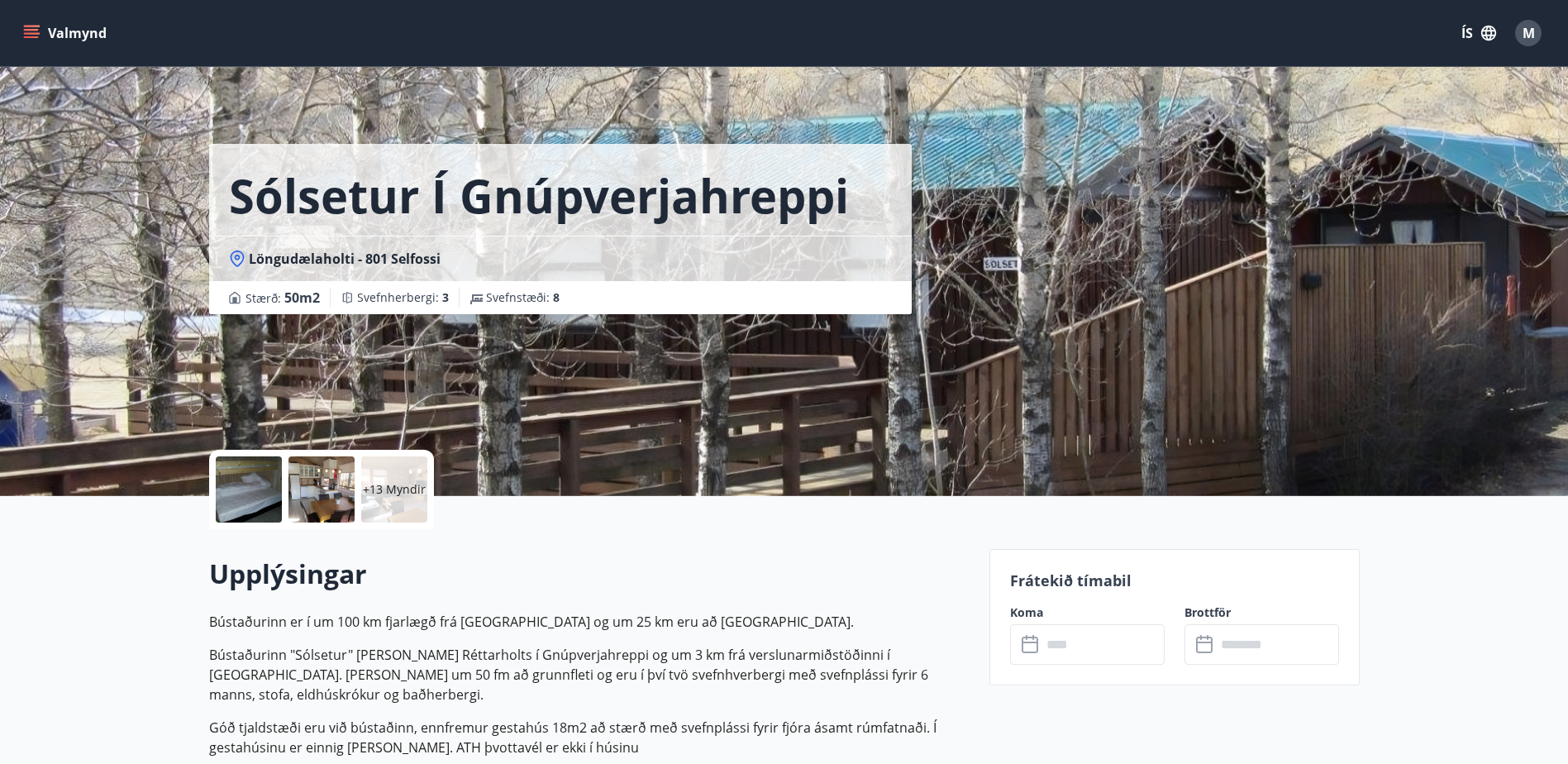
click at [323, 500] on div at bounding box center [321, 489] width 66 height 66
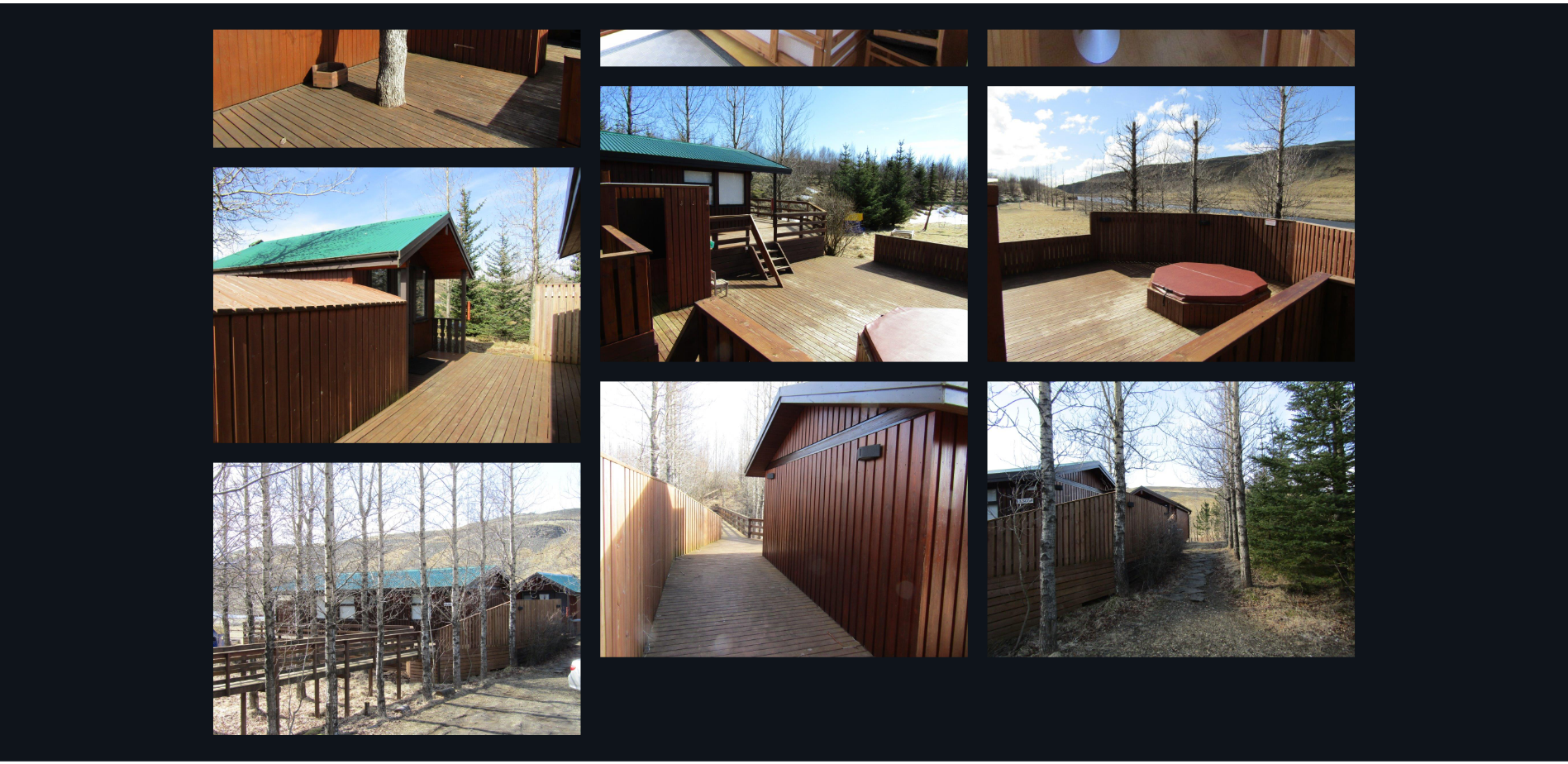
scroll to position [1424, 0]
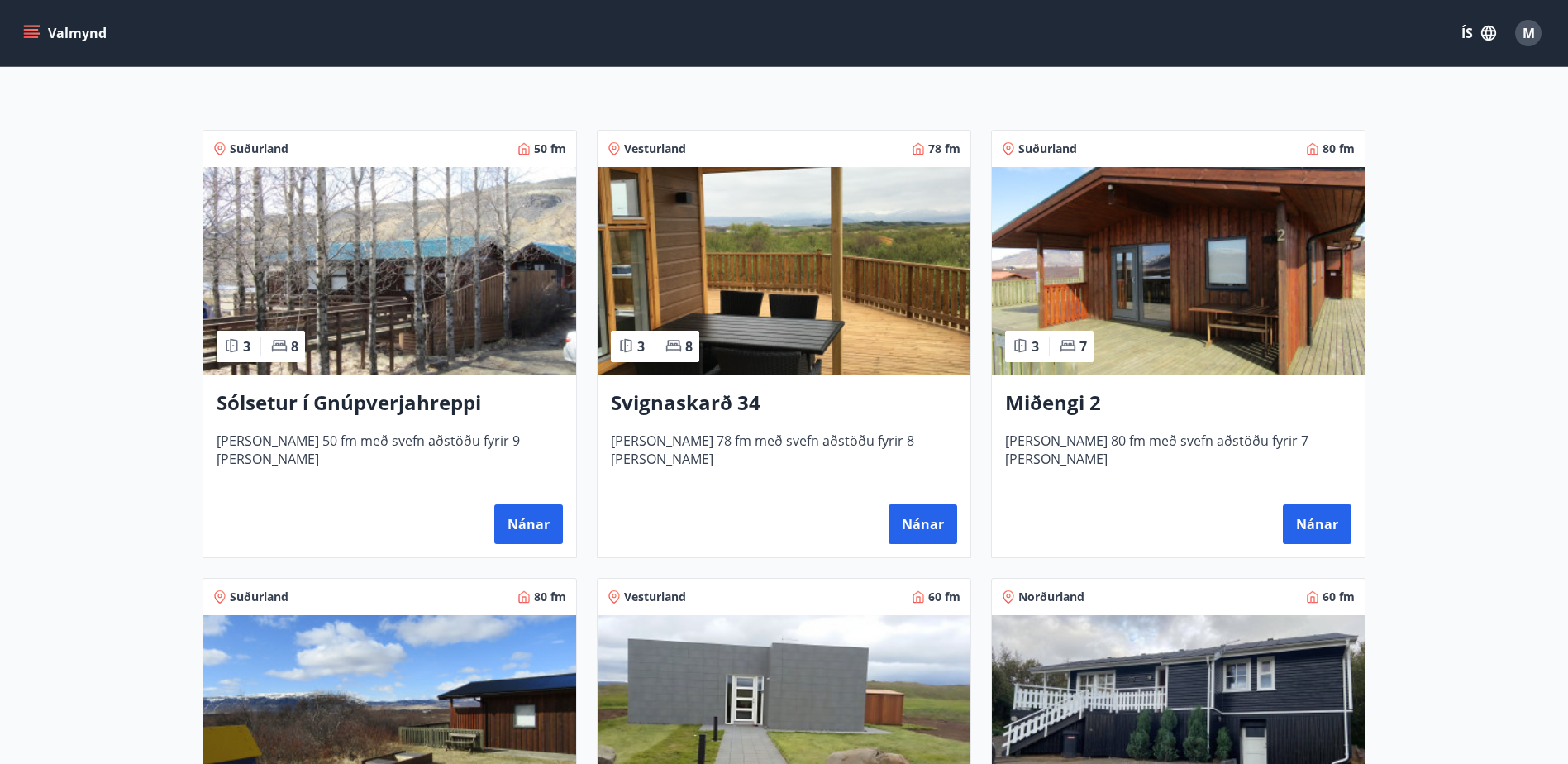
scroll to position [249, 0]
click at [727, 401] on h3 "Svignaskarð 34" at bounding box center [784, 404] width 346 height 29
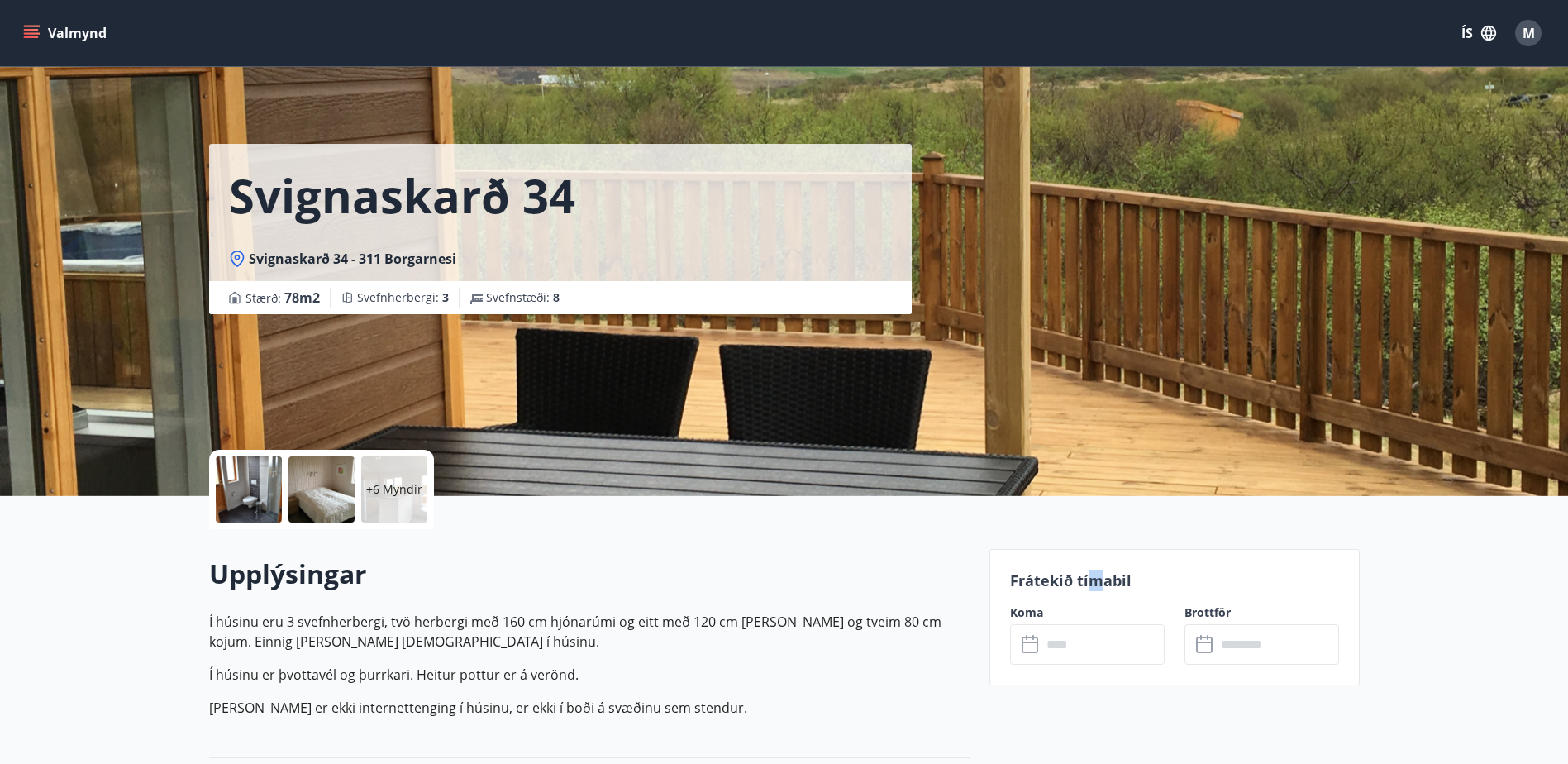
click at [1096, 587] on p "Frátekið tímabil" at bounding box center [1174, 580] width 329 height 22
drag, startPoint x: 1096, startPoint y: 587, endPoint x: 1061, endPoint y: 578, distance: 36.1
click at [1061, 578] on p "Frátekið tímabil" at bounding box center [1174, 580] width 329 height 22
click at [1026, 617] on label "Koma" at bounding box center [1086, 612] width 154 height 16
click at [1030, 611] on label "Koma" at bounding box center [1086, 612] width 154 height 16
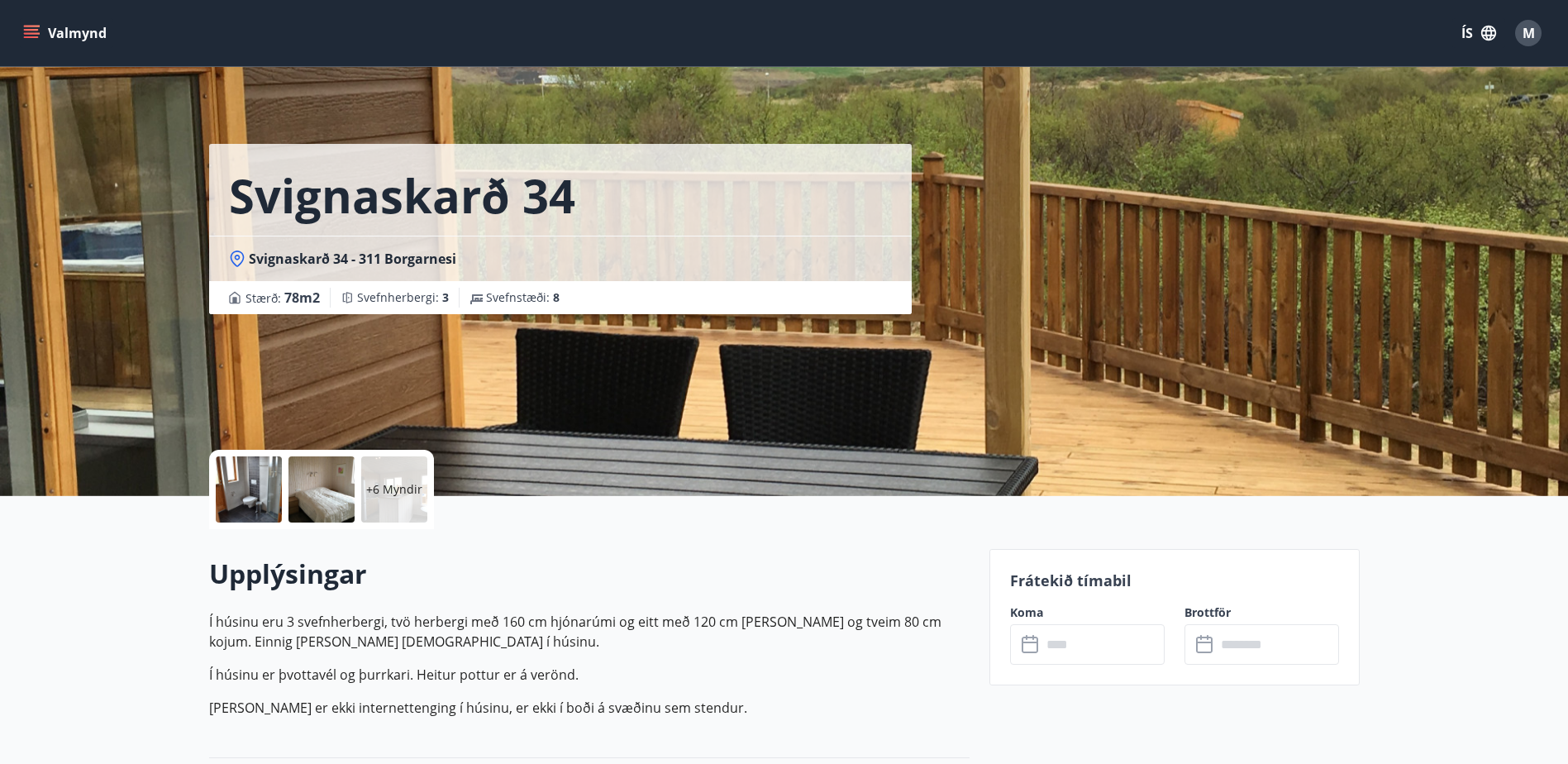
click at [1031, 600] on div "Frátekið tímabil Koma ​ ​ Brottför ​ ​" at bounding box center [1174, 617] width 370 height 136
click at [1032, 585] on p "Frátekið tímabil" at bounding box center [1174, 580] width 329 height 22
click at [28, 23] on button "Valmynd" at bounding box center [66, 33] width 93 height 29
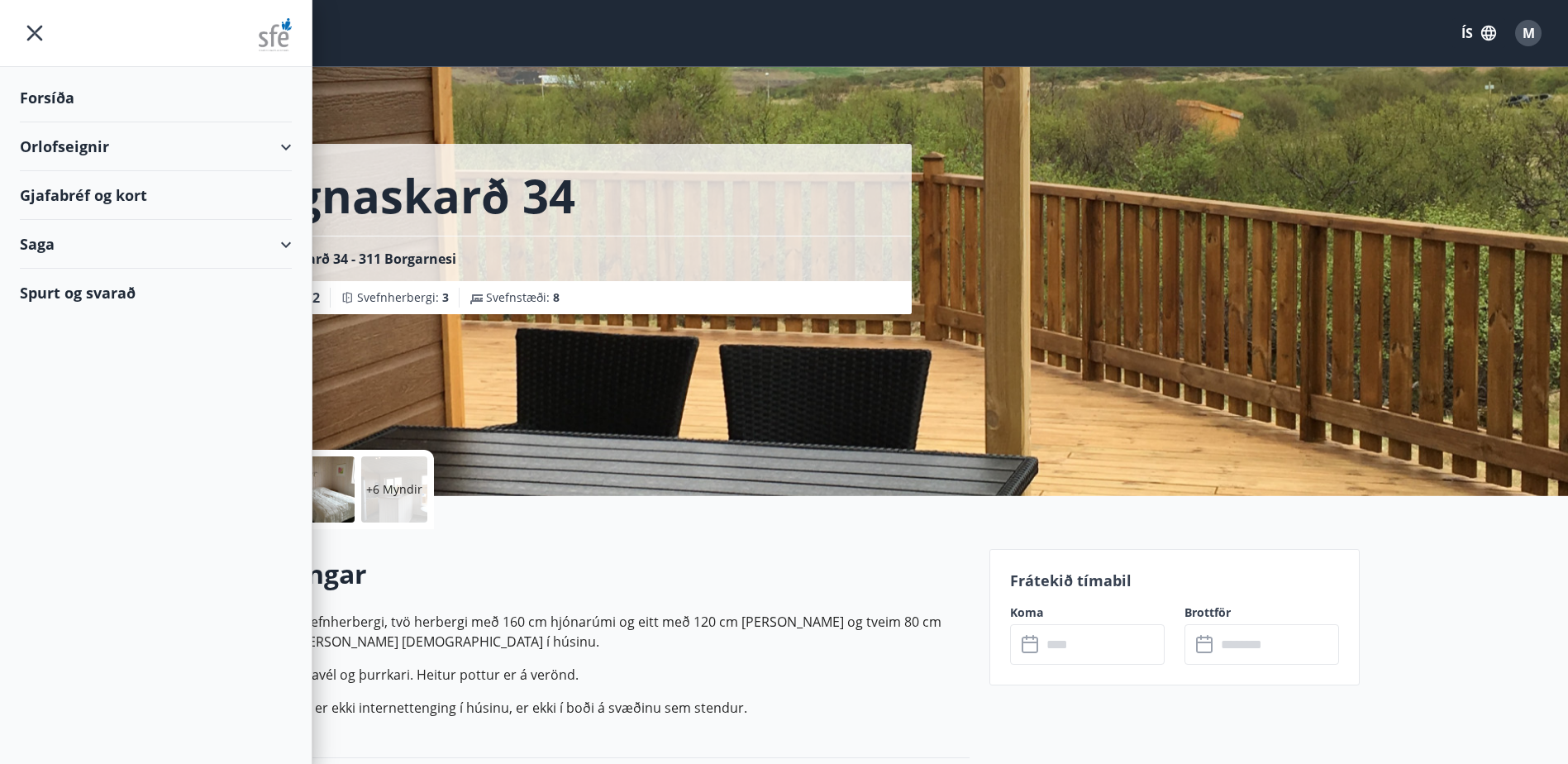
click at [249, 142] on div "Orlofseignir" at bounding box center [155, 147] width 272 height 49
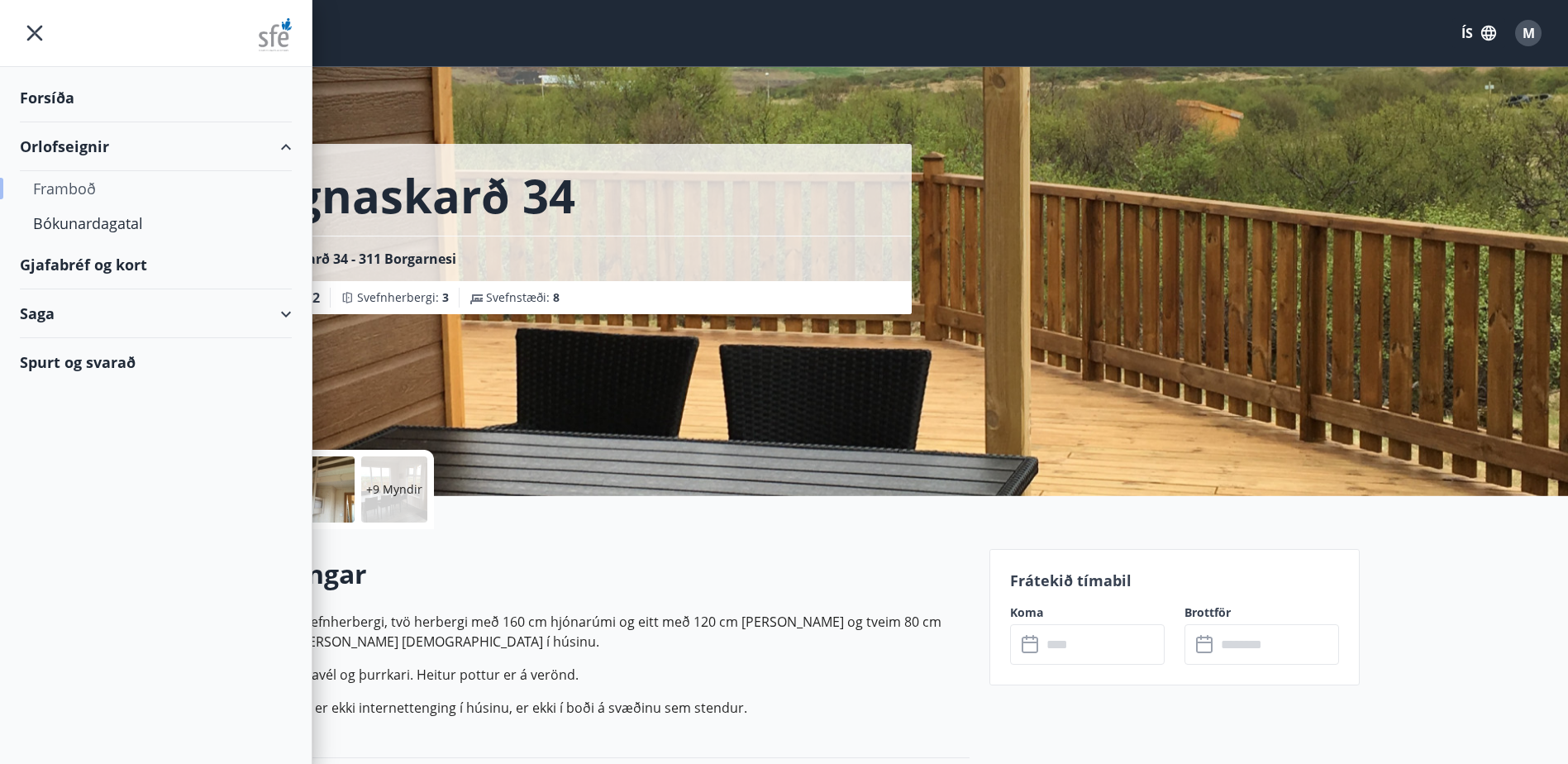
click at [84, 189] on div "Framboð" at bounding box center [155, 188] width 245 height 35
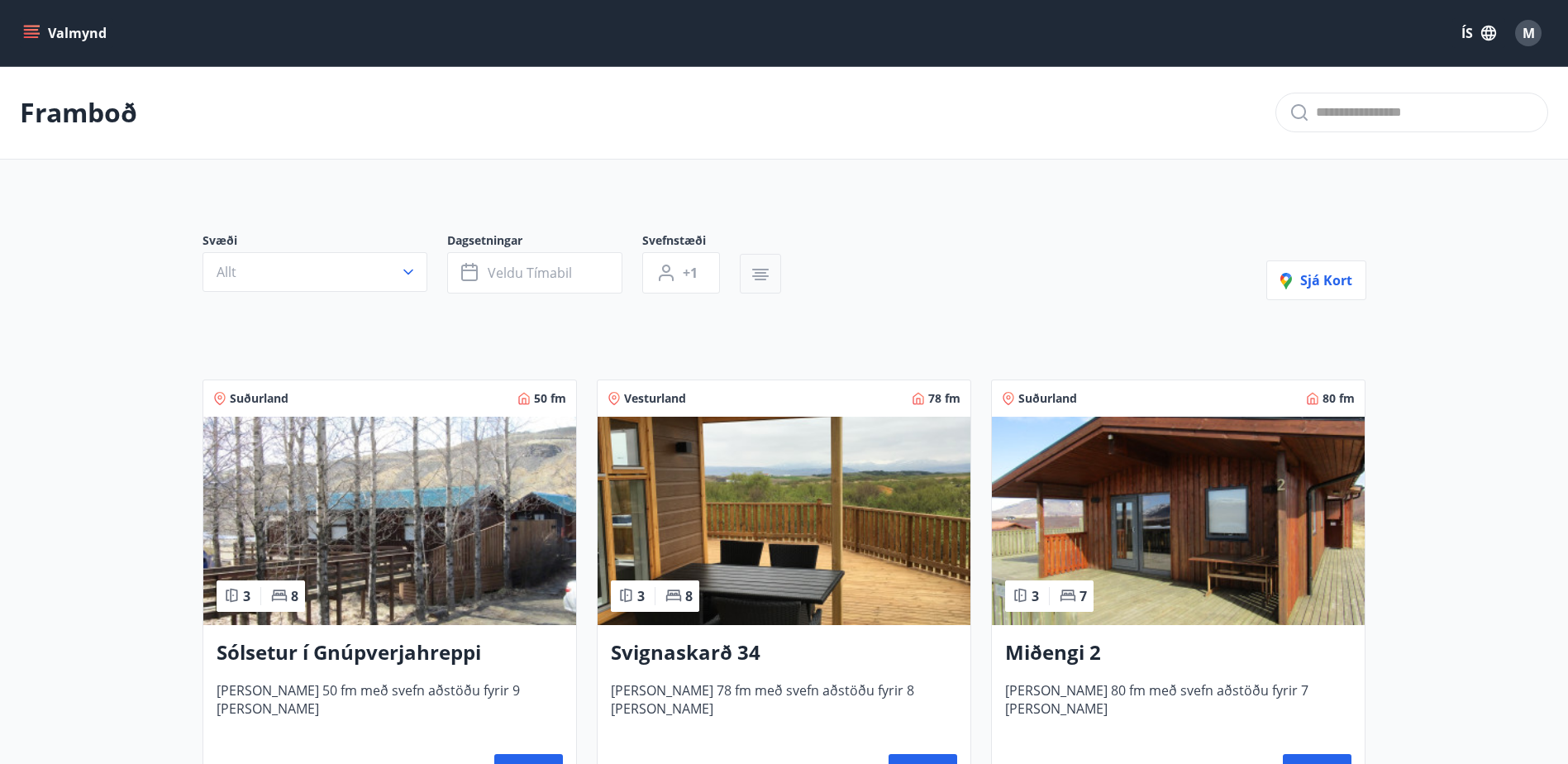
click at [767, 268] on icon "button" at bounding box center [760, 269] width 16 height 2
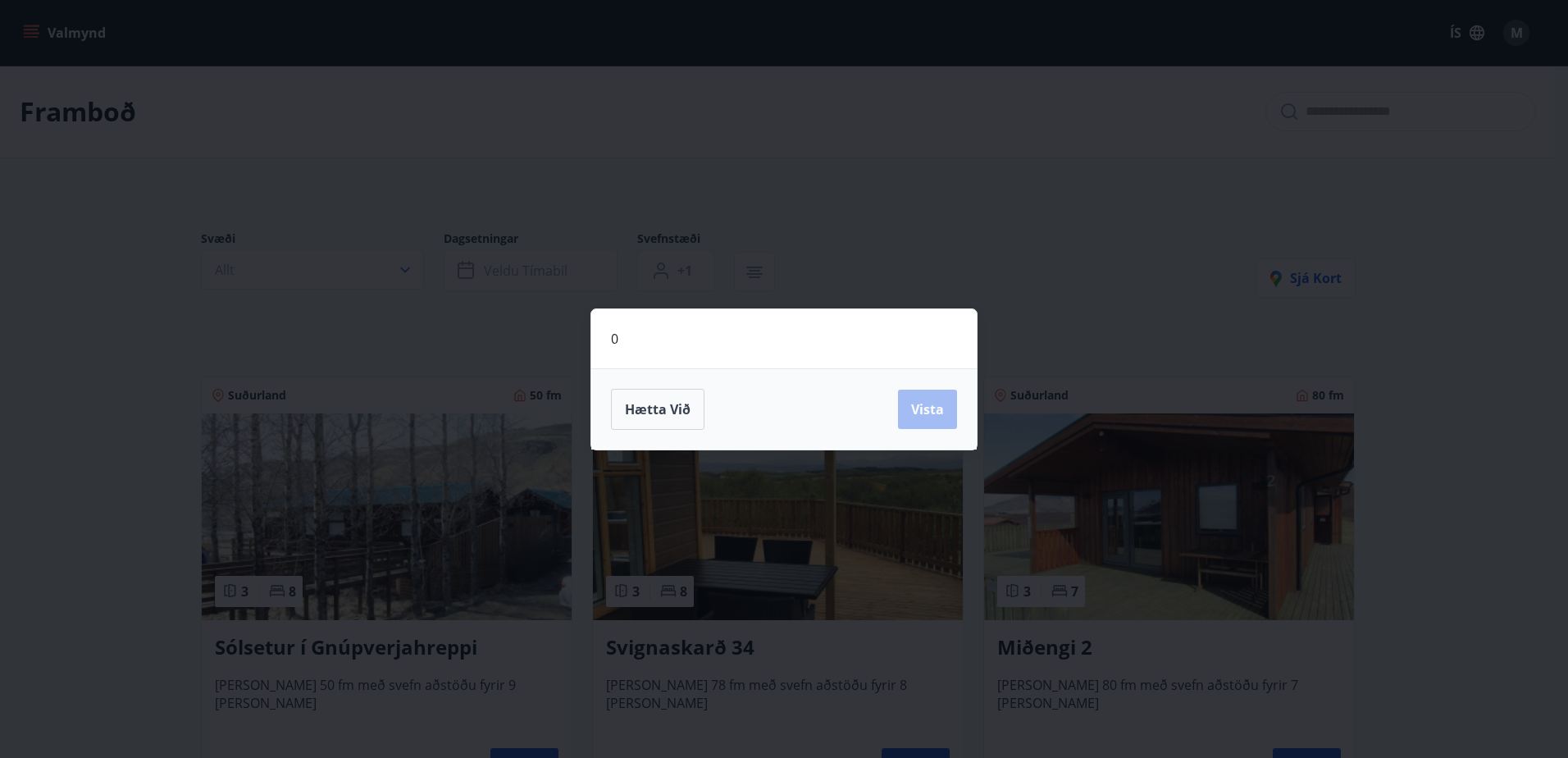
click at [757, 313] on div "0" at bounding box center [784, 338] width 385 height 59
click at [845, 214] on div "0 Hætta við Vista" at bounding box center [784, 379] width 1568 height 758
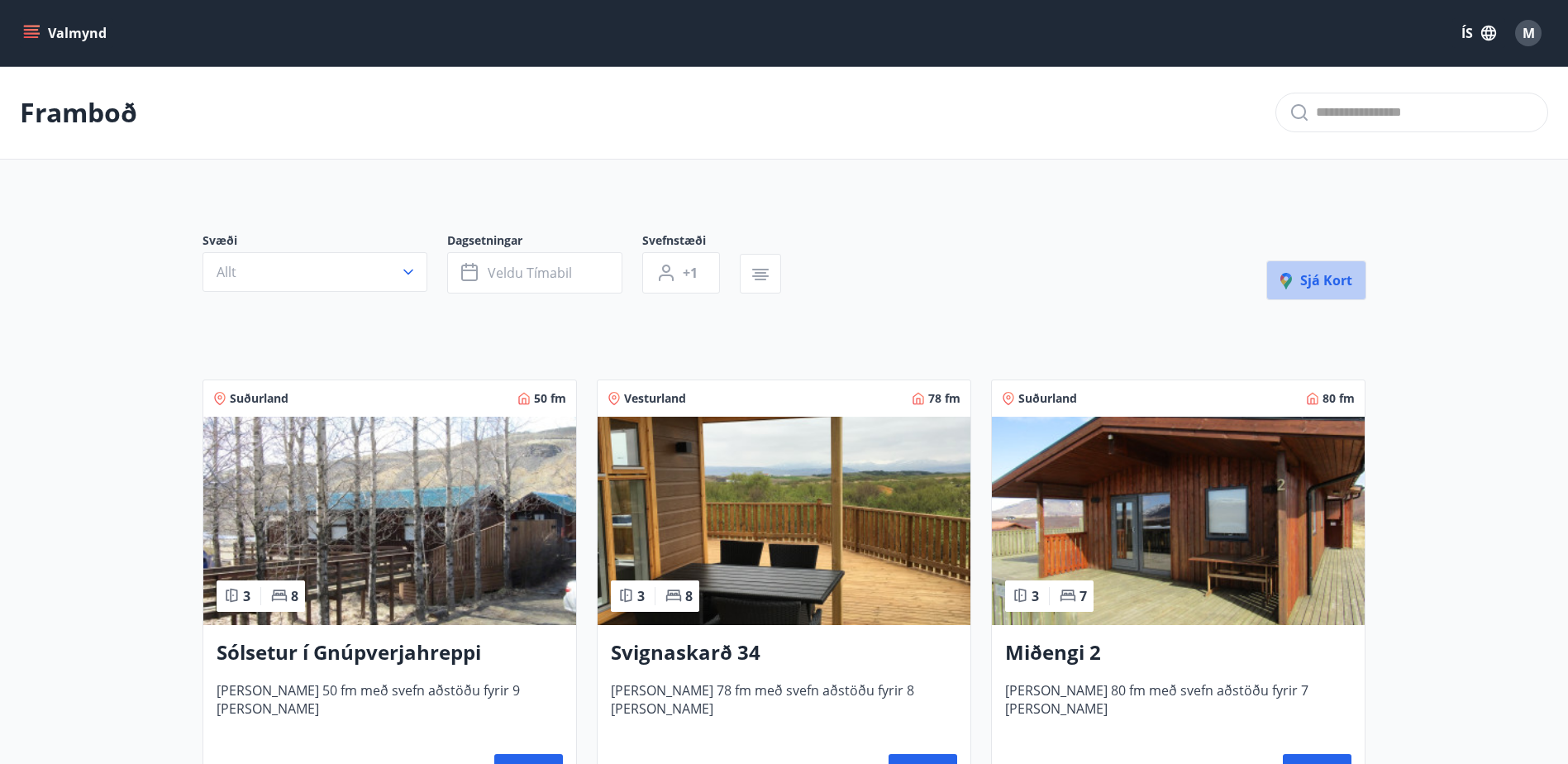
click at [1319, 284] on span "Sjá kort" at bounding box center [1316, 280] width 72 height 18
